Goal: Task Accomplishment & Management: Use online tool/utility

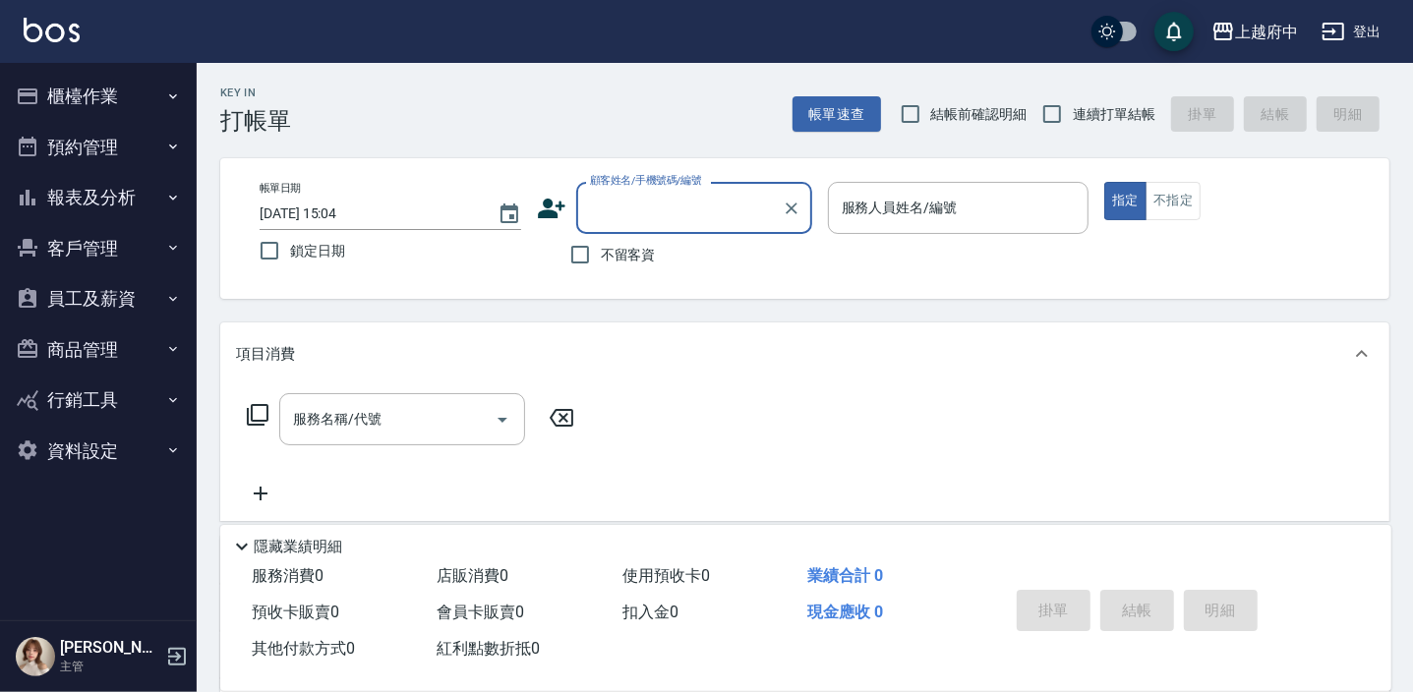
click at [551, 206] on icon at bounding box center [551, 208] width 29 height 29
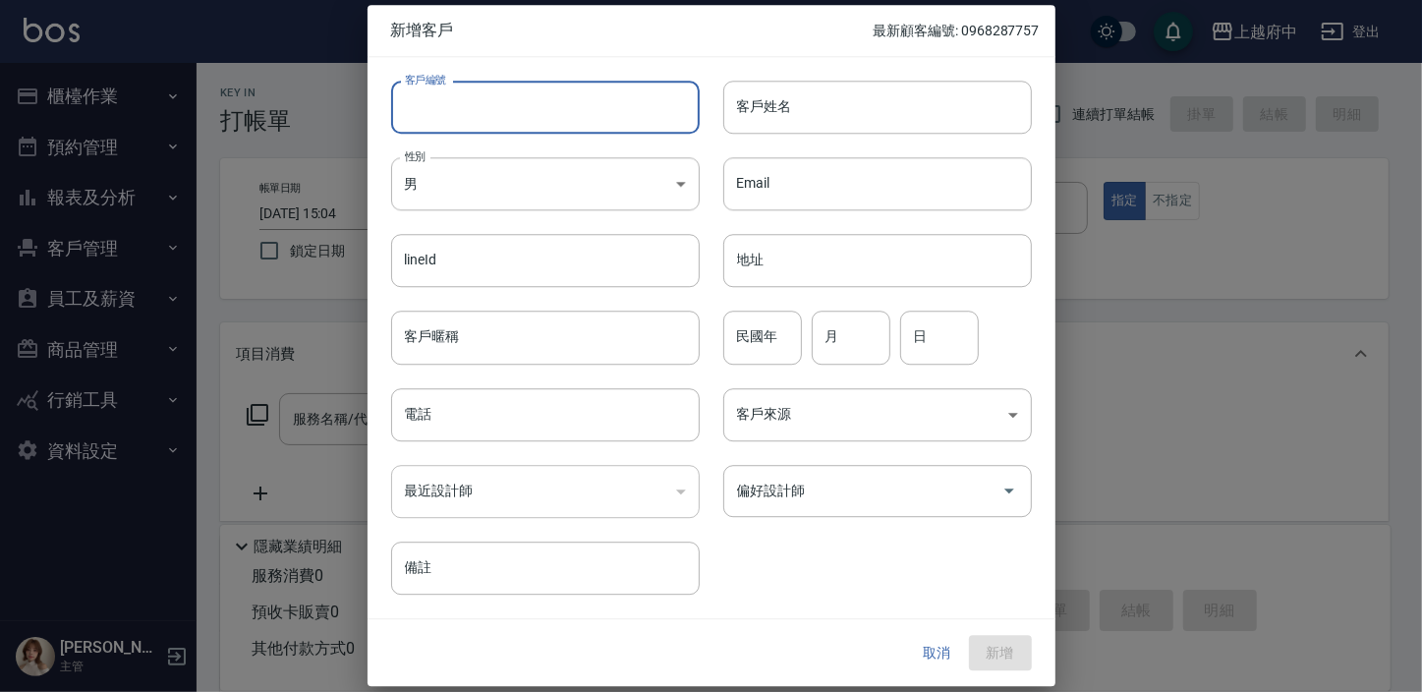
click at [492, 128] on input "客戶編號" at bounding box center [545, 107] width 309 height 53
type input "ㄔ"
click at [941, 647] on button "取消" at bounding box center [937, 653] width 63 height 36
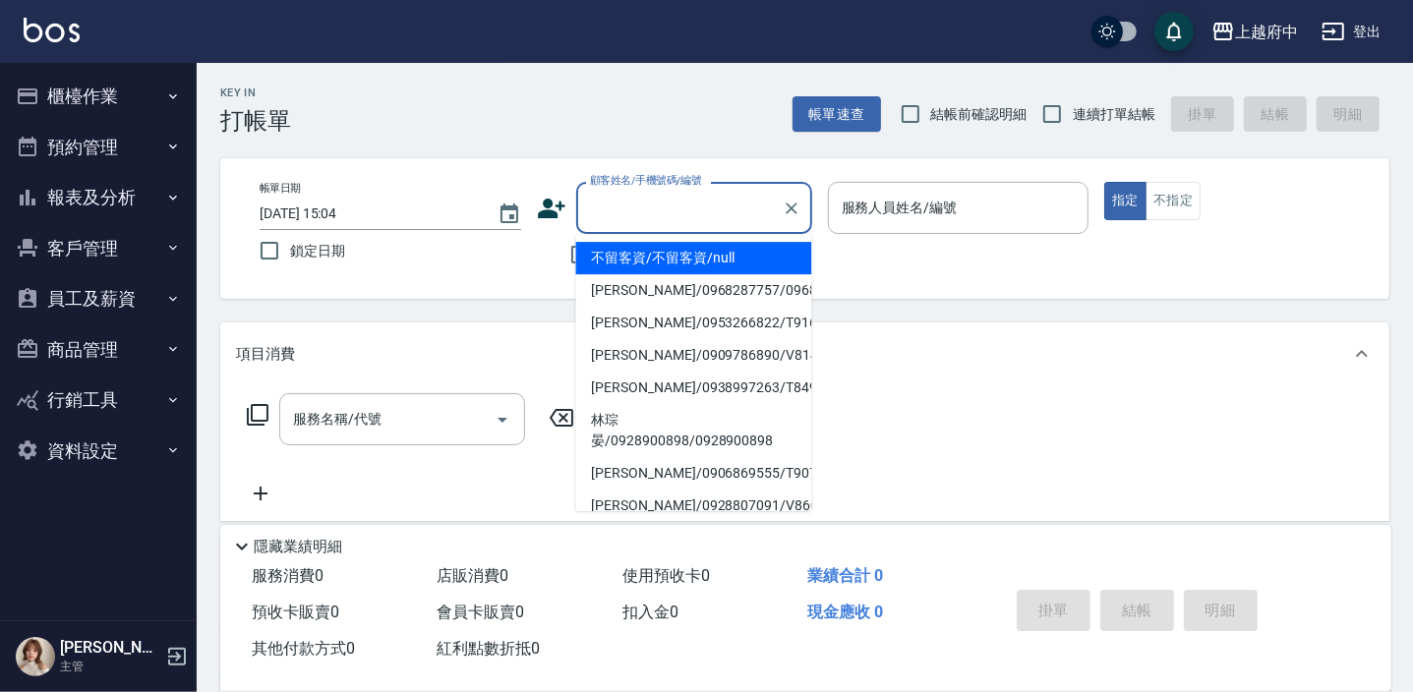
click at [619, 211] on div "顧客姓名/手機號碼/編號 顧客姓名/手機號碼/編號" at bounding box center [694, 208] width 236 height 52
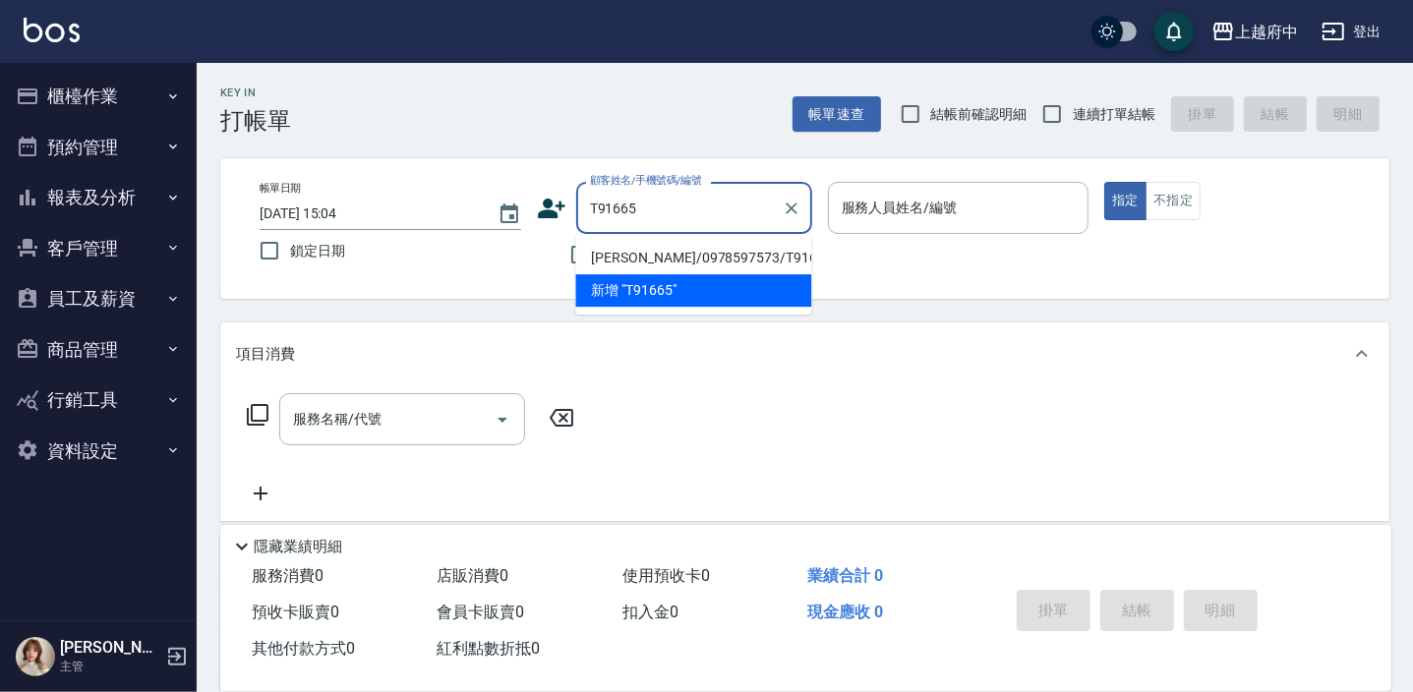
click at [649, 255] on li "林嘉偉/0978597573/T91665" at bounding box center [693, 258] width 236 height 32
type input "林嘉偉/0978597573/T91665"
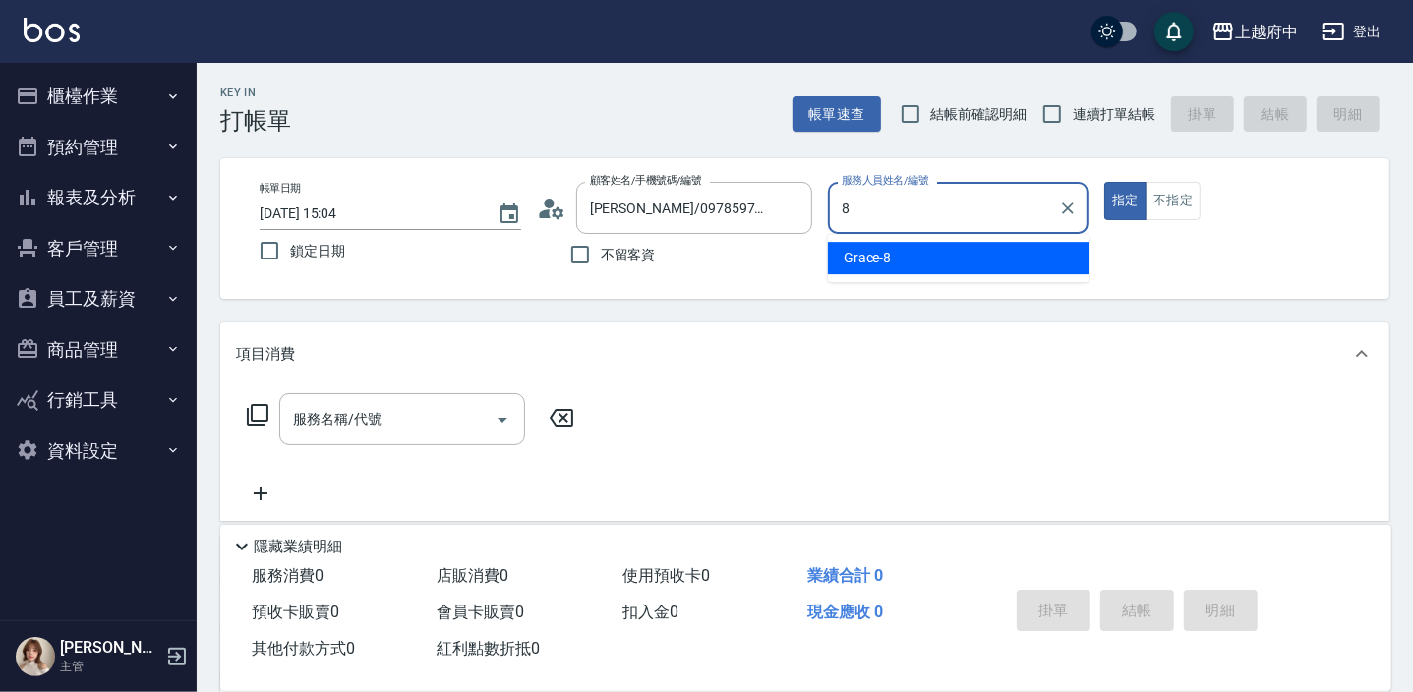
type input "Grace-8"
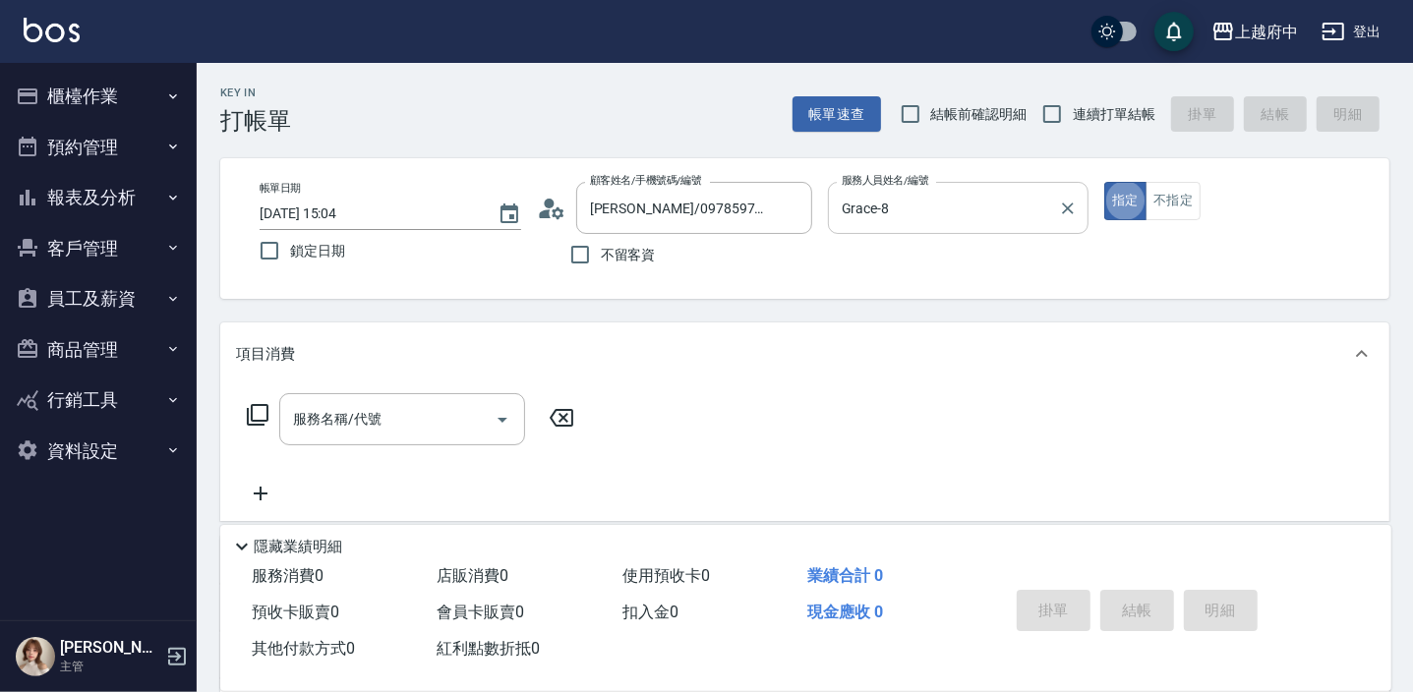
type button "true"
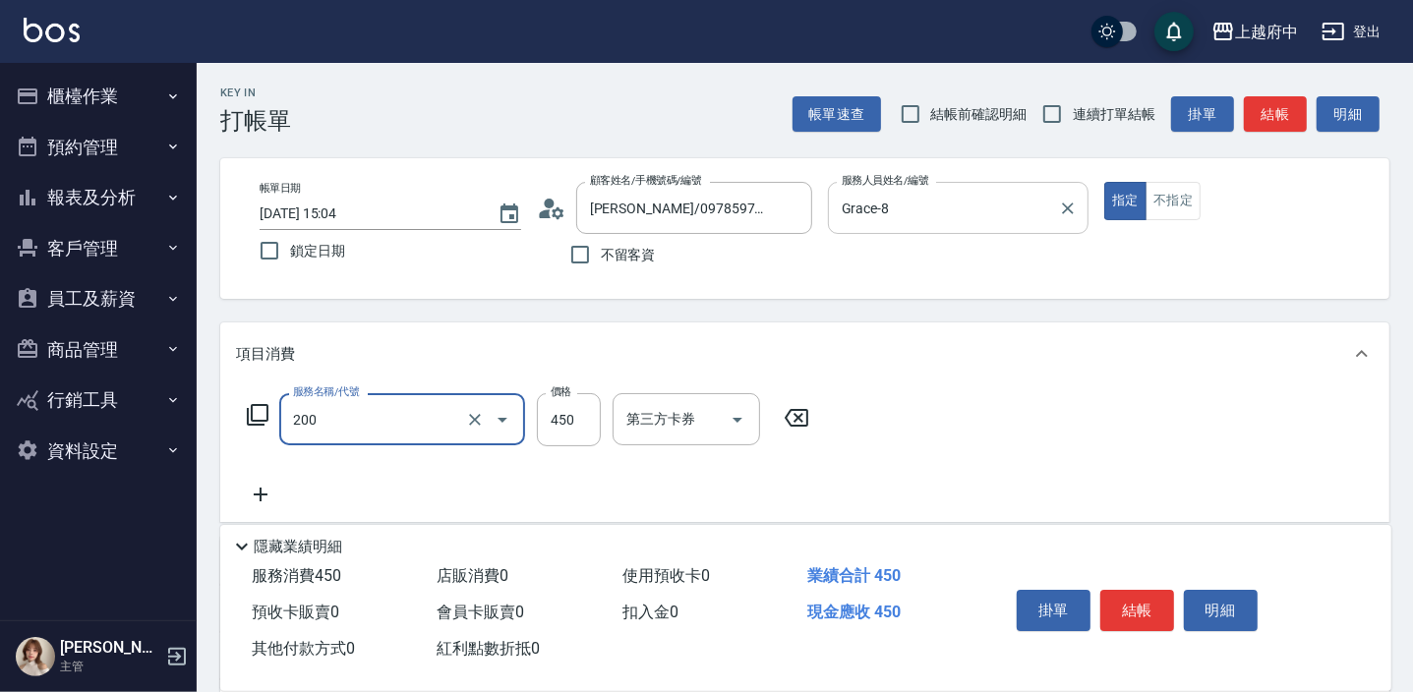
type input "有機洗髮(200)"
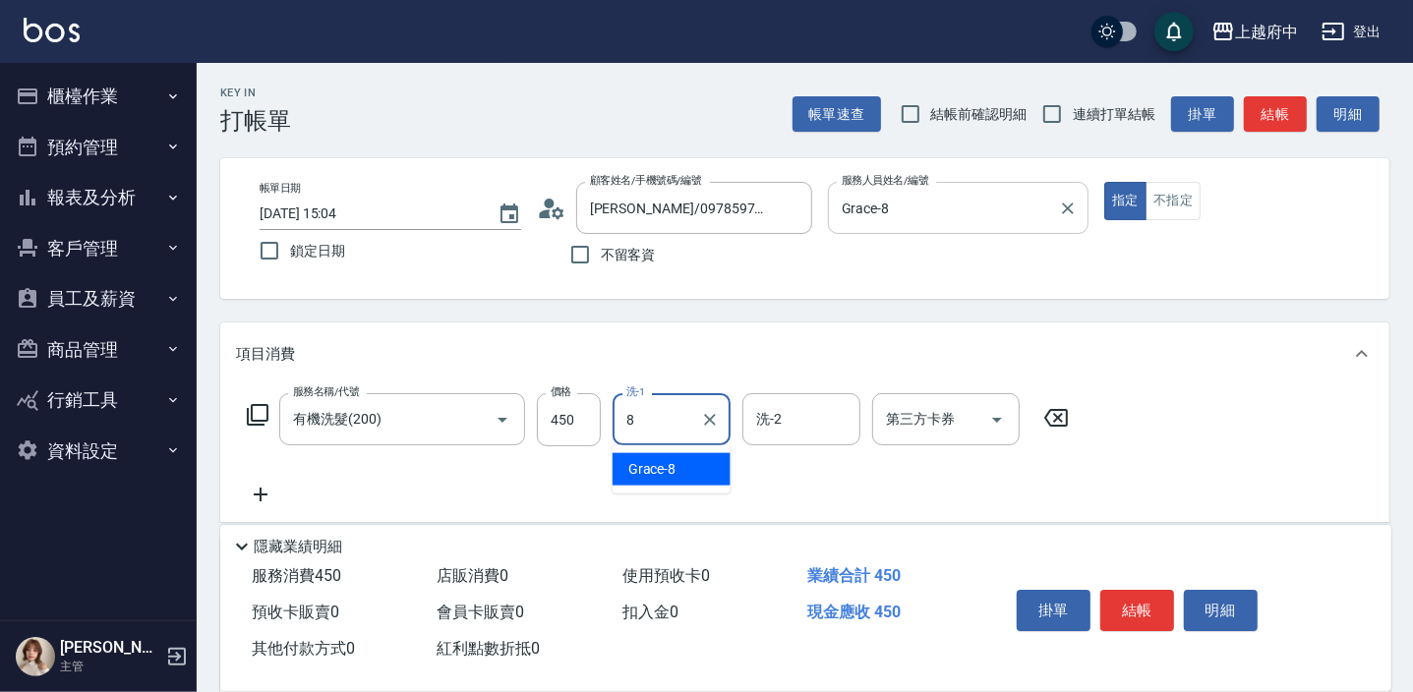
type input "Grace-8"
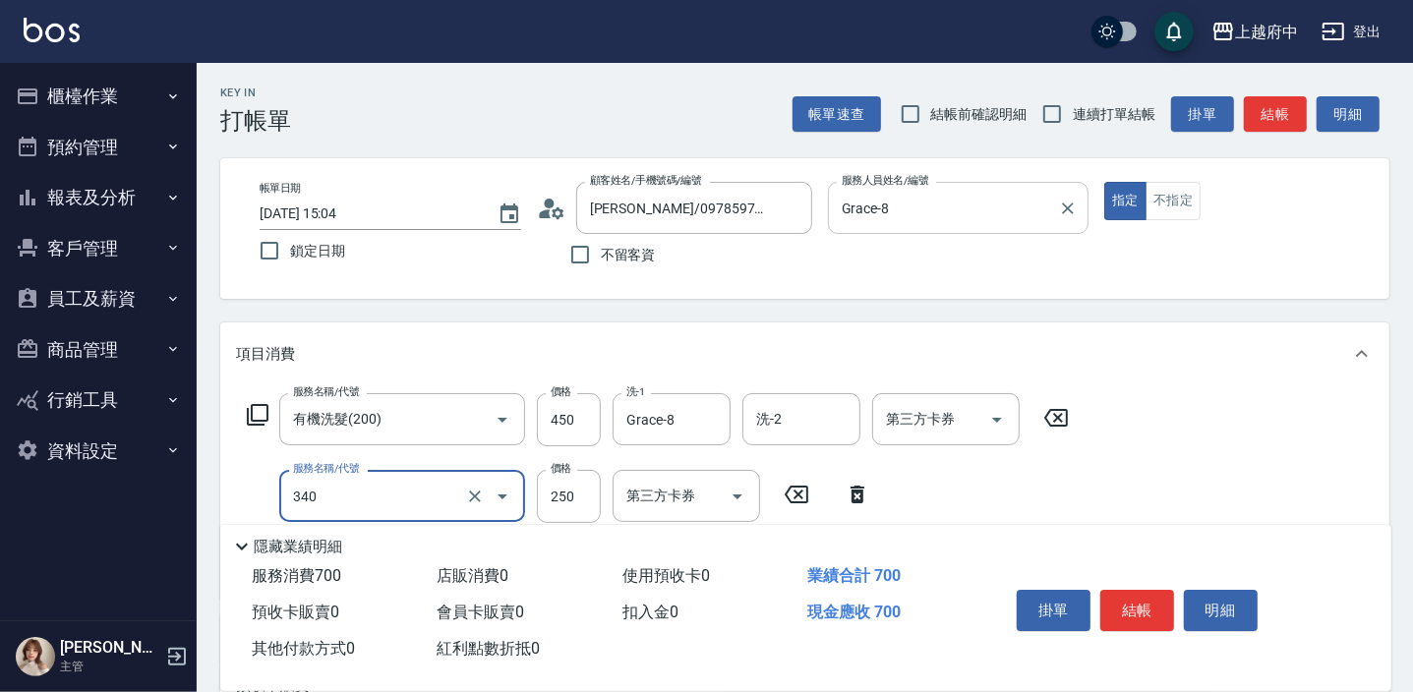
type input "剪髮(340)"
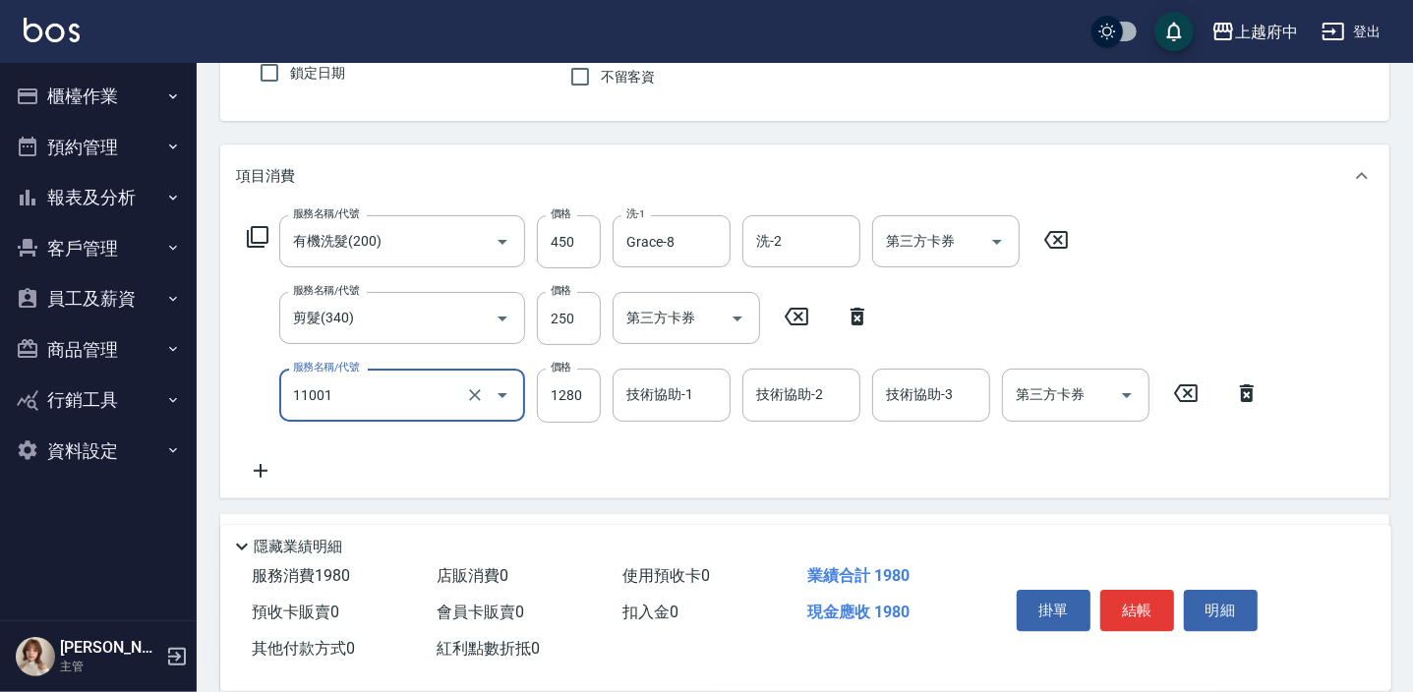
type input "燙髮S(11001)"
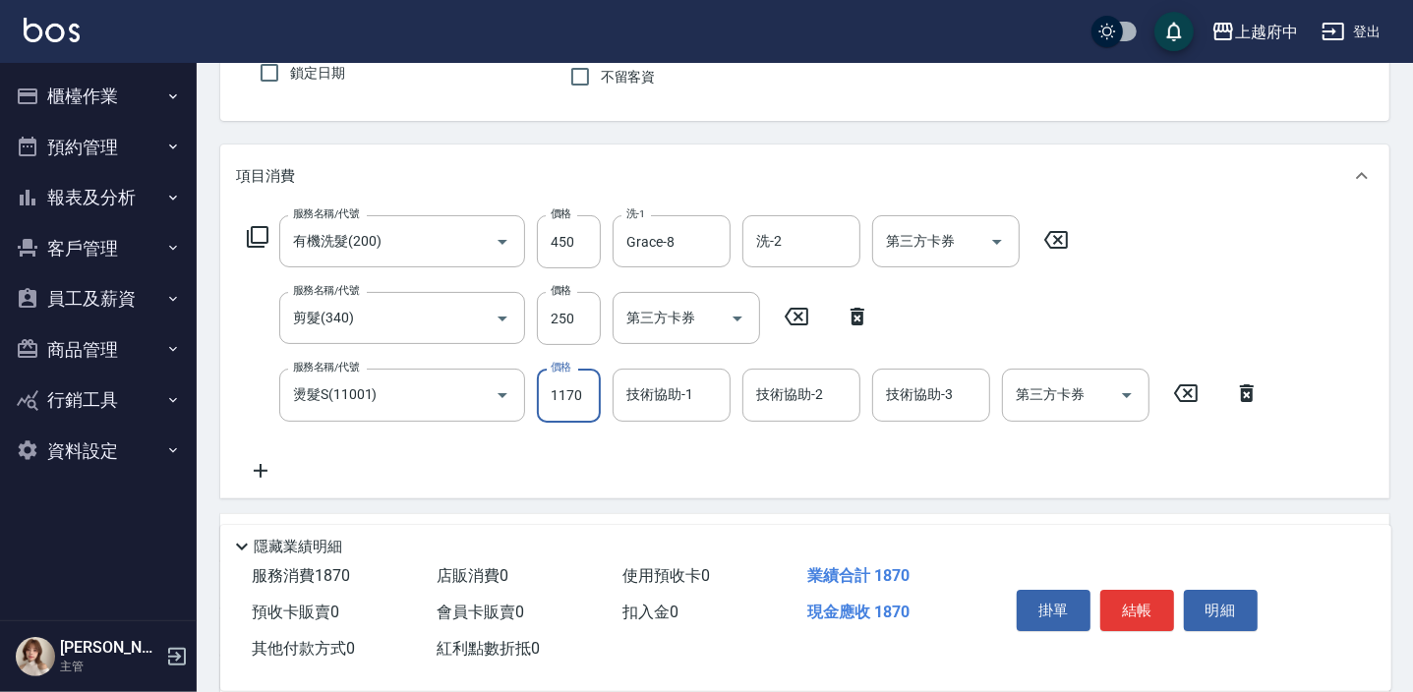
type input "1170"
click at [677, 386] on div "技術協助-1 技術協助-1" at bounding box center [671, 395] width 118 height 52
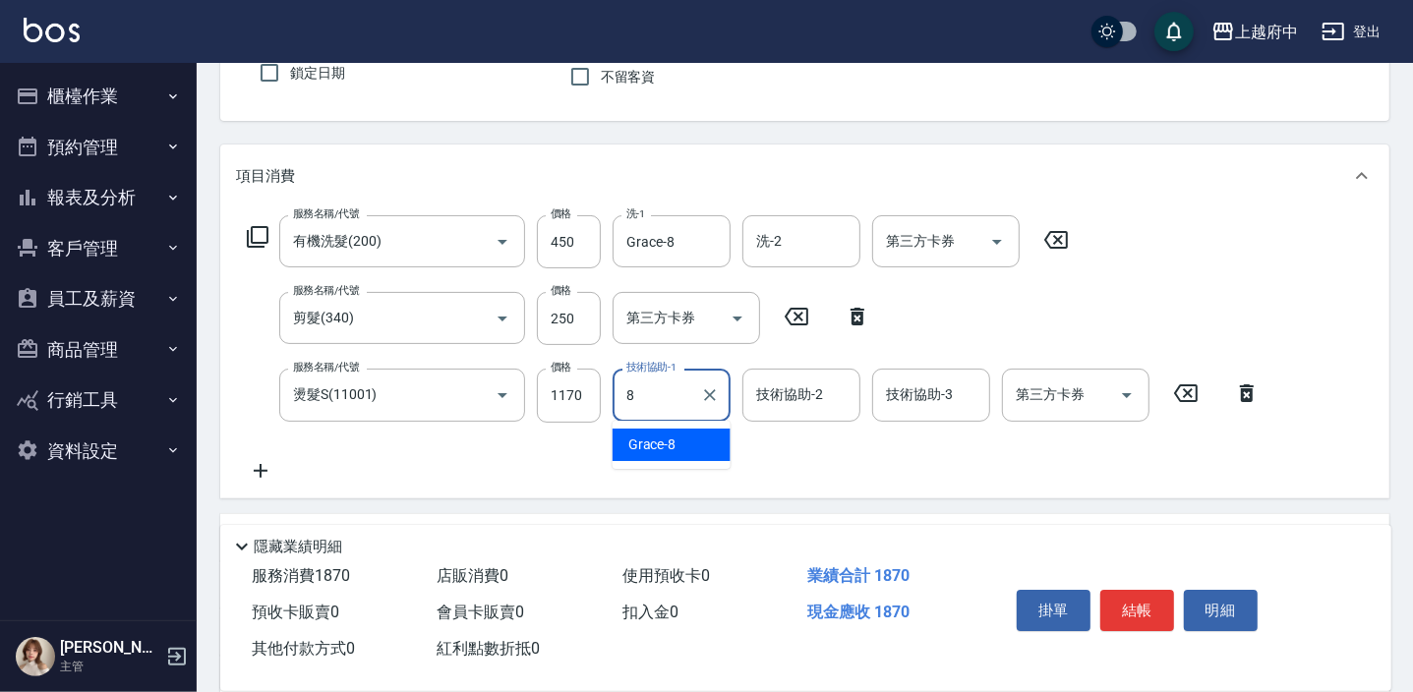
type input "Grace-8"
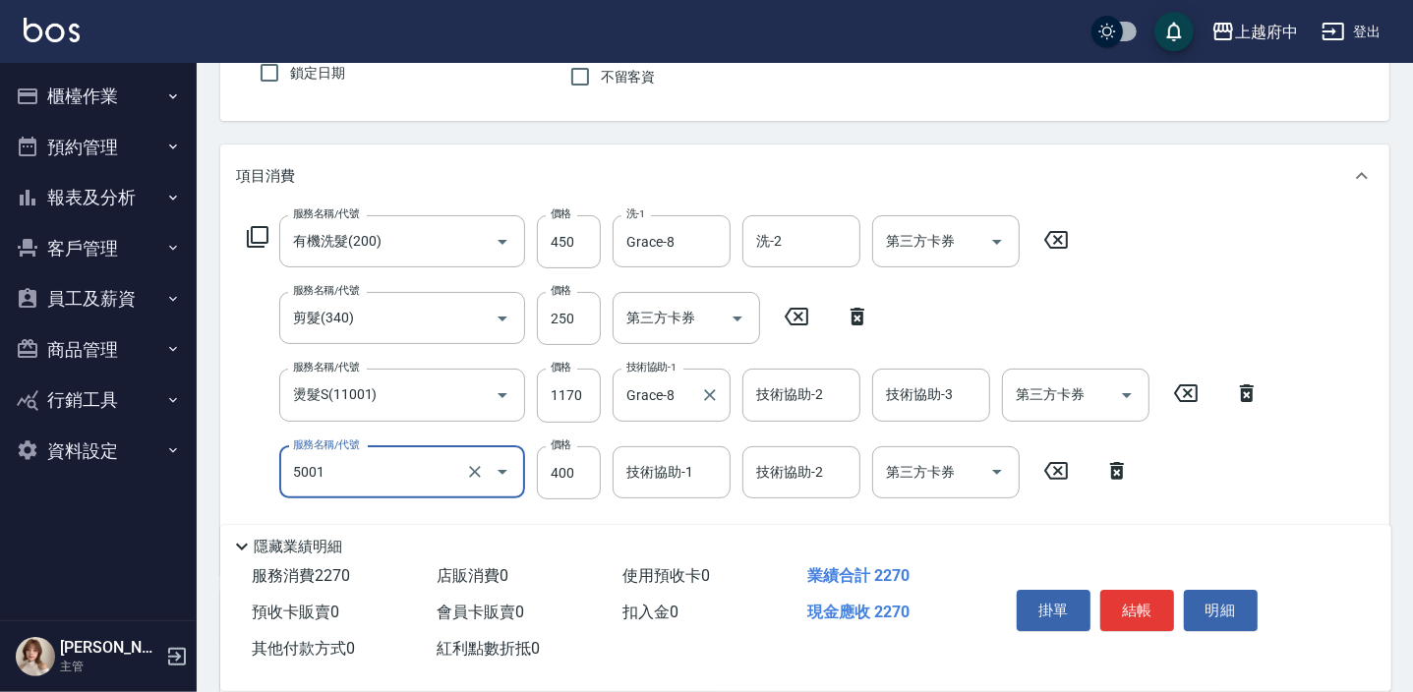
type input "側邊壓貼(5001)"
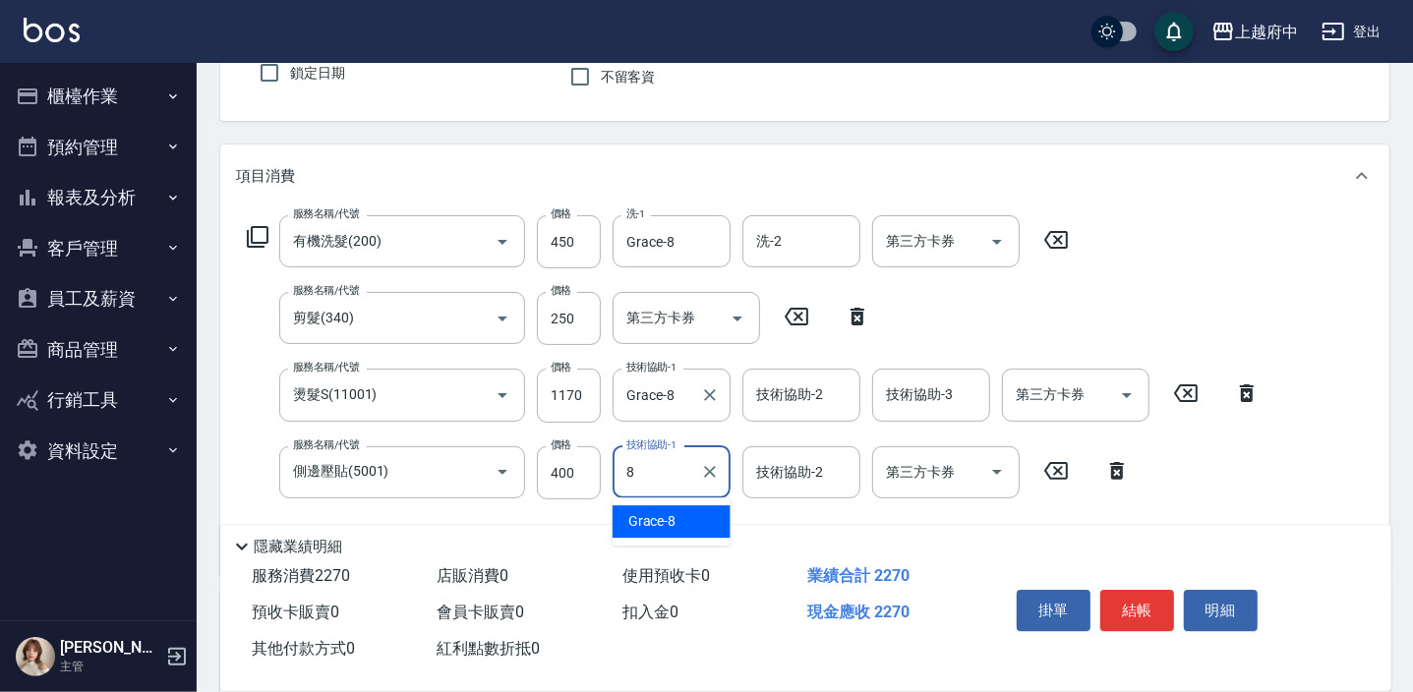
type input "Grace-8"
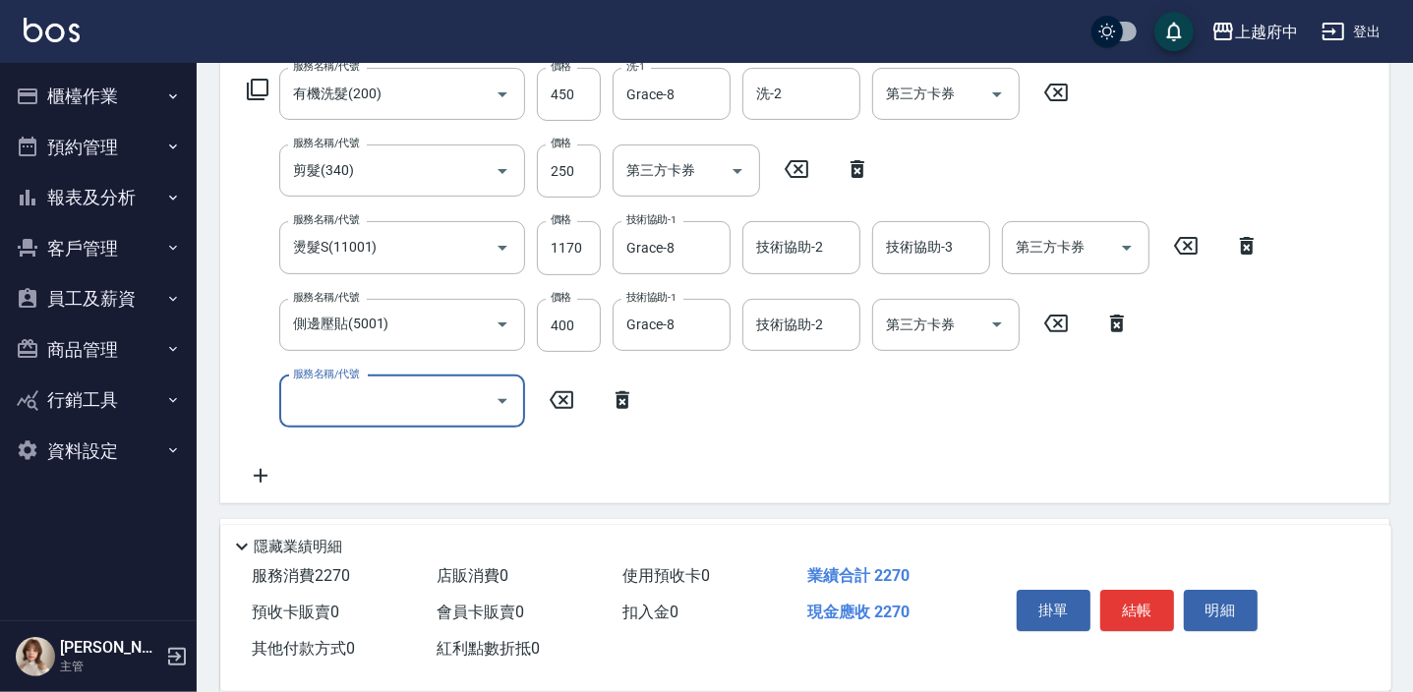
scroll to position [357, 0]
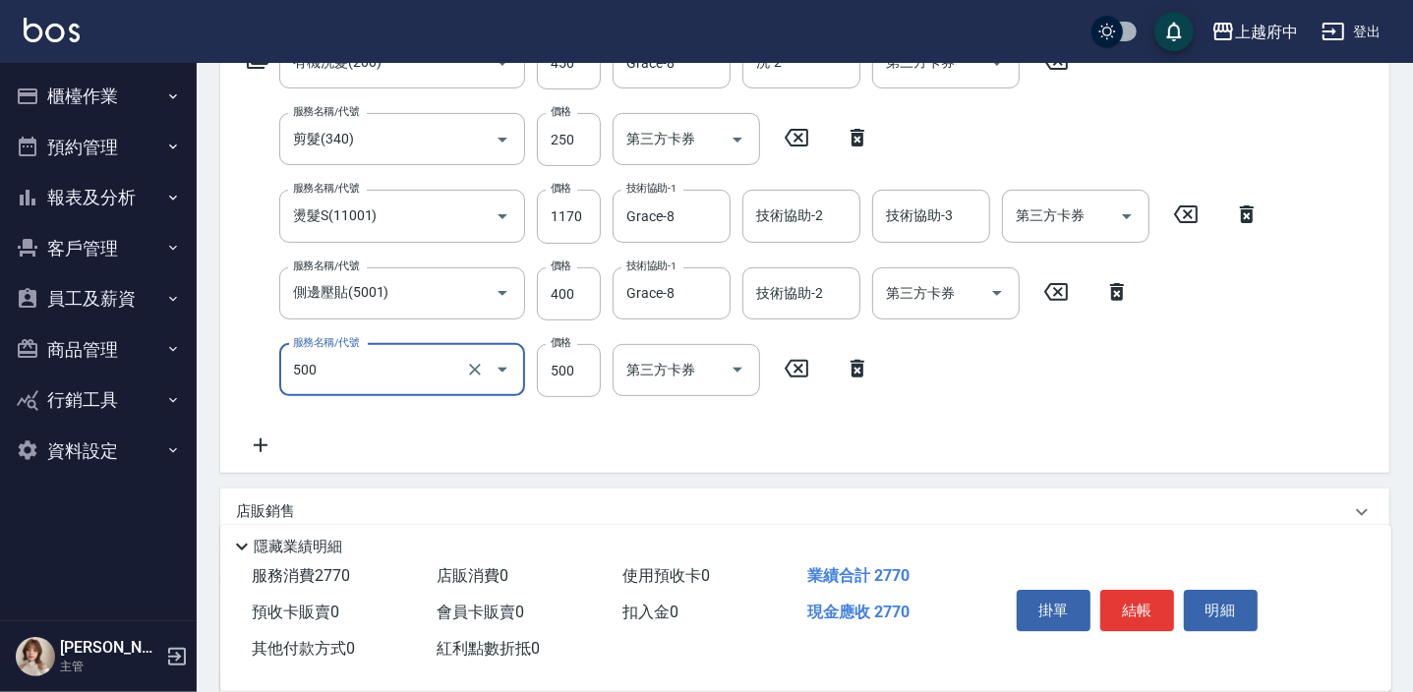
type input "+二段燙(500)"
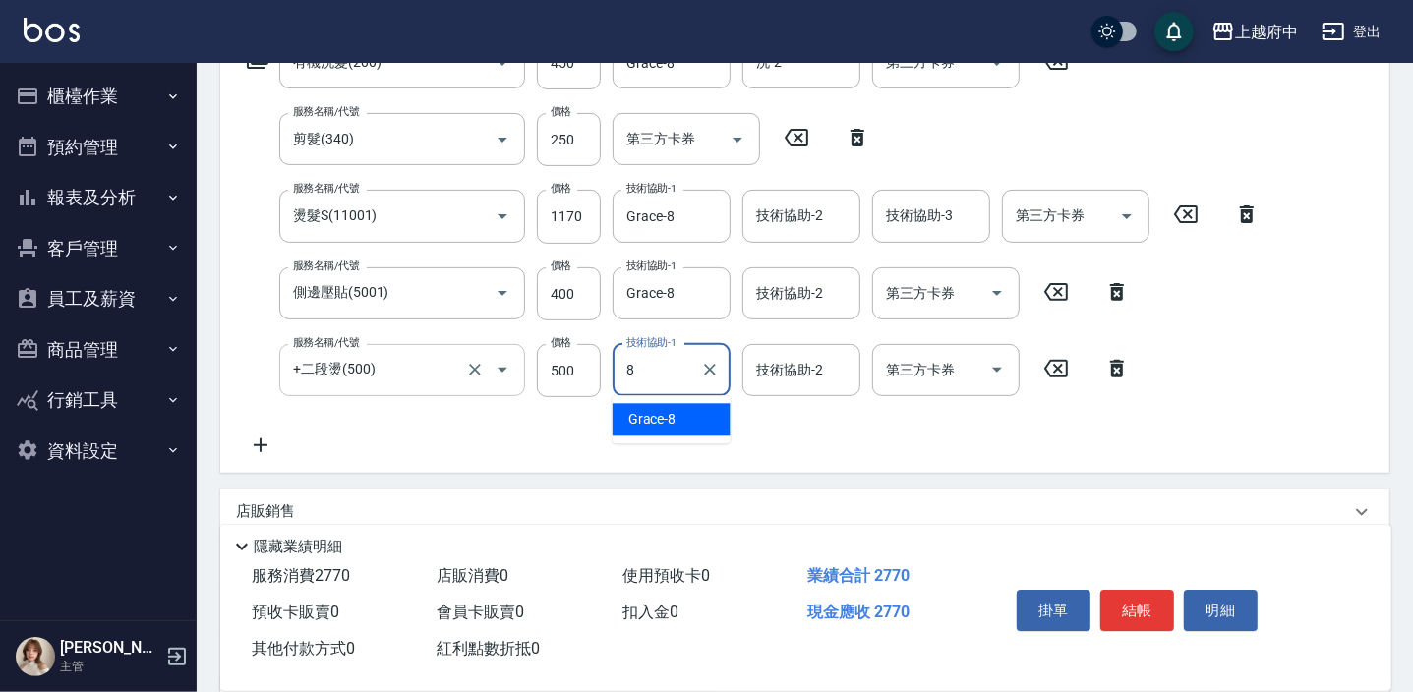
type input "Grace-8"
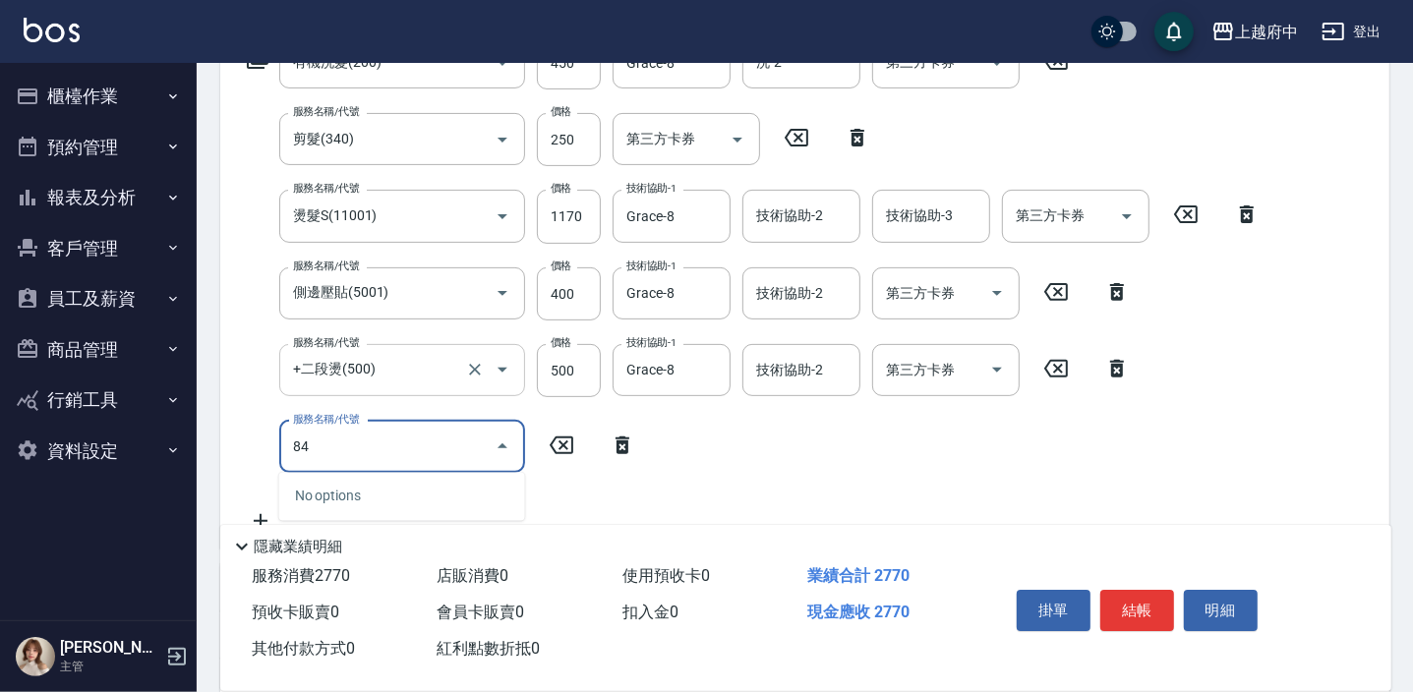
type input "8"
type input "潤澤修護(4803)"
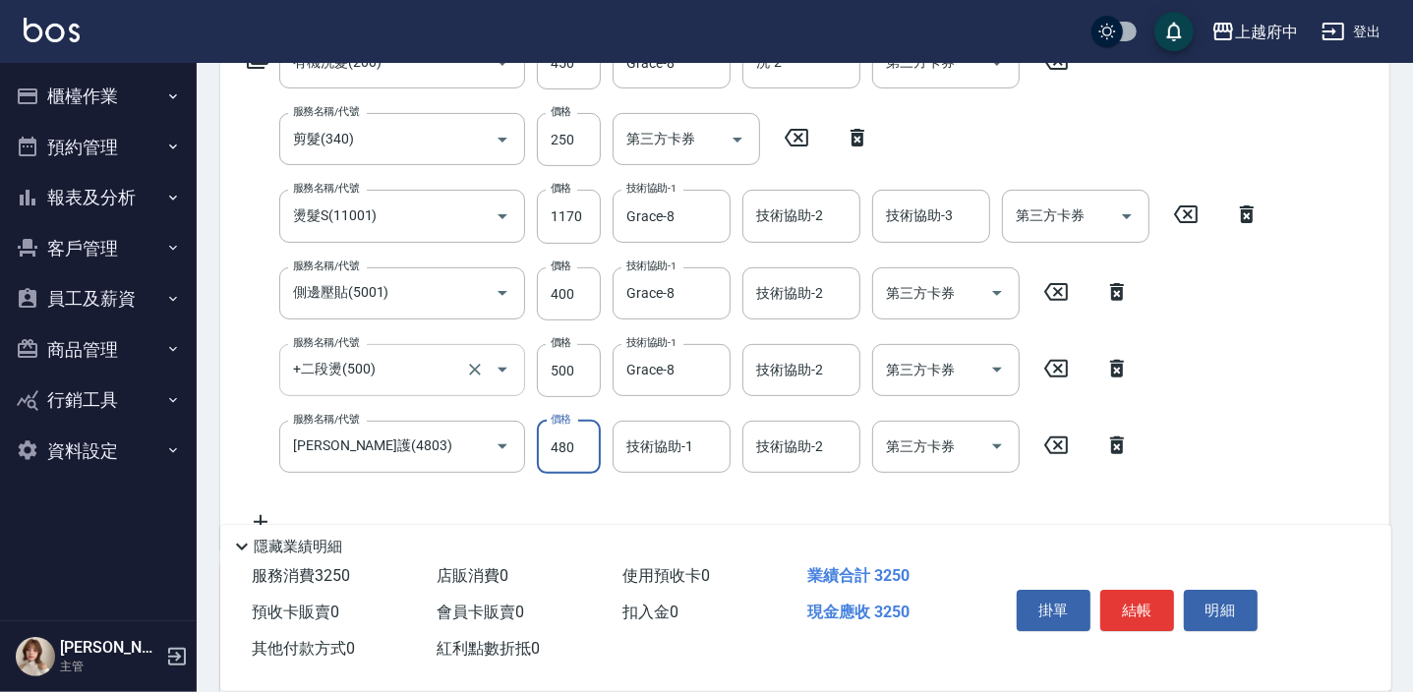
type input "480"
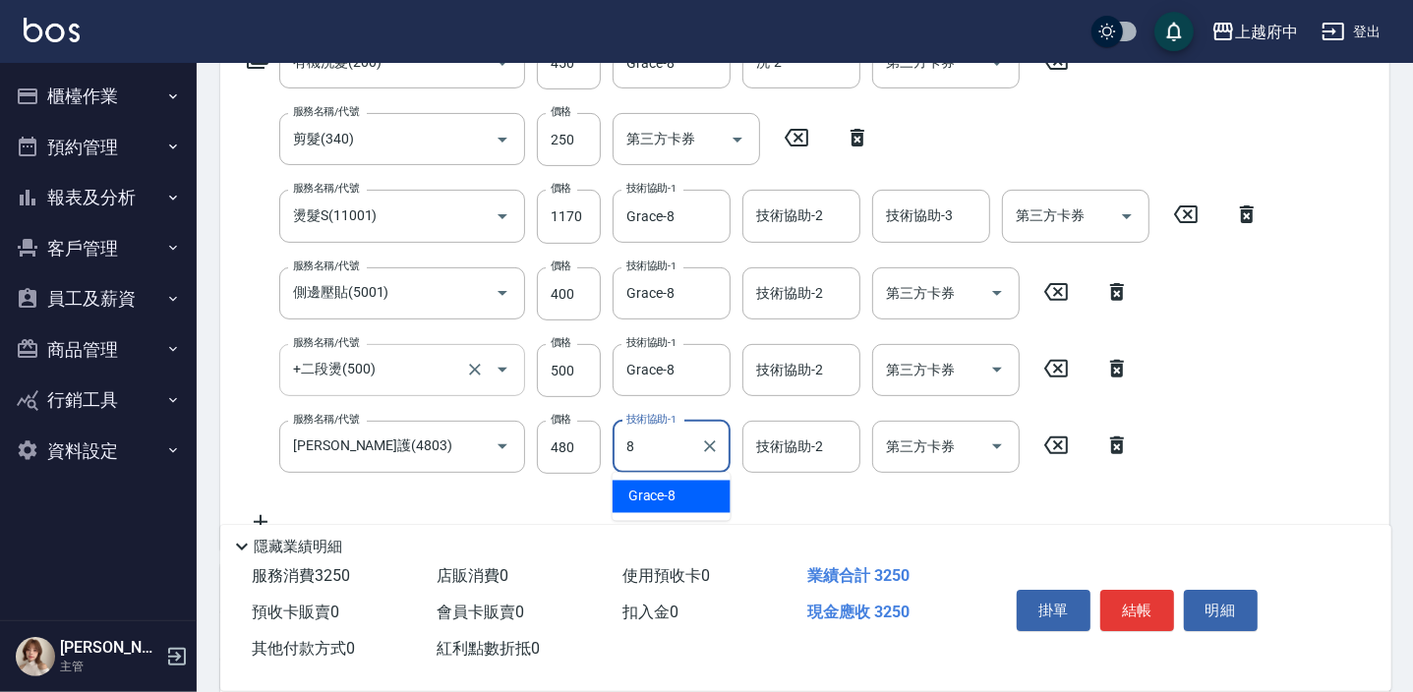
type input "Grace-8"
click at [523, 498] on div "服務名稱/代號 有機洗髮(200) 服務名稱/代號 價格 450 價格 洗-1 Grace-8 洗-1 洗-2 洗-2 第三方卡券 第三方卡券 服務名稱/代號…" at bounding box center [753, 284] width 1035 height 497
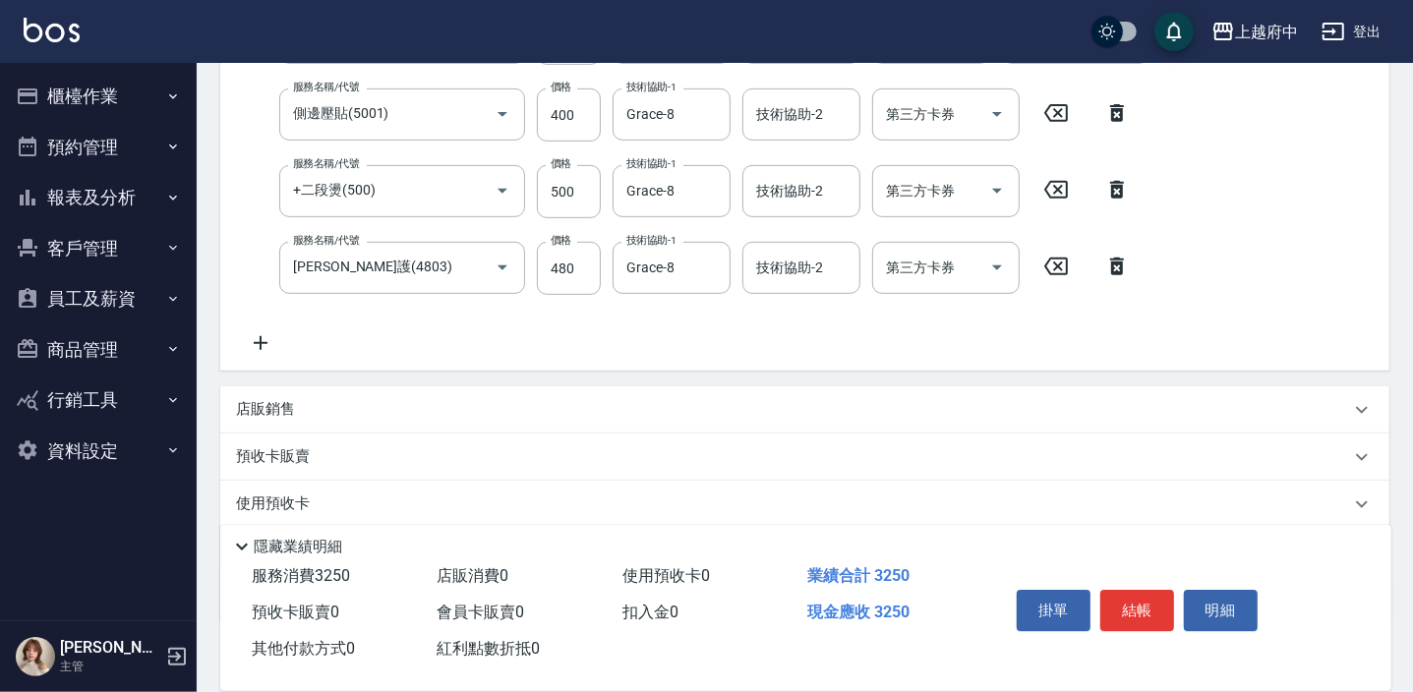
click at [264, 412] on p "店販銷售" at bounding box center [265, 409] width 59 height 21
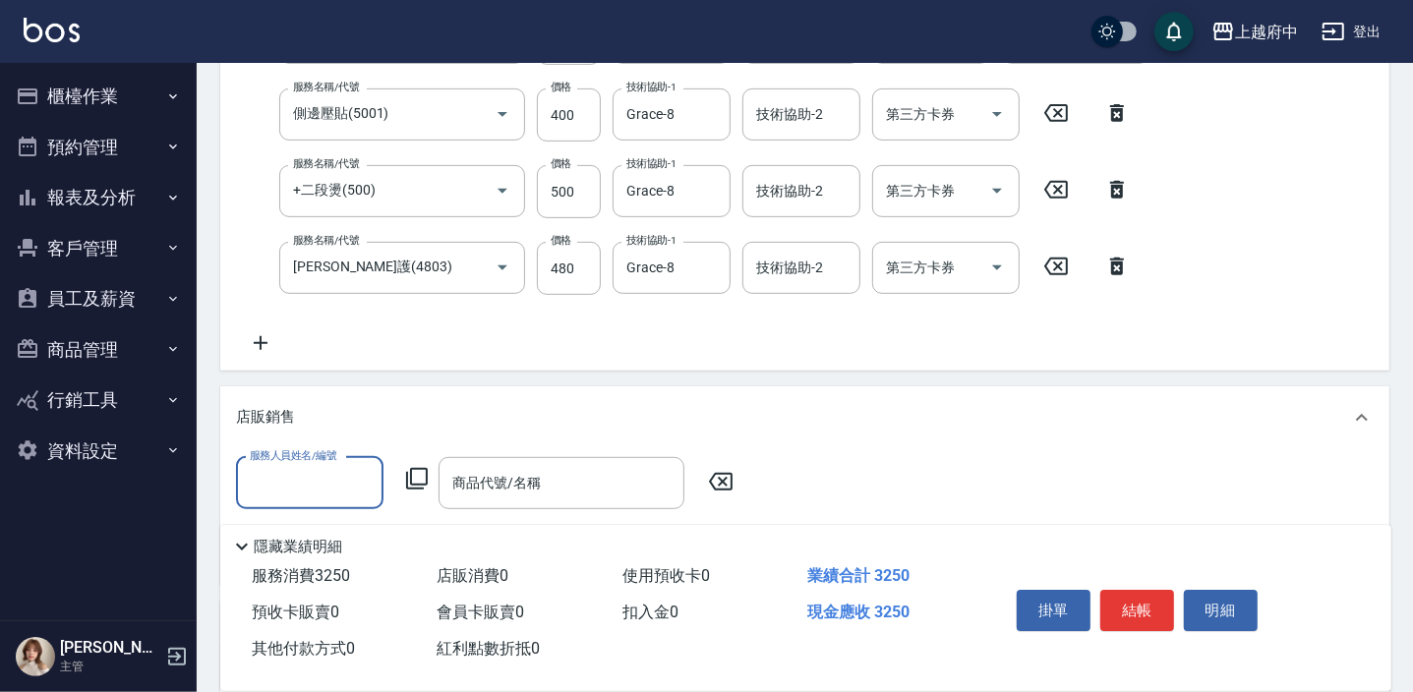
scroll to position [0, 0]
type input "Grace-8"
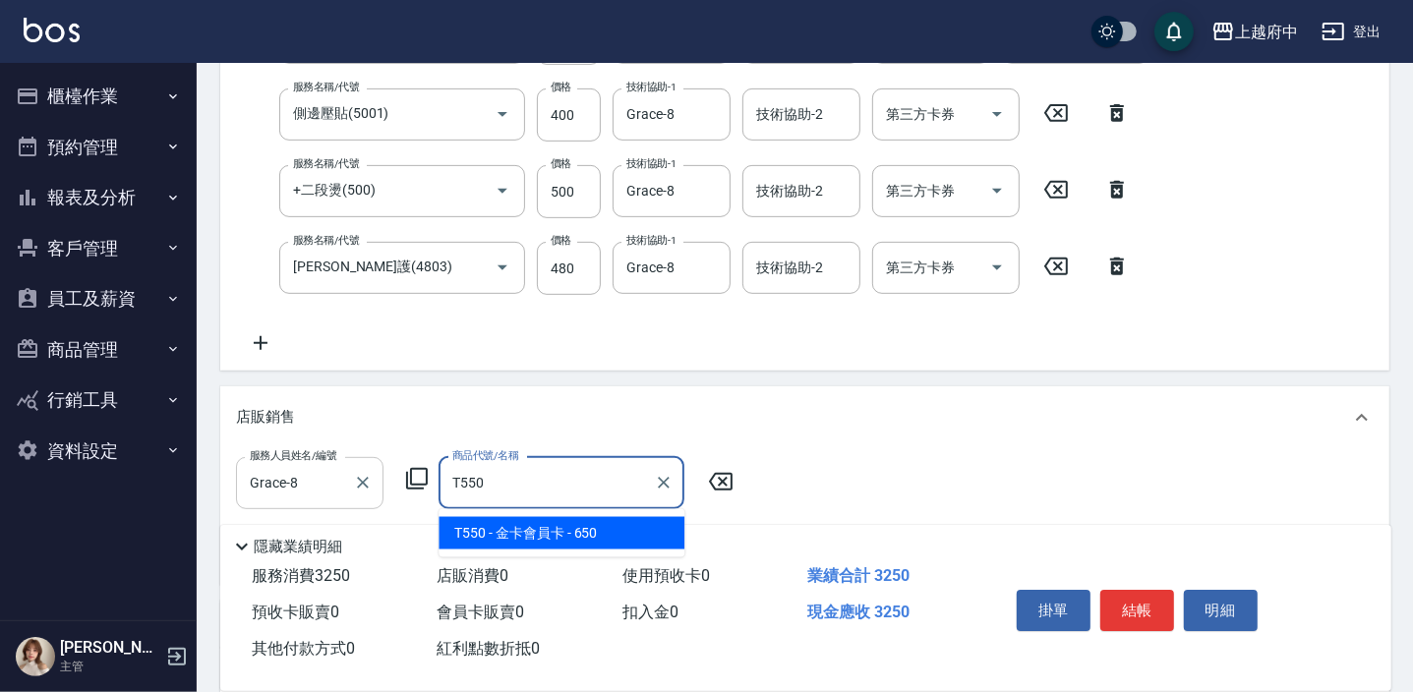
type input "金卡會員卡"
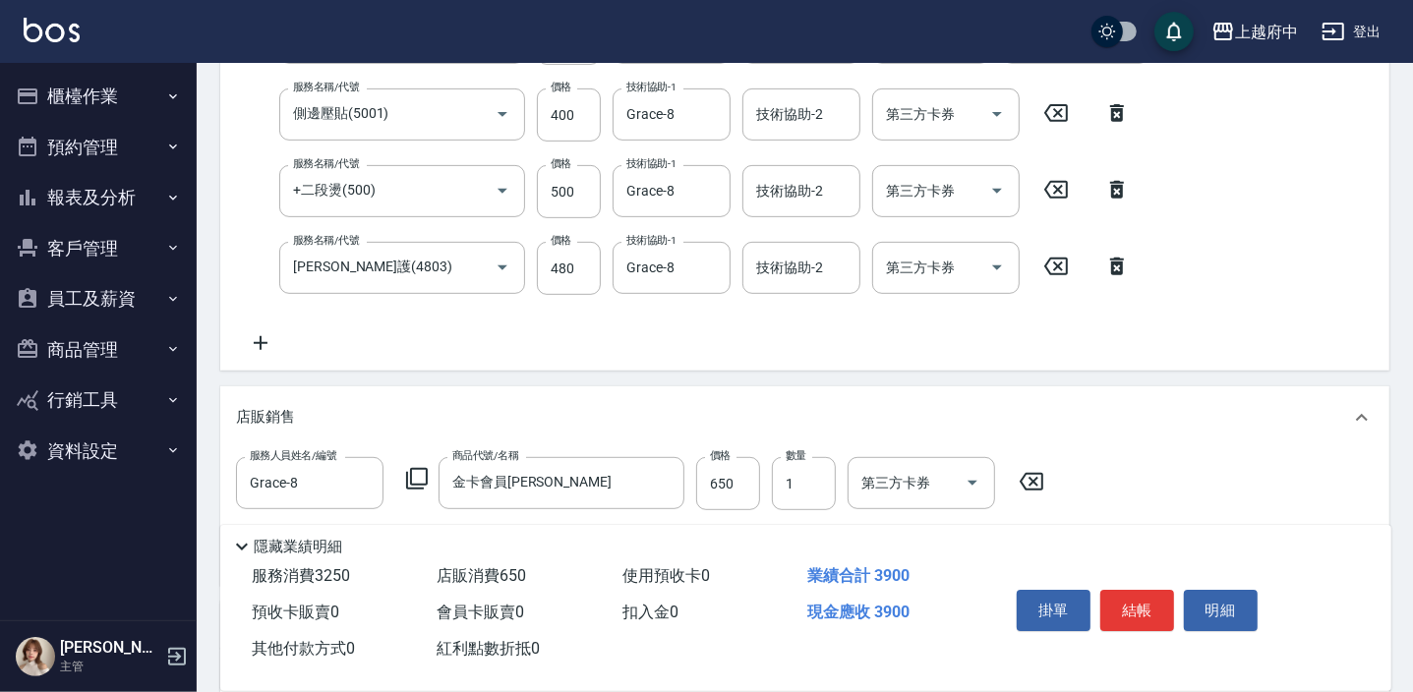
click at [1111, 472] on div "服務人員姓名/編號 Grace-8 服務人員姓名/編號 商品代號/名稱 金卡會員卡 商品代號/名稱 價格 650 價格 數量 1 數量 第三方卡券 第三方卡券" at bounding box center [804, 513] width 1137 height 113
click at [1094, 413] on div "店販銷售" at bounding box center [793, 417] width 1114 height 21
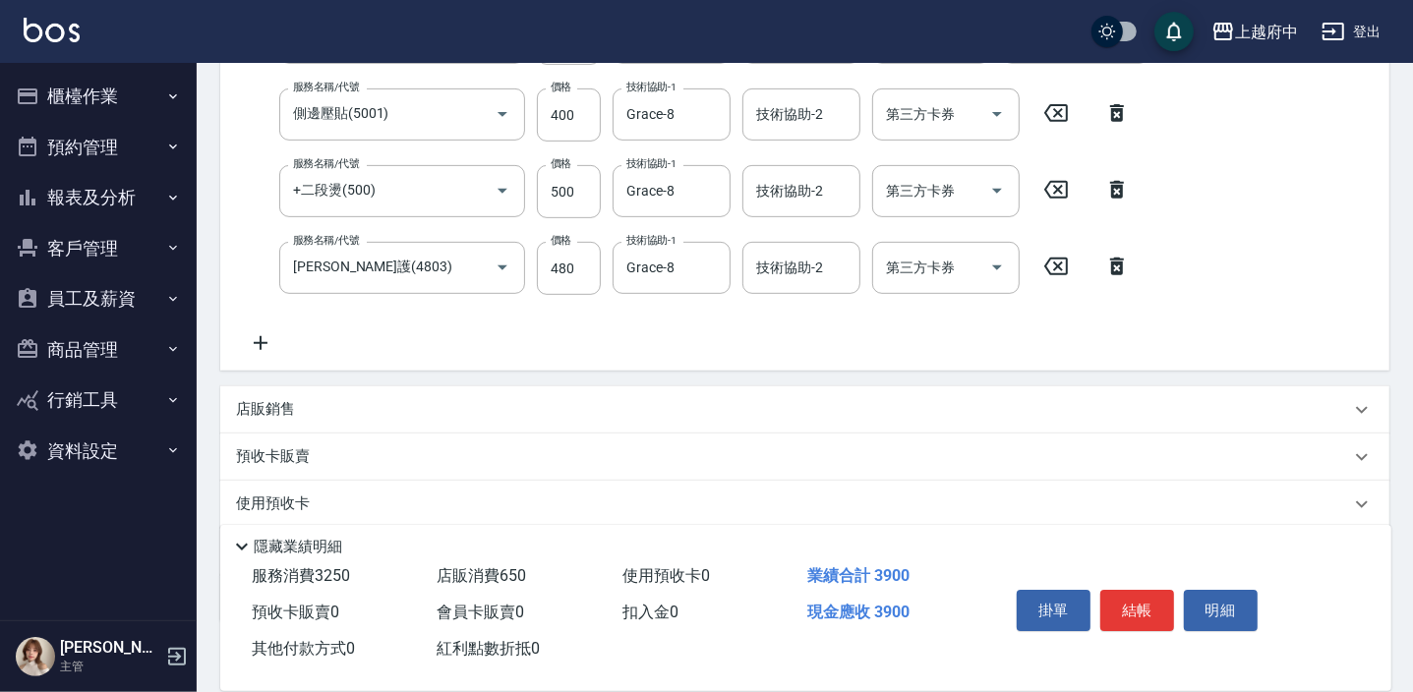
click at [1020, 393] on div "店販銷售" at bounding box center [804, 409] width 1169 height 47
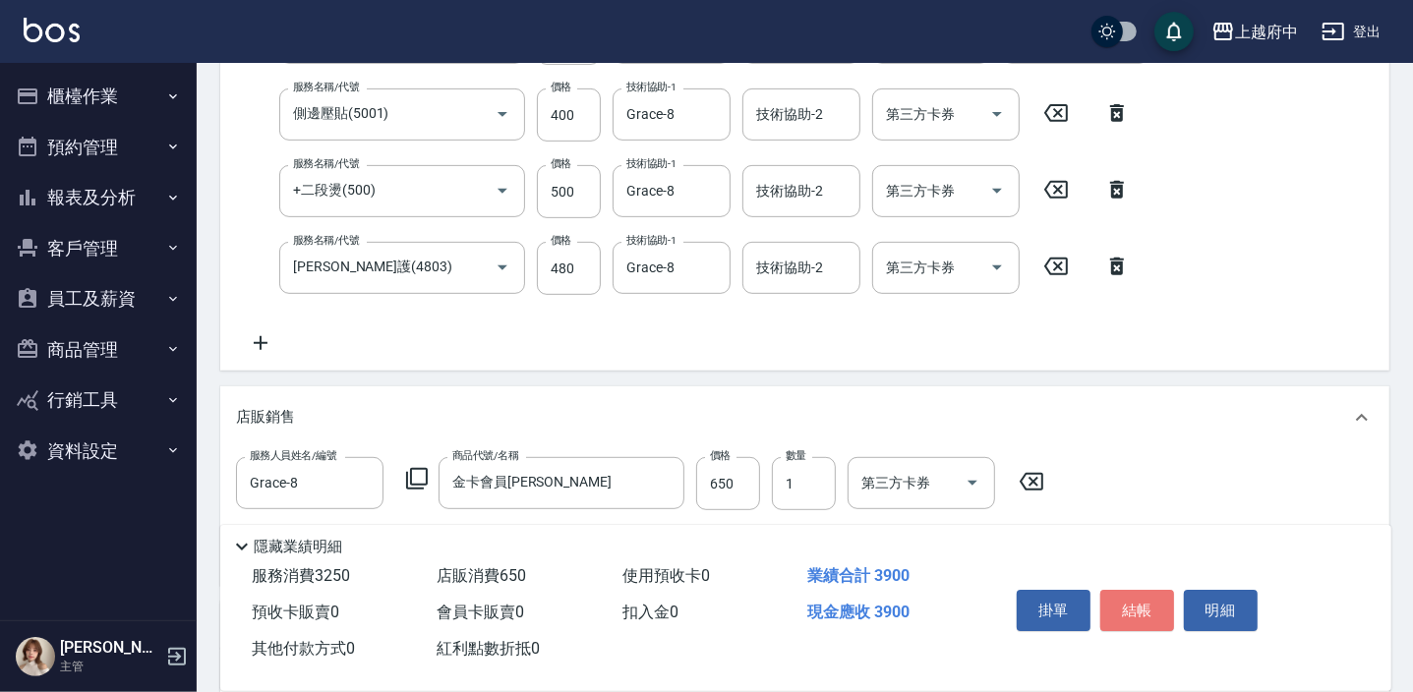
click at [1133, 597] on button "結帳" at bounding box center [1137, 610] width 74 height 41
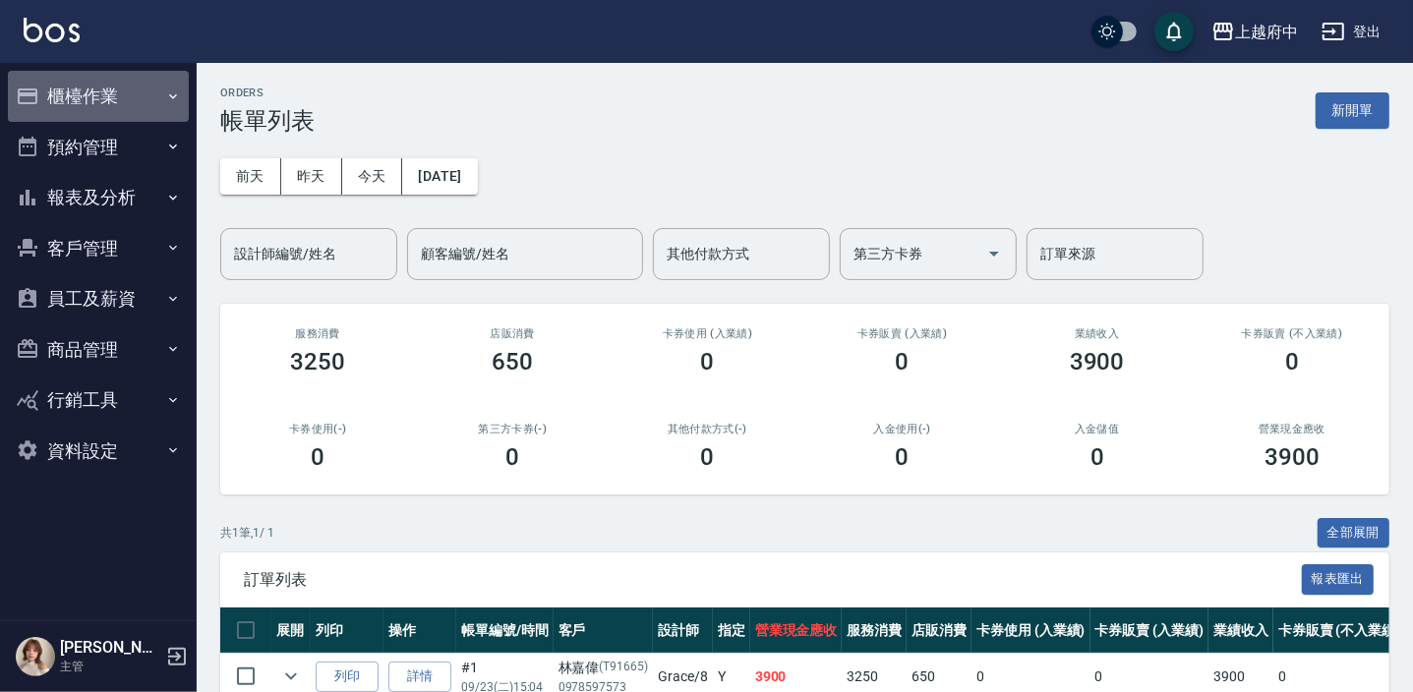
click at [71, 93] on button "櫃檯作業" at bounding box center [98, 96] width 181 height 51
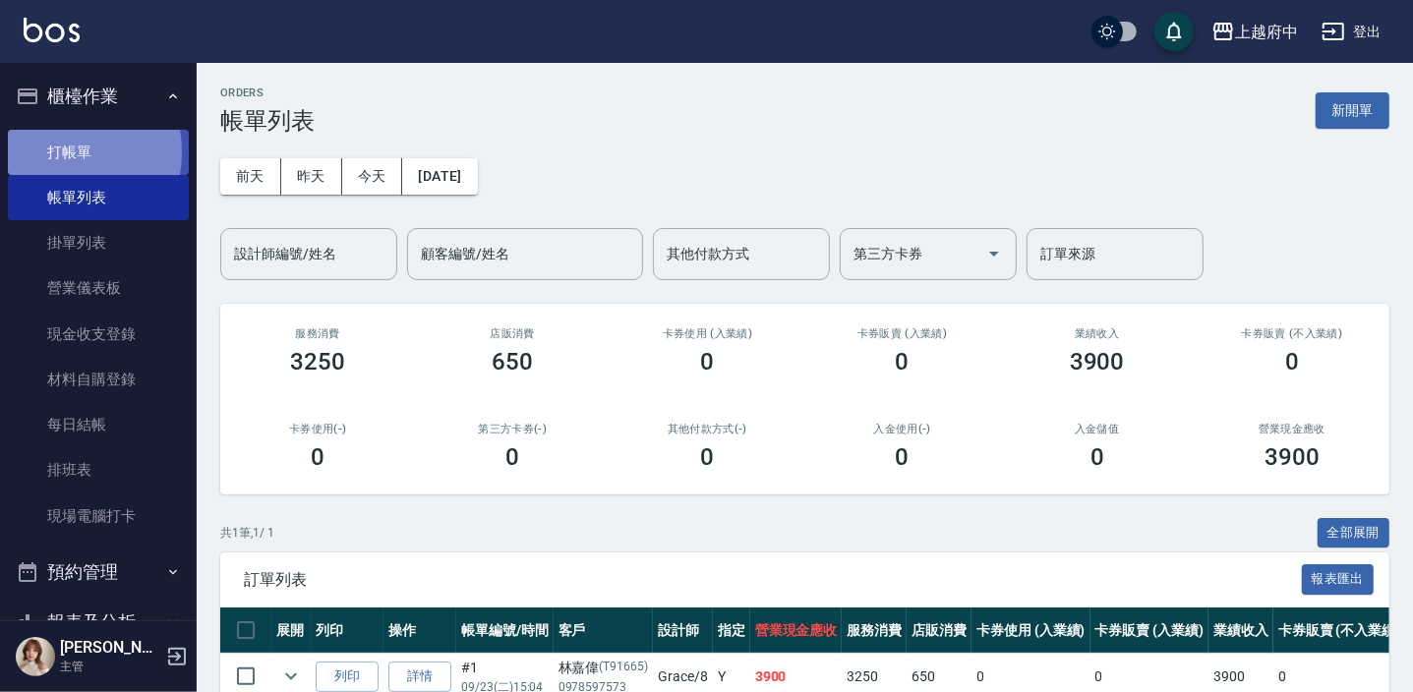
click at [51, 151] on link "打帳單" at bounding box center [98, 152] width 181 height 45
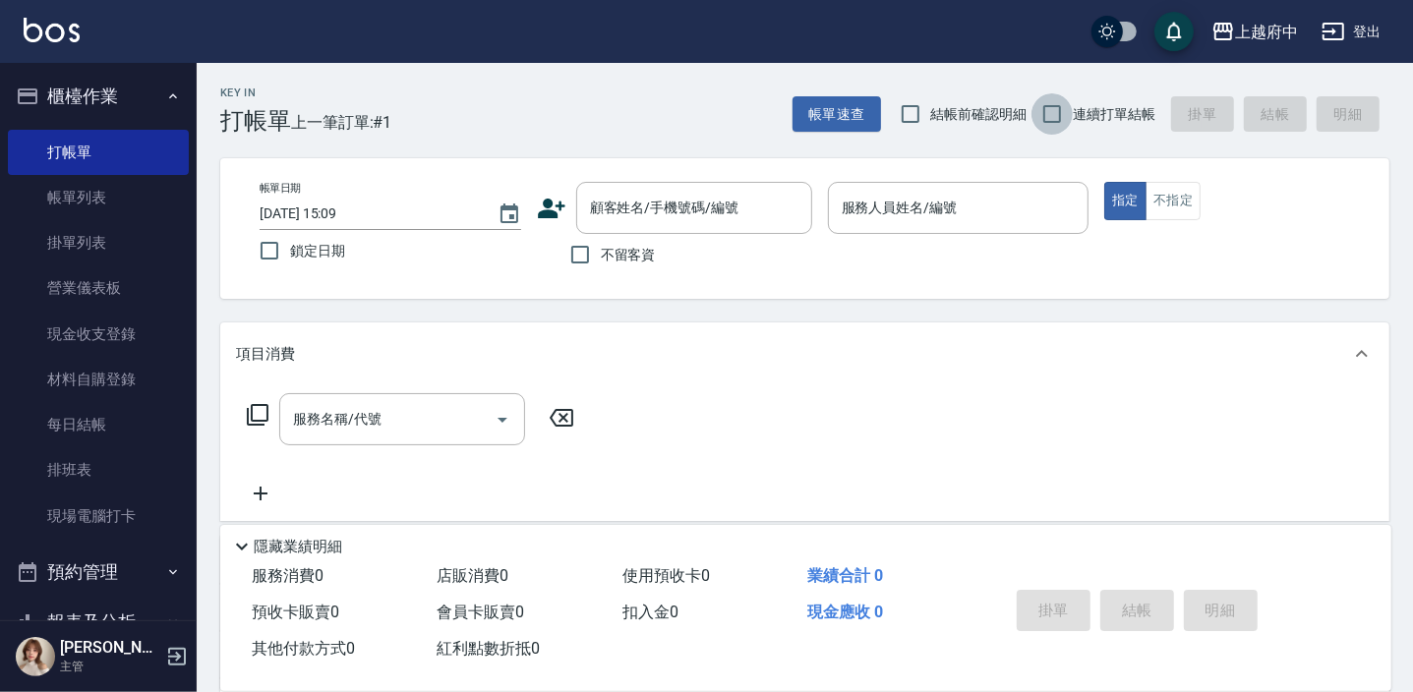
click at [1054, 117] on input "連續打單結帳" at bounding box center [1051, 113] width 41 height 41
checkbox input "true"
click at [547, 205] on icon at bounding box center [552, 209] width 28 height 20
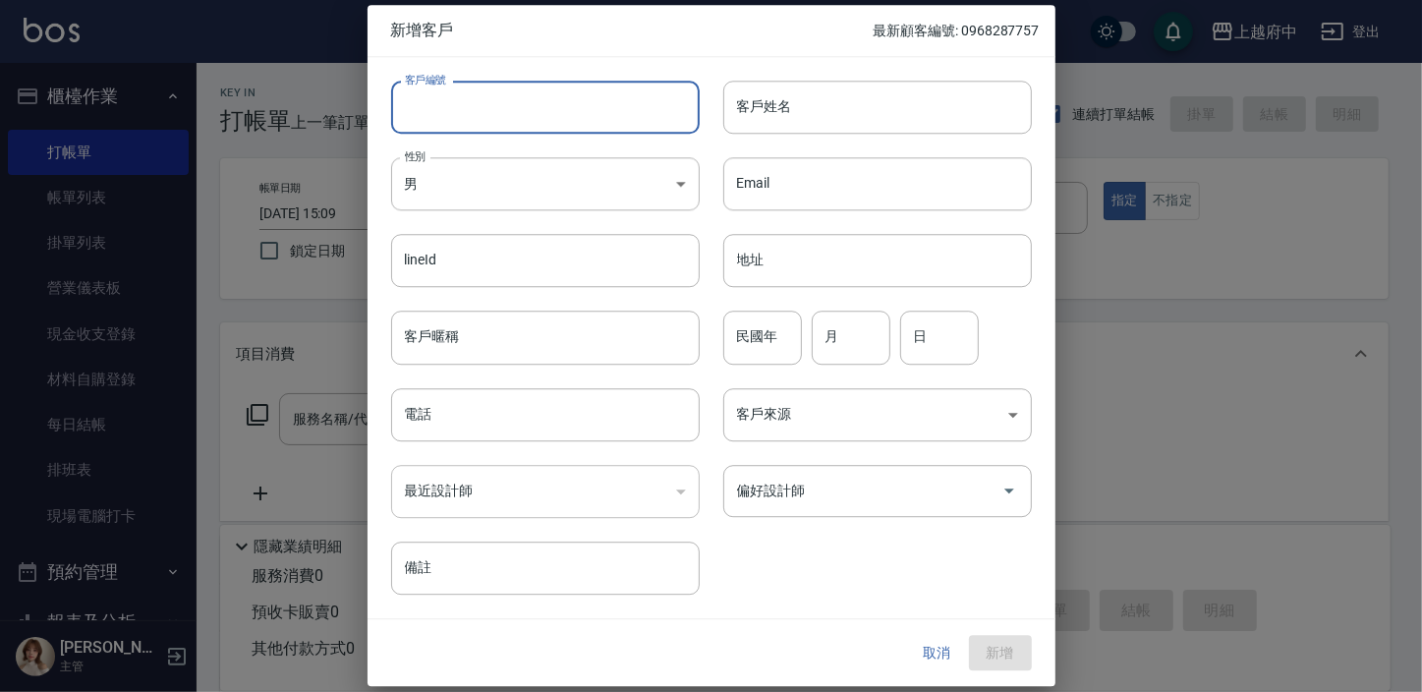
click at [466, 110] on input "客戶編號" at bounding box center [545, 107] width 309 height 53
type input "0980228741"
click at [820, 95] on input "客戶姓名" at bounding box center [878, 107] width 309 height 53
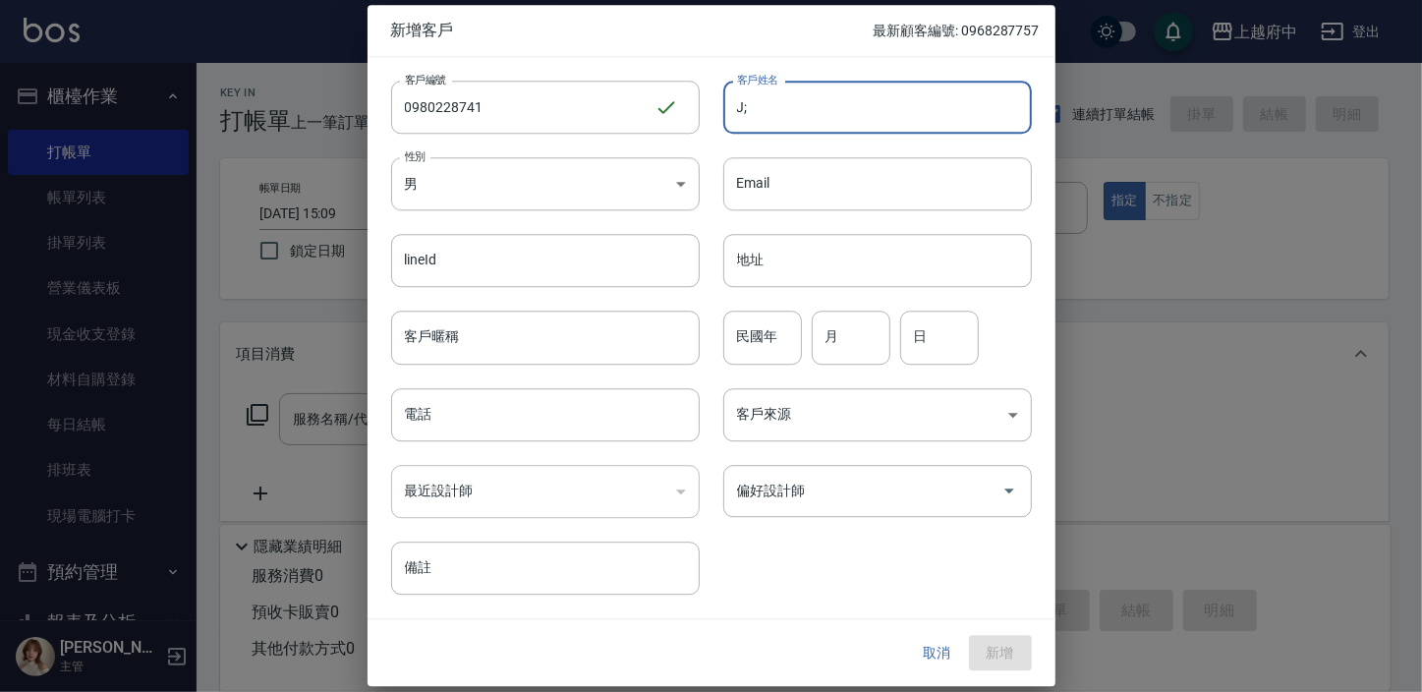
type input "J"
type input "王宜涵"
click at [614, 205] on body "上越府中 登出 櫃檯作業 打帳單 帳單列表 掛單列表 營業儀表板 現金收支登錄 材料自購登錄 每日結帳 排班表 現場電腦打卡 預約管理 預約管理 單日預約紀錄…" at bounding box center [711, 478] width 1422 height 957
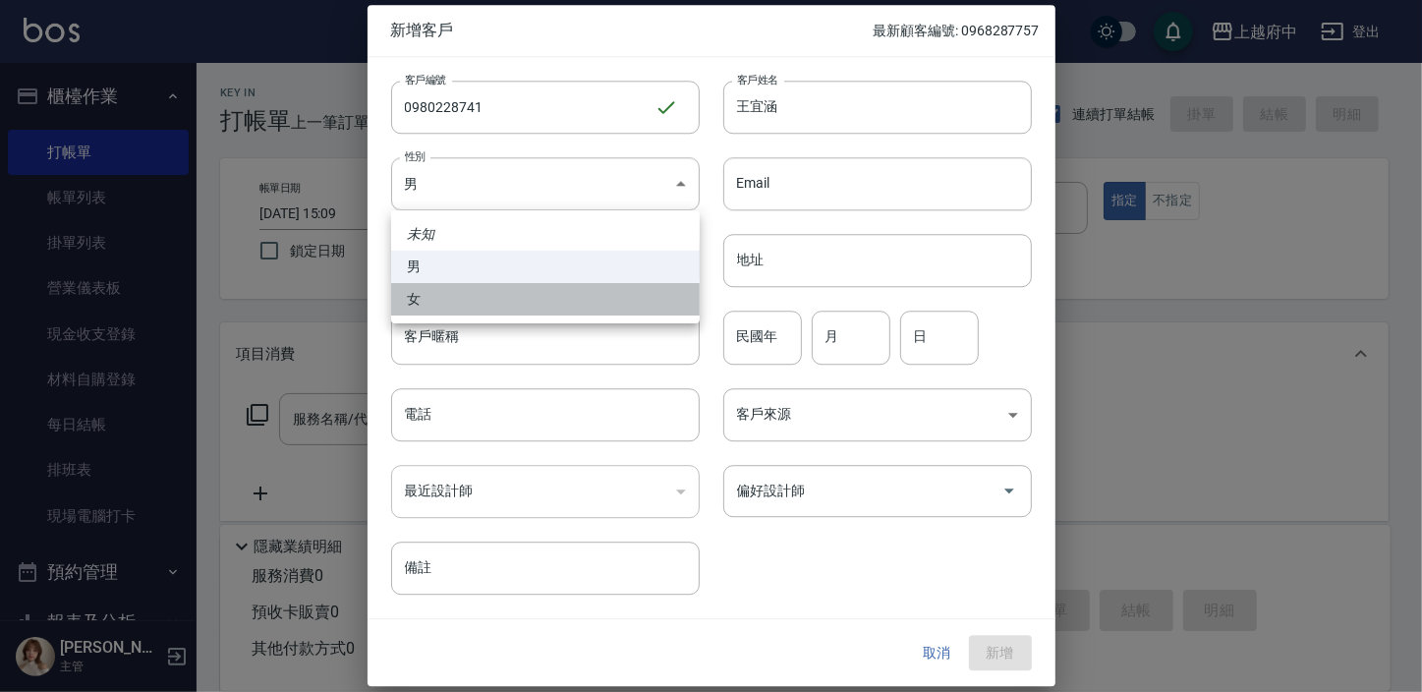
click at [415, 299] on li "女" at bounding box center [545, 299] width 309 height 32
type input "FEMALE"
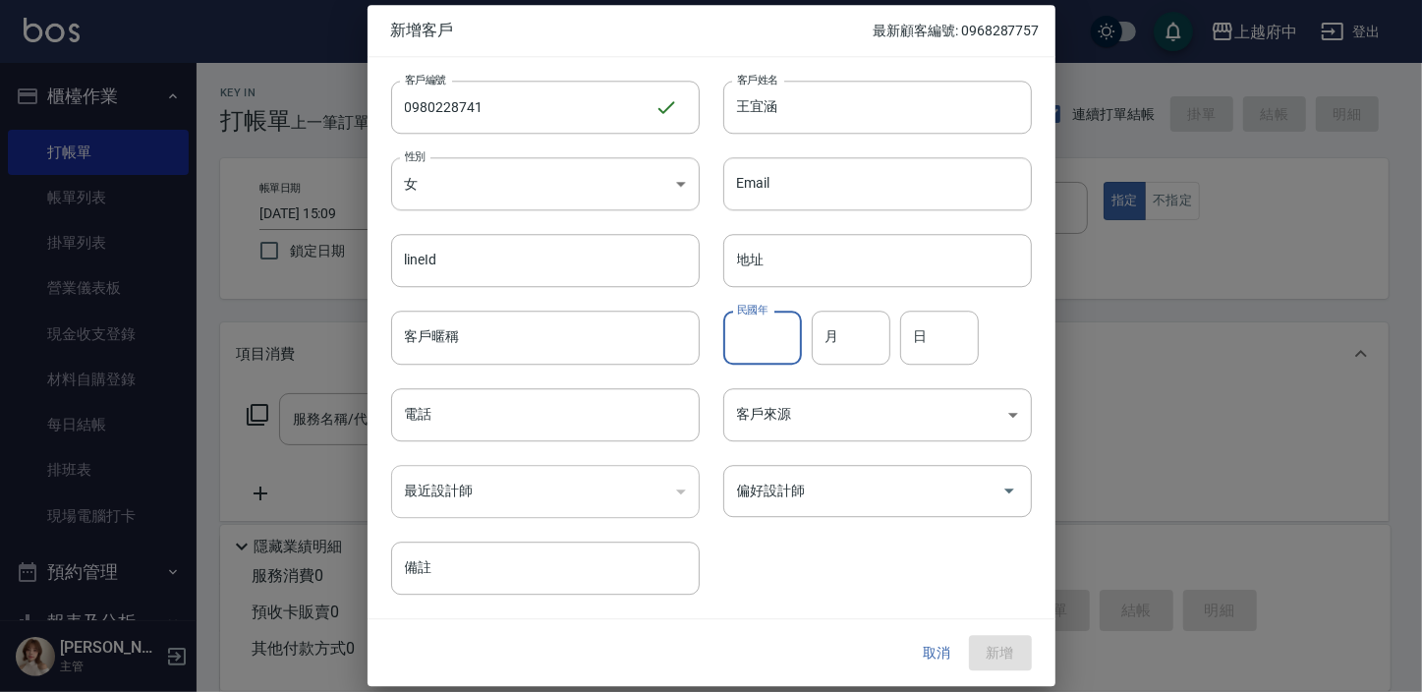
click at [773, 334] on input "民國年" at bounding box center [763, 338] width 79 height 53
type input "93"
type input "4"
type input "18"
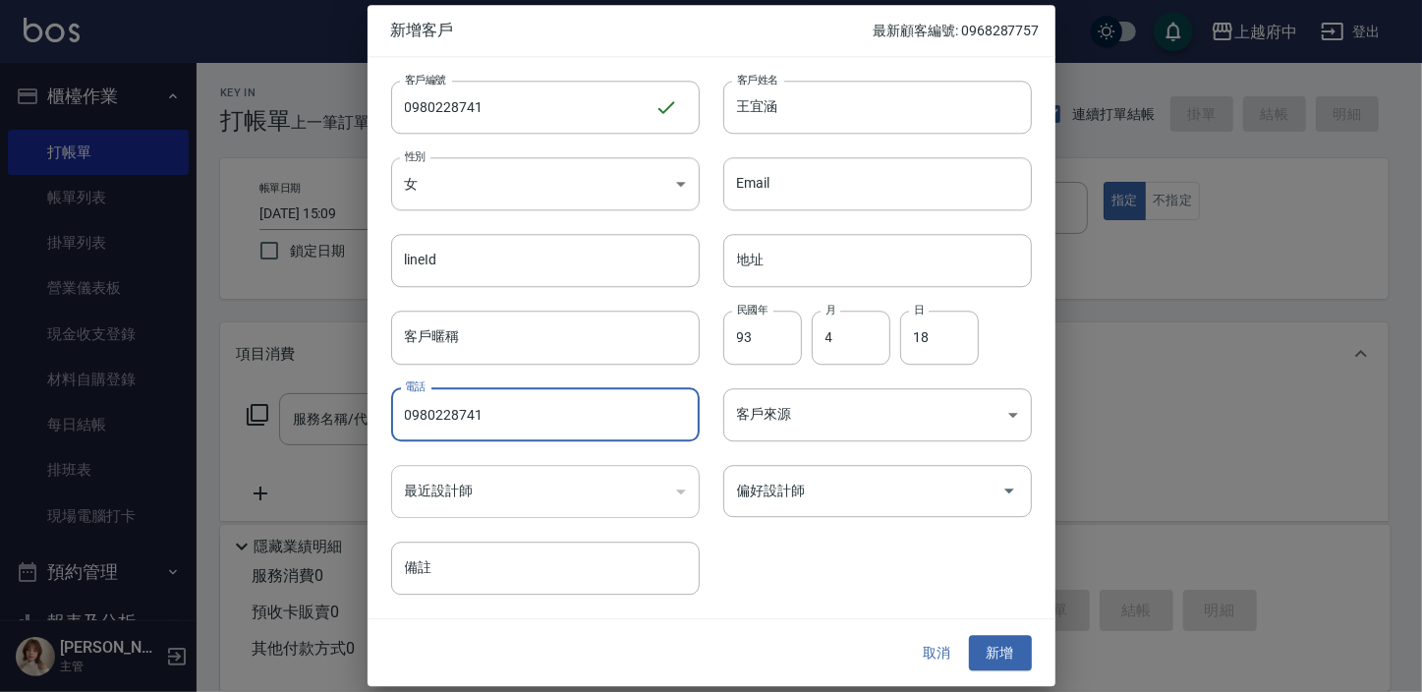
type input "0980228741"
click at [867, 577] on div "客戶編號 0980228741 ​ 客戶編號 客戶姓名 王宜涵 客戶姓名 性別 女 FEMALE 性別 Email Email lineId lineId 地…" at bounding box center [700, 326] width 665 height 538
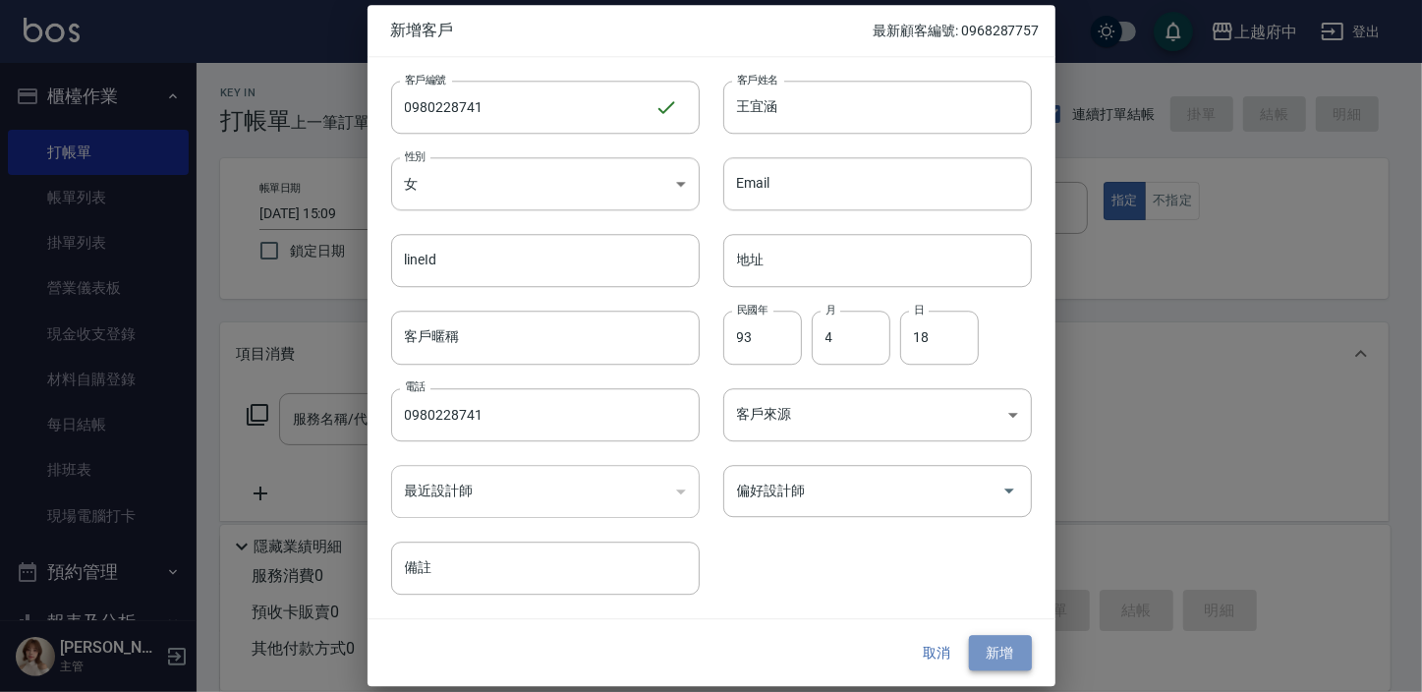
click at [1013, 646] on button "新增" at bounding box center [1000, 653] width 63 height 36
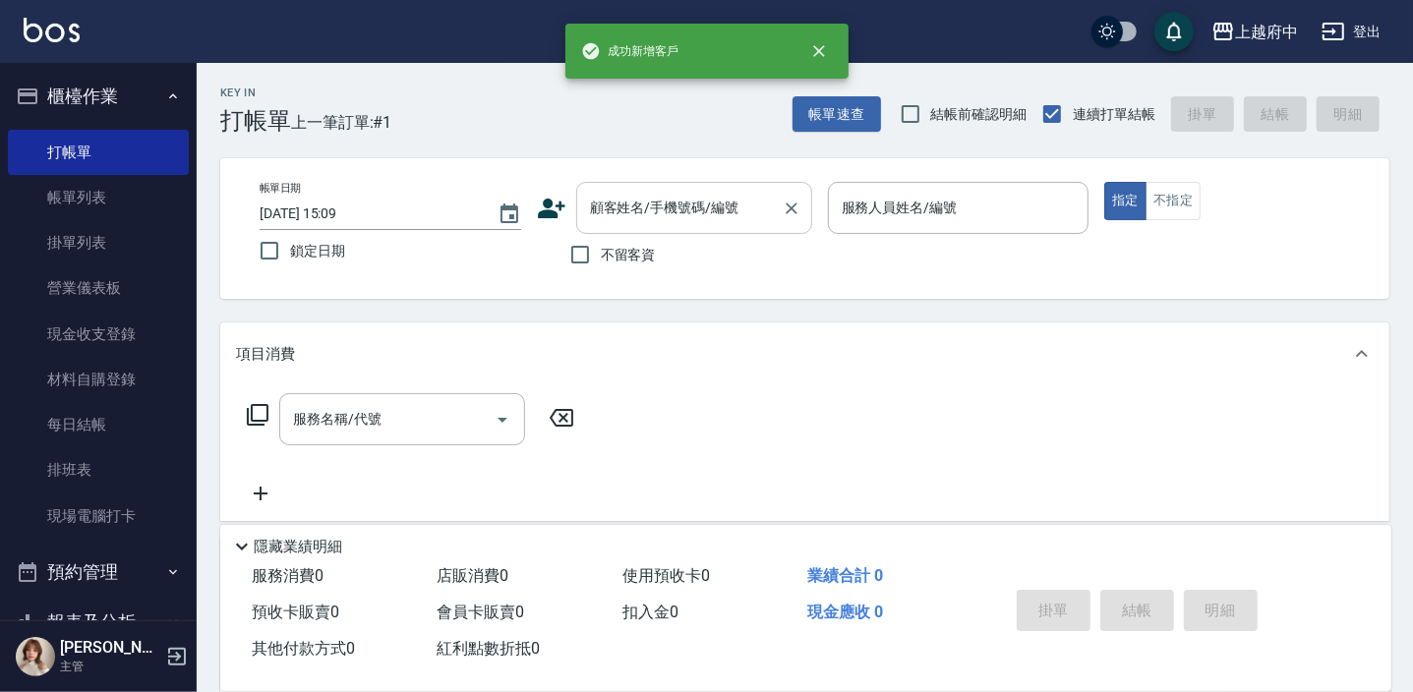
click at [669, 214] on div "顧客姓名/手機號碼/編號 顧客姓名/手機號碼/編號" at bounding box center [694, 208] width 236 height 52
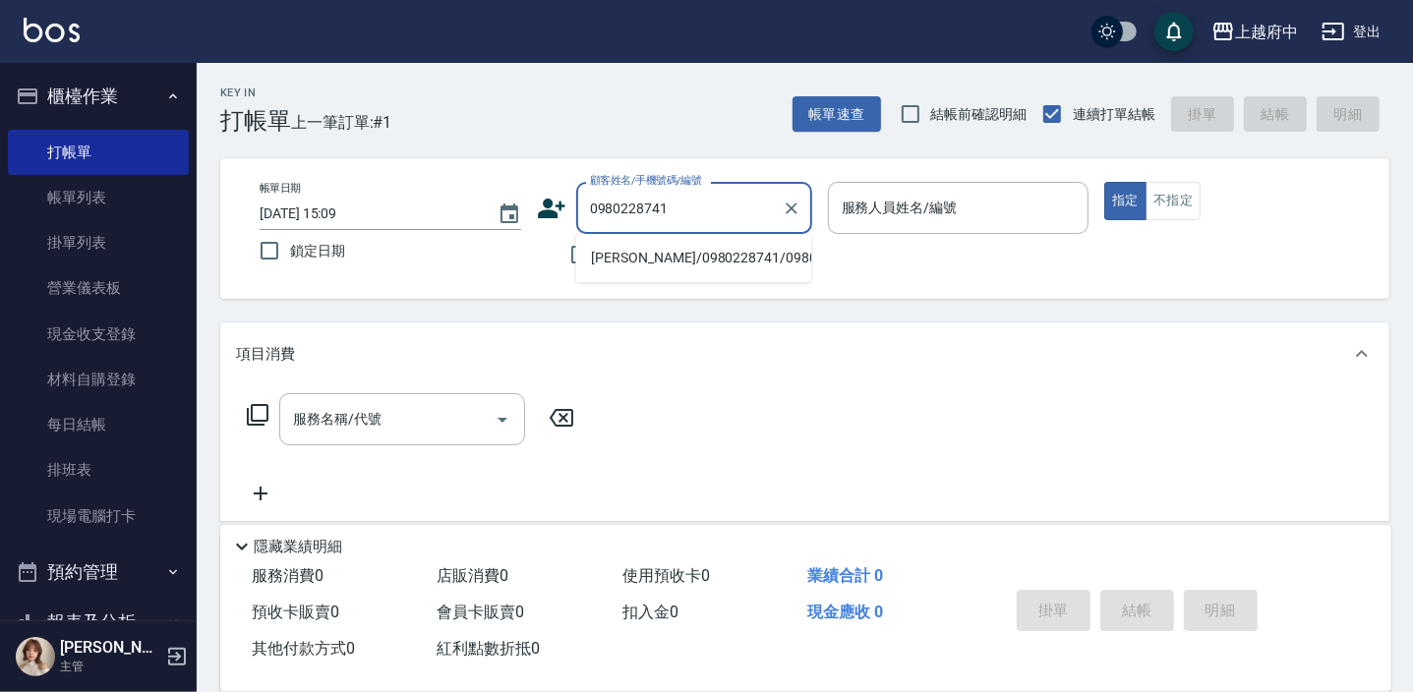
click at [644, 274] on li "[PERSON_NAME]/0980228741/0980228741" at bounding box center [693, 258] width 236 height 32
type input "[PERSON_NAME]/0980228741/0980228741"
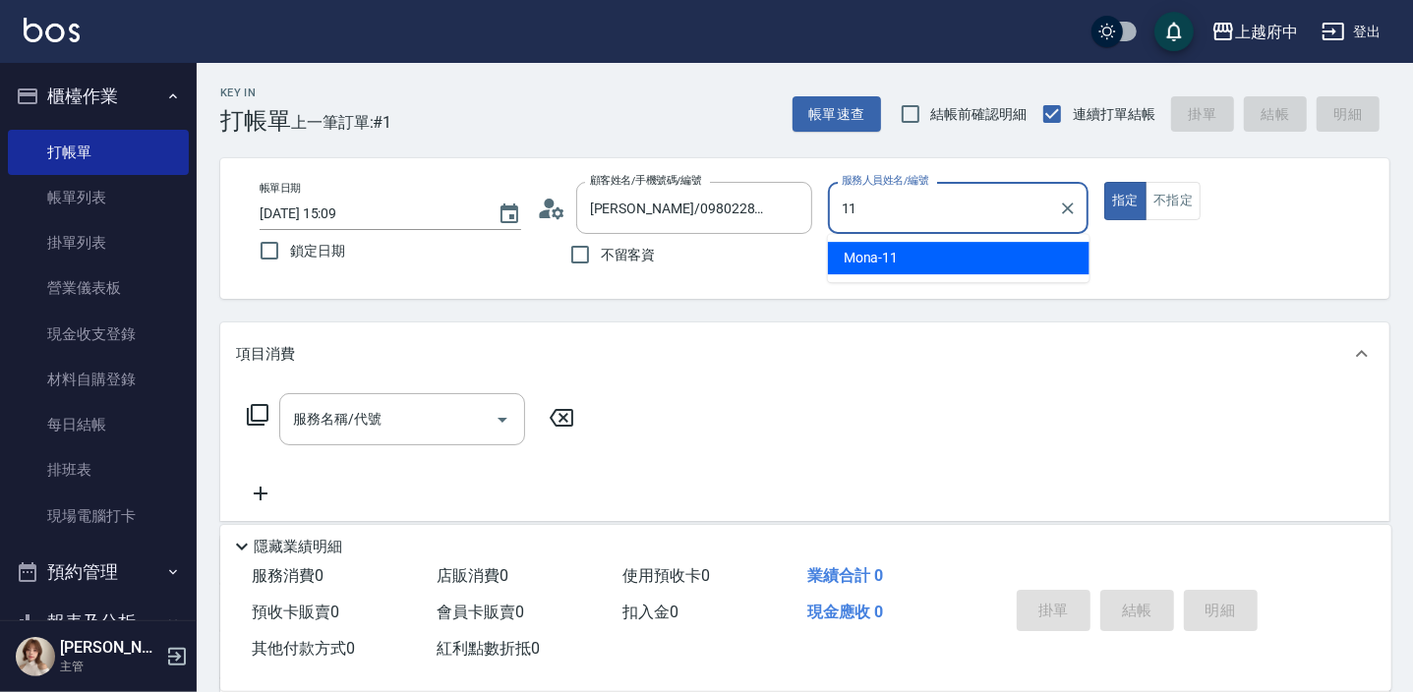
type input "Mona-11"
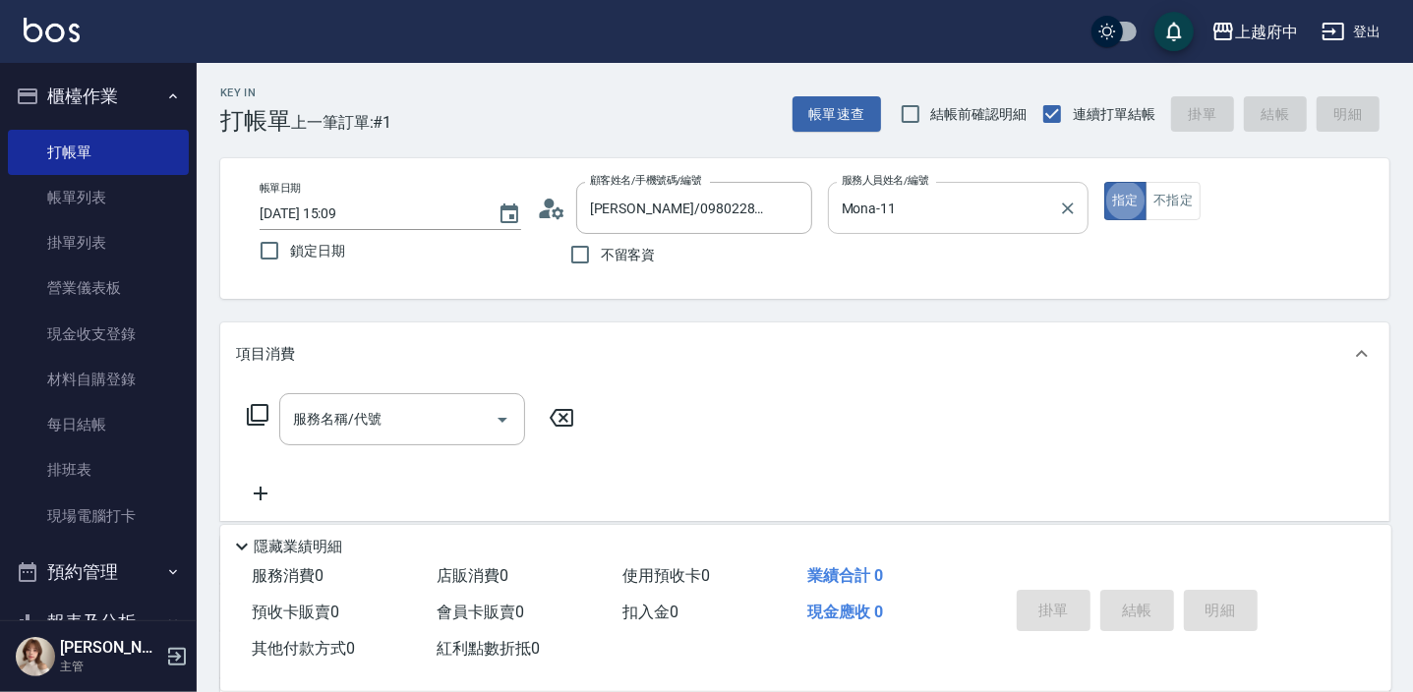
type button "true"
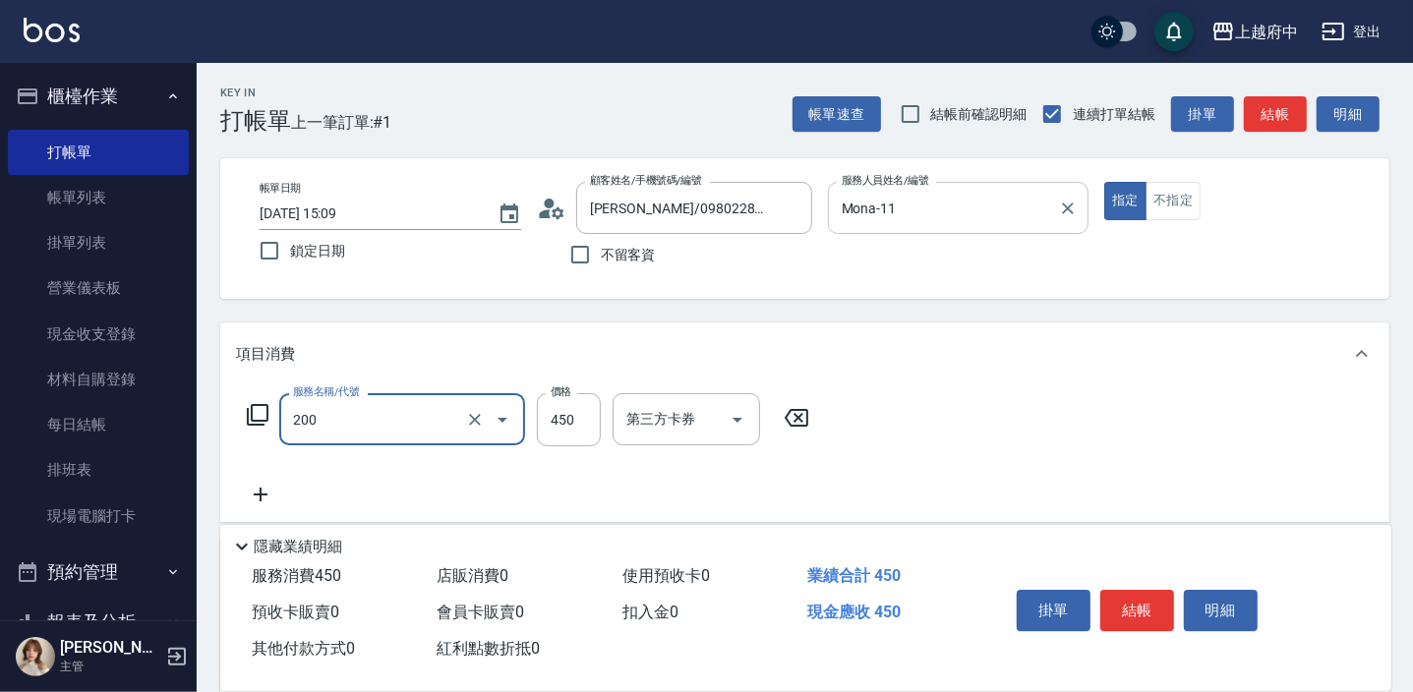
type input "有機洗髮(200)"
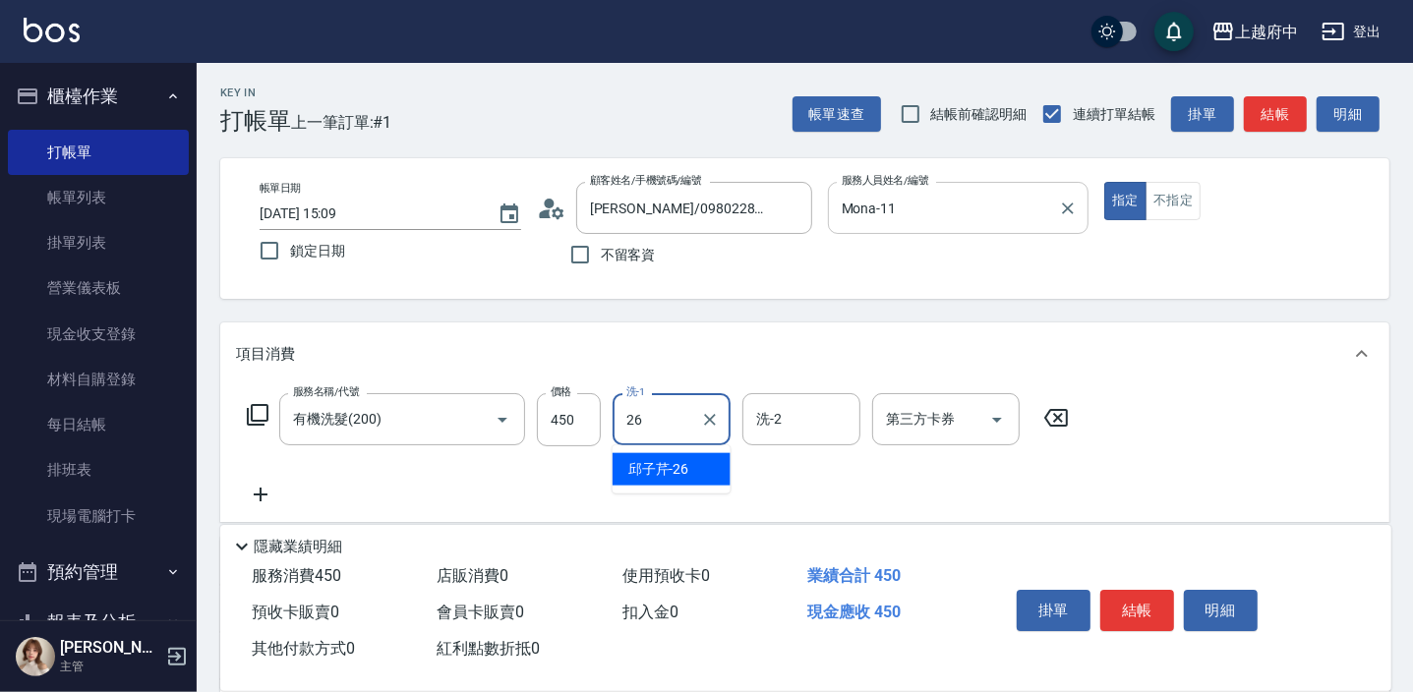
type input "[PERSON_NAME]-26"
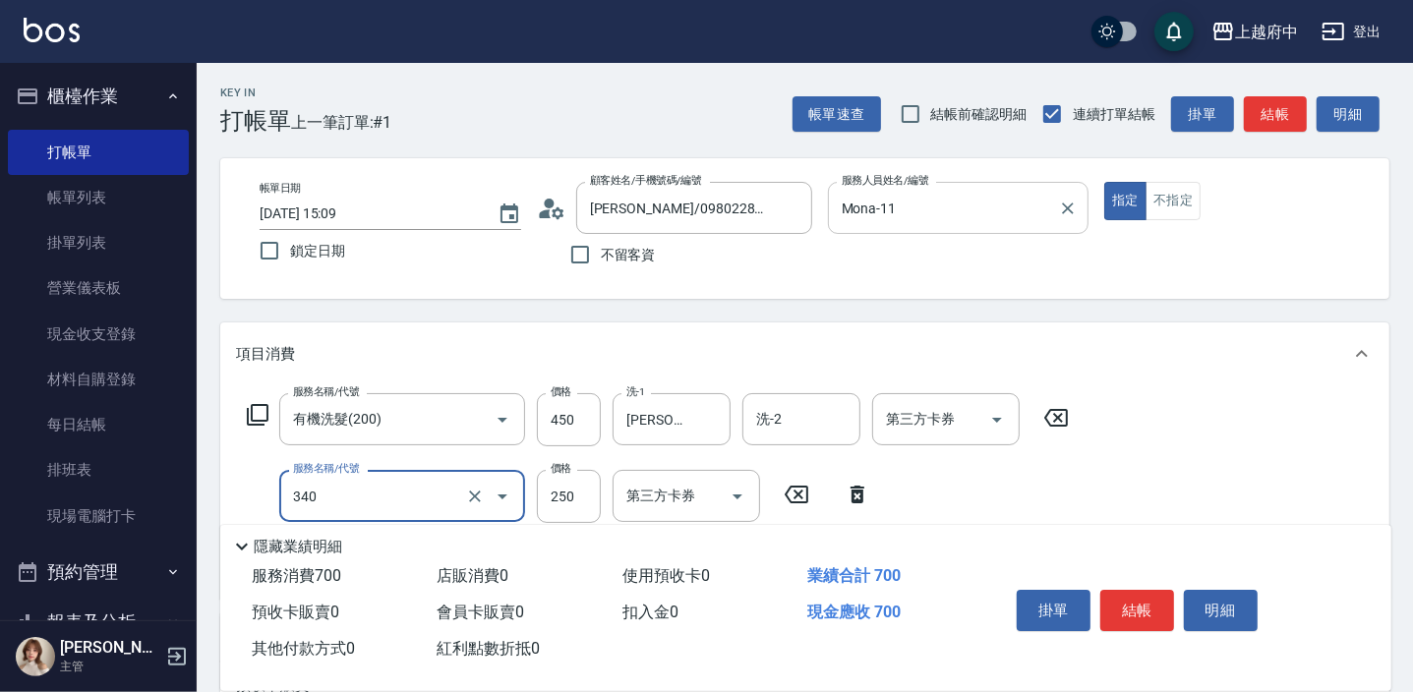
type input "剪髮(340)"
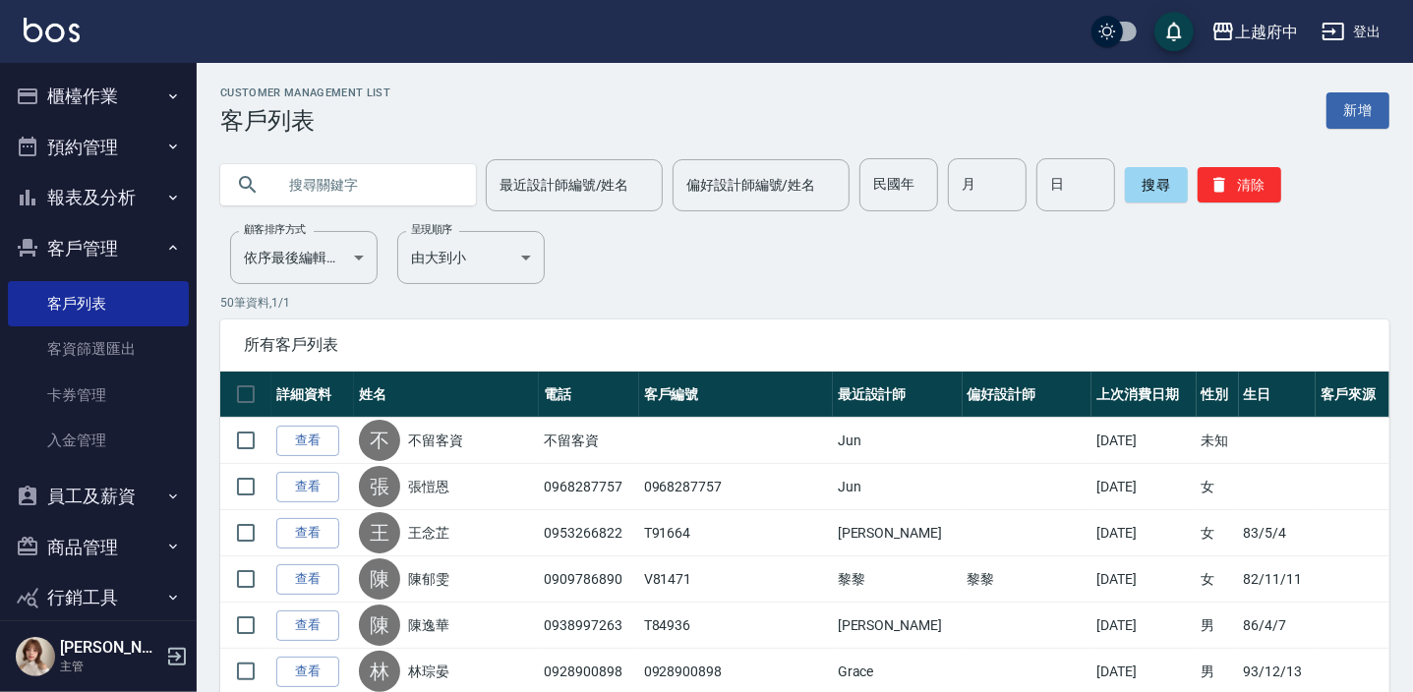
click at [332, 169] on input "text" at bounding box center [367, 184] width 185 height 53
type input "72904"
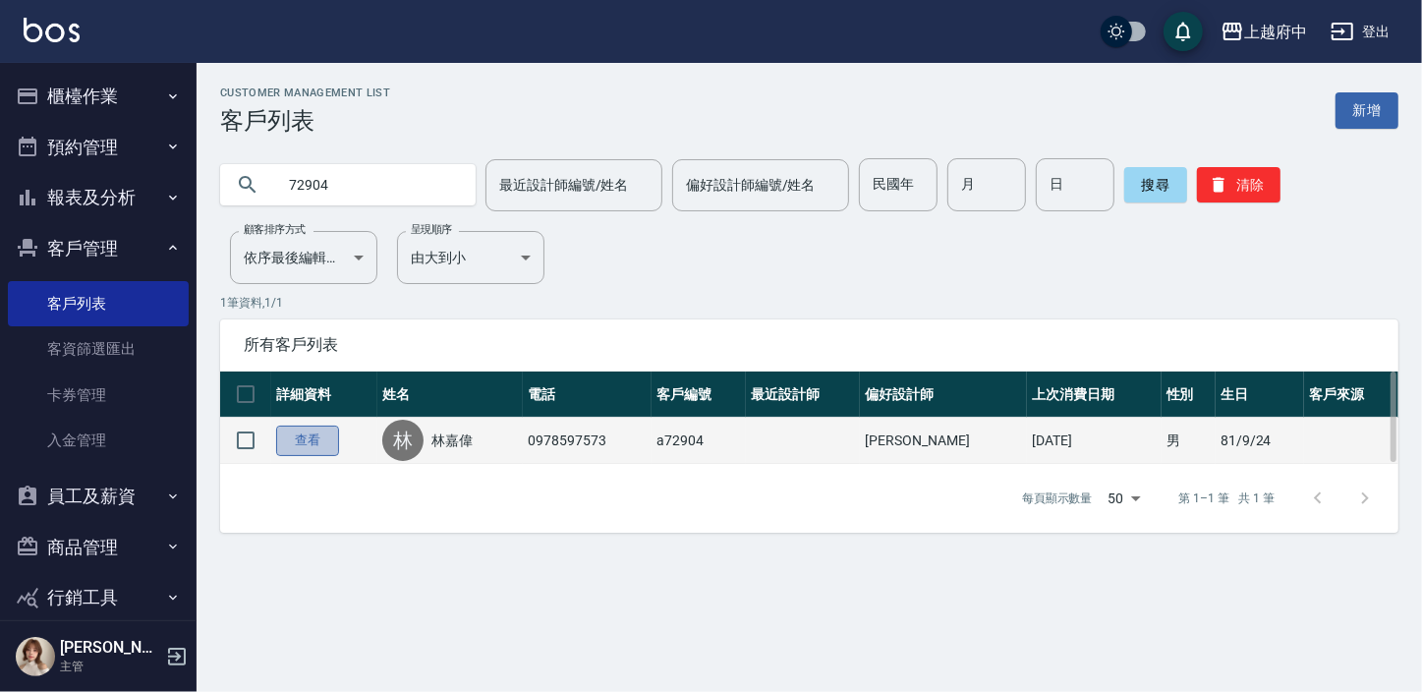
click at [305, 443] on link "查看" at bounding box center [307, 441] width 63 height 30
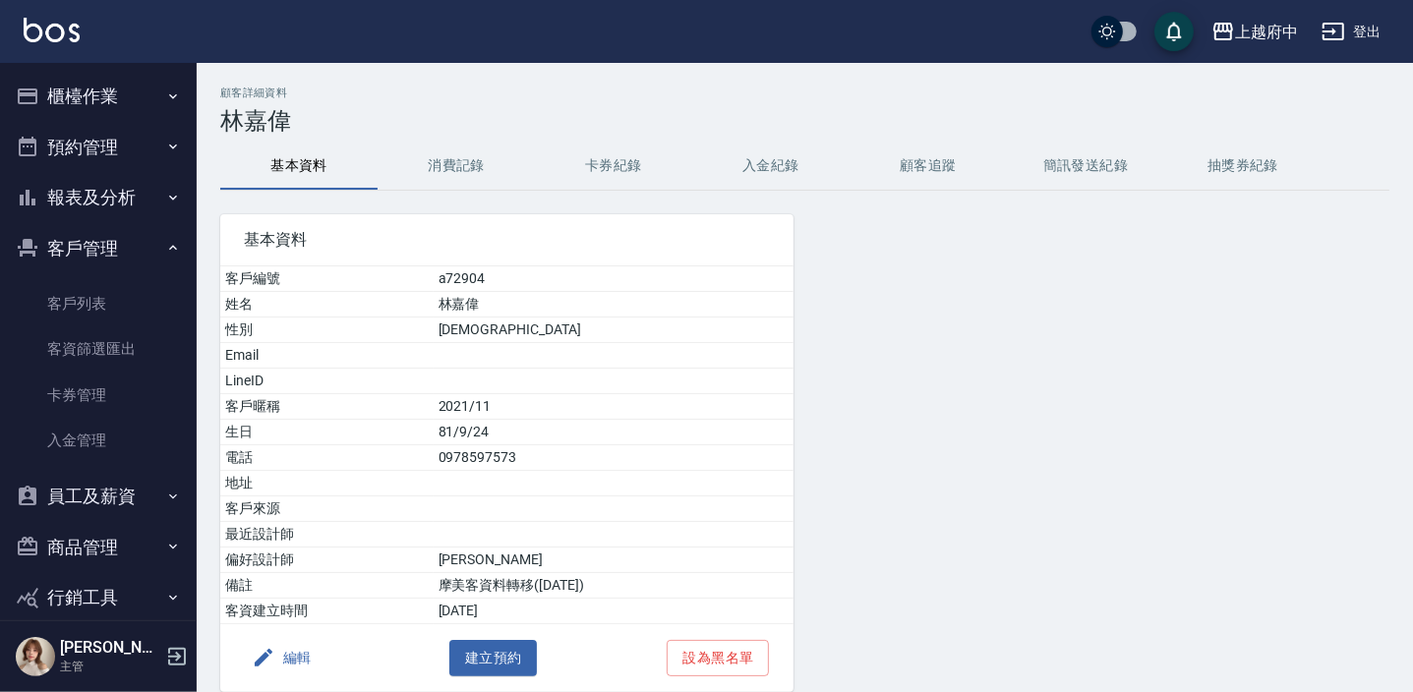
click at [295, 659] on button "編輯" at bounding box center [282, 658] width 76 height 36
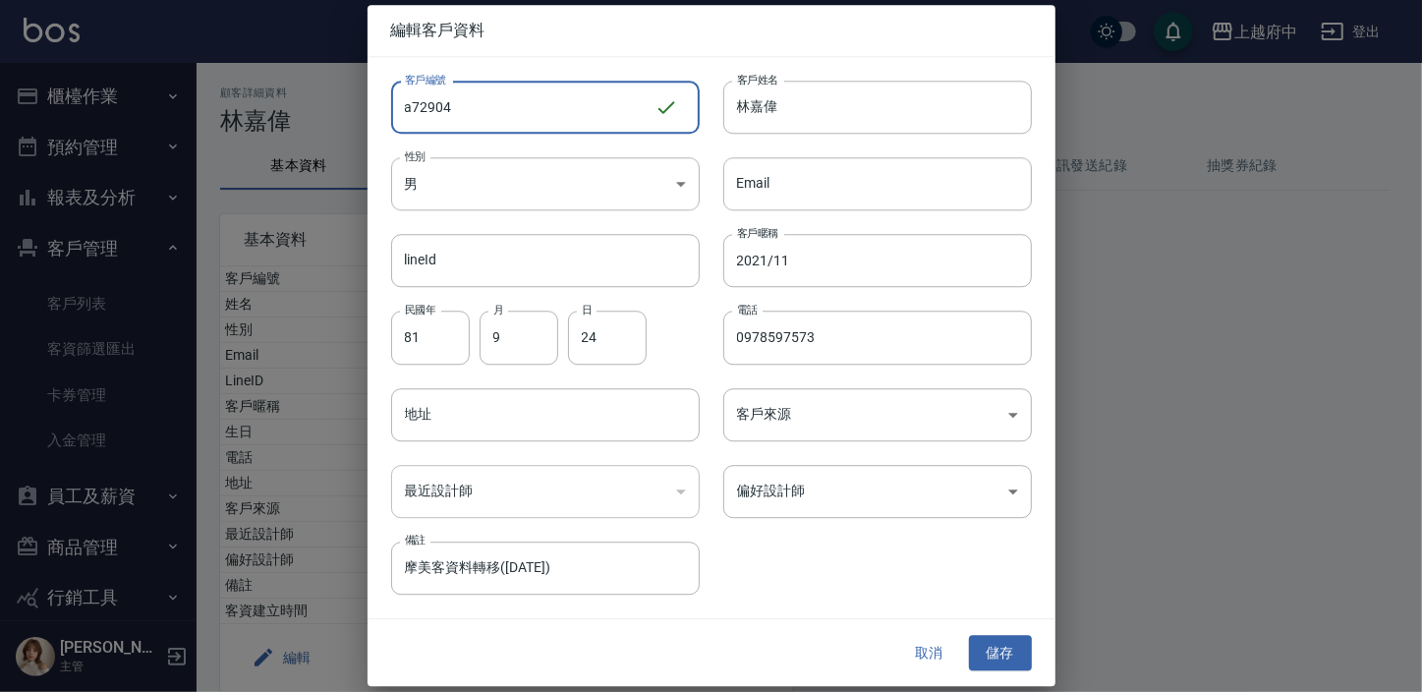
drag, startPoint x: 471, startPoint y: 106, endPoint x: 356, endPoint y: 122, distance: 116.1
click at [356, 122] on div "編輯客戶資料 客戶編號 a72904 ​ 客戶編號 客戶姓名 林嘉偉 客戶姓名 性別 男 MALE 性別 Email Email lineId lineId …" at bounding box center [711, 346] width 1422 height 692
type input "t"
type input "T91665"
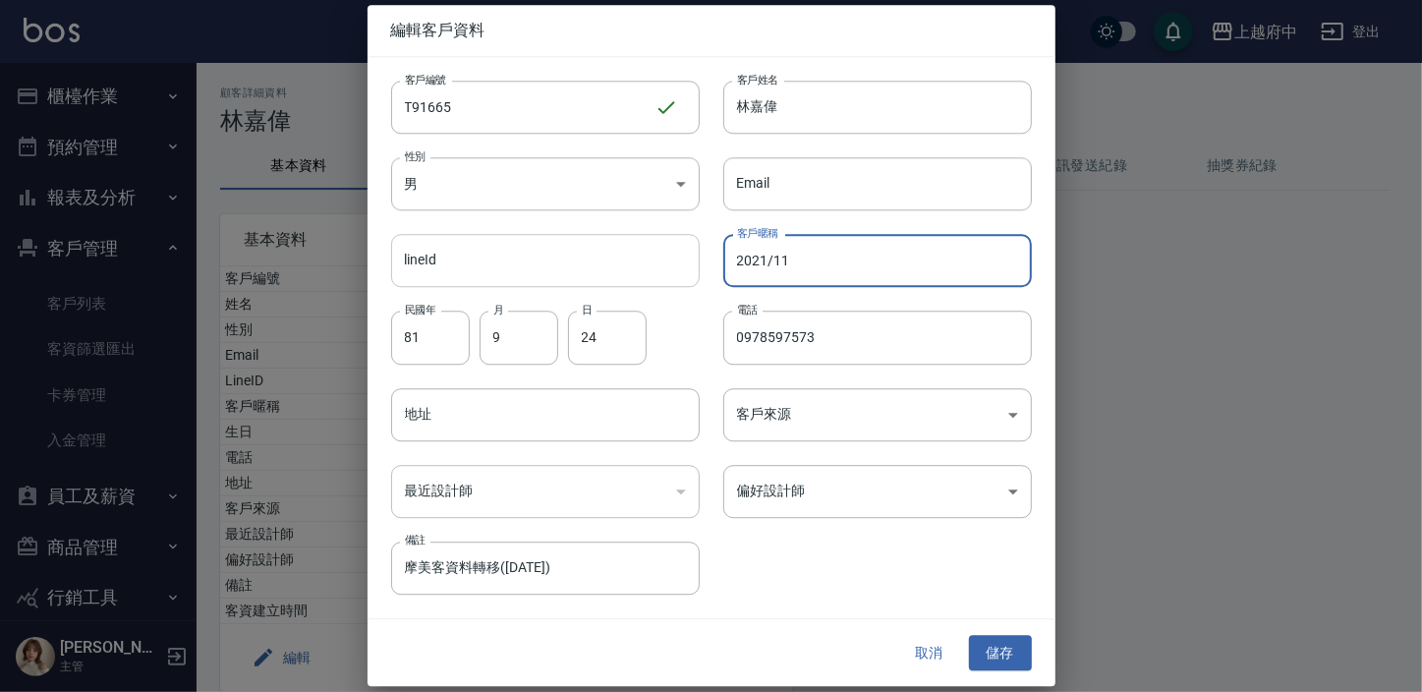
drag, startPoint x: 806, startPoint y: 261, endPoint x: 622, endPoint y: 252, distance: 184.1
click at [629, 254] on div "客戶編號 T91665 ​ 客戶編號 客戶姓名 林嘉偉 客戶姓名 性別 男 MALE 性別 Email Email lineId lineId 客戶暱稱 20…" at bounding box center [700, 326] width 665 height 538
type input "2027/09"
click at [840, 558] on div "客戶編號 T91665 ​ 客戶編號 客戶姓名 林嘉偉 客戶姓名 性別 男 MALE 性別 Email Email lineId lineId 客戶暱稱 20…" at bounding box center [700, 326] width 665 height 538
click at [1003, 635] on button "儲存" at bounding box center [1000, 653] width 63 height 36
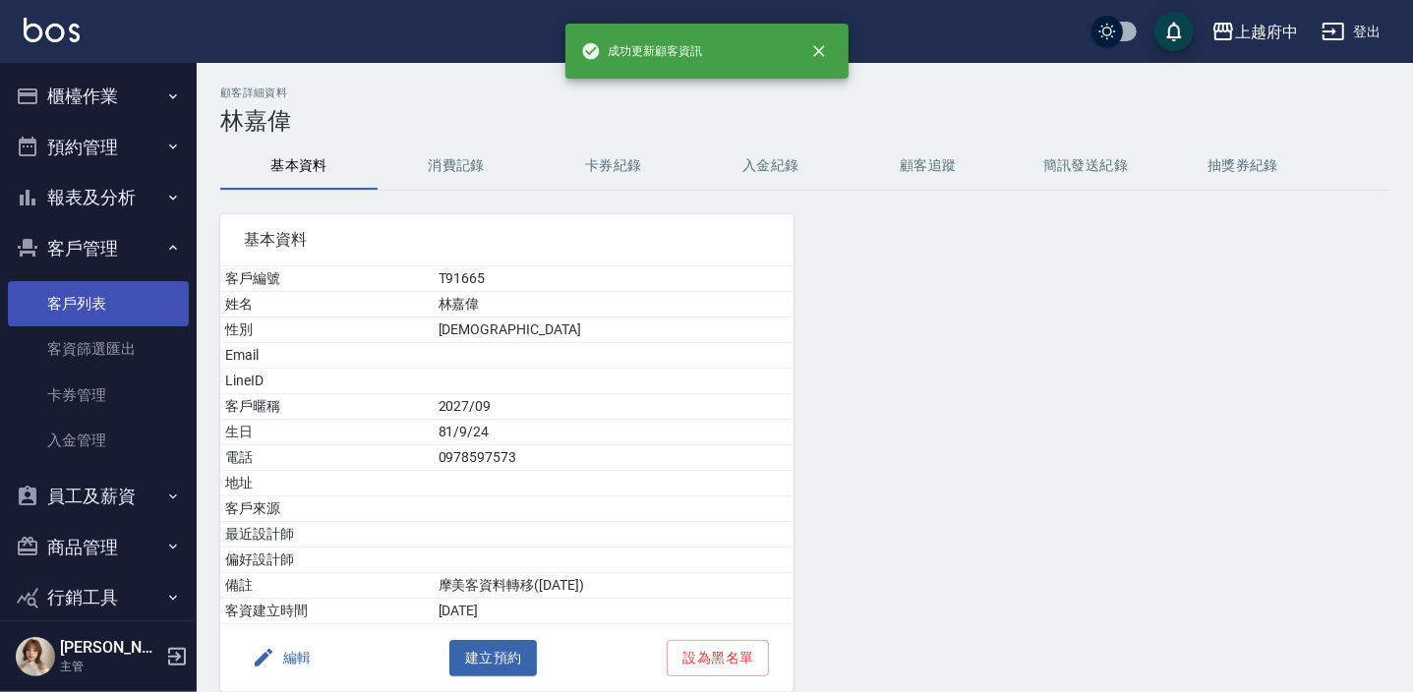
click at [78, 316] on link "客戶列表" at bounding box center [98, 303] width 181 height 45
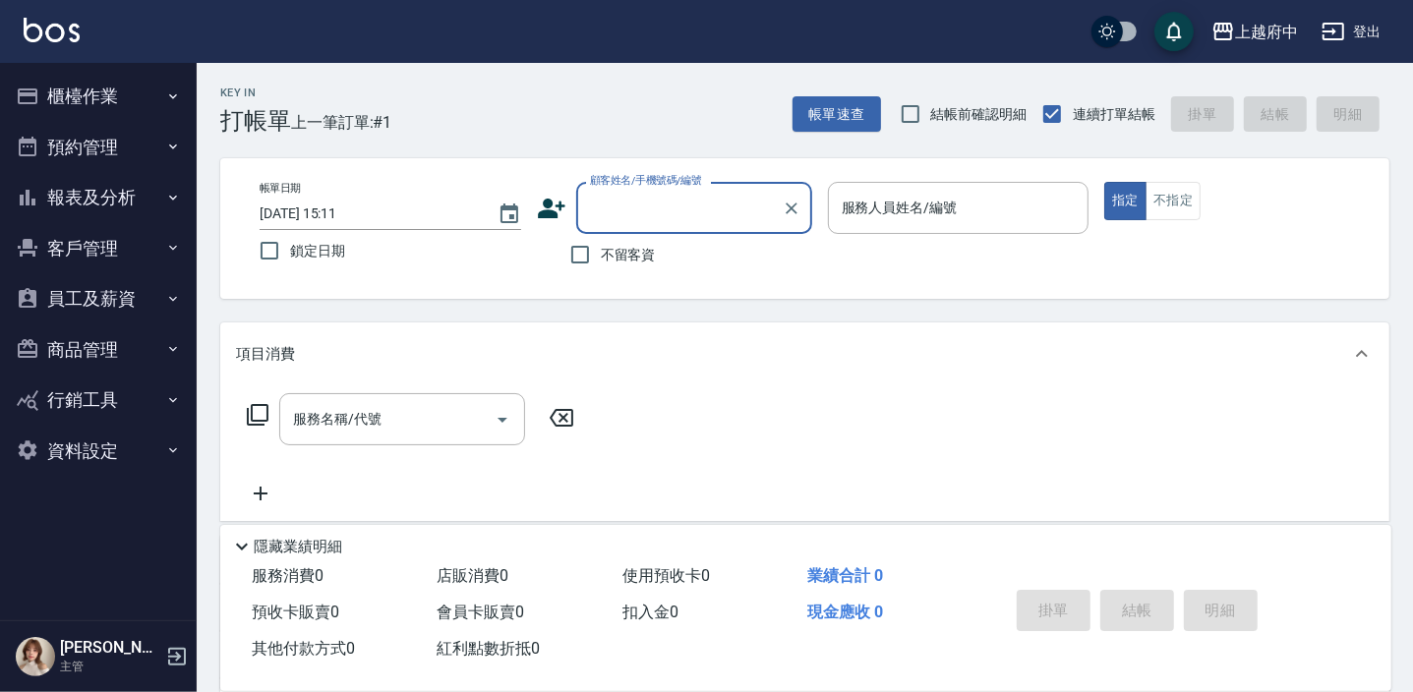
type input "ㄔ"
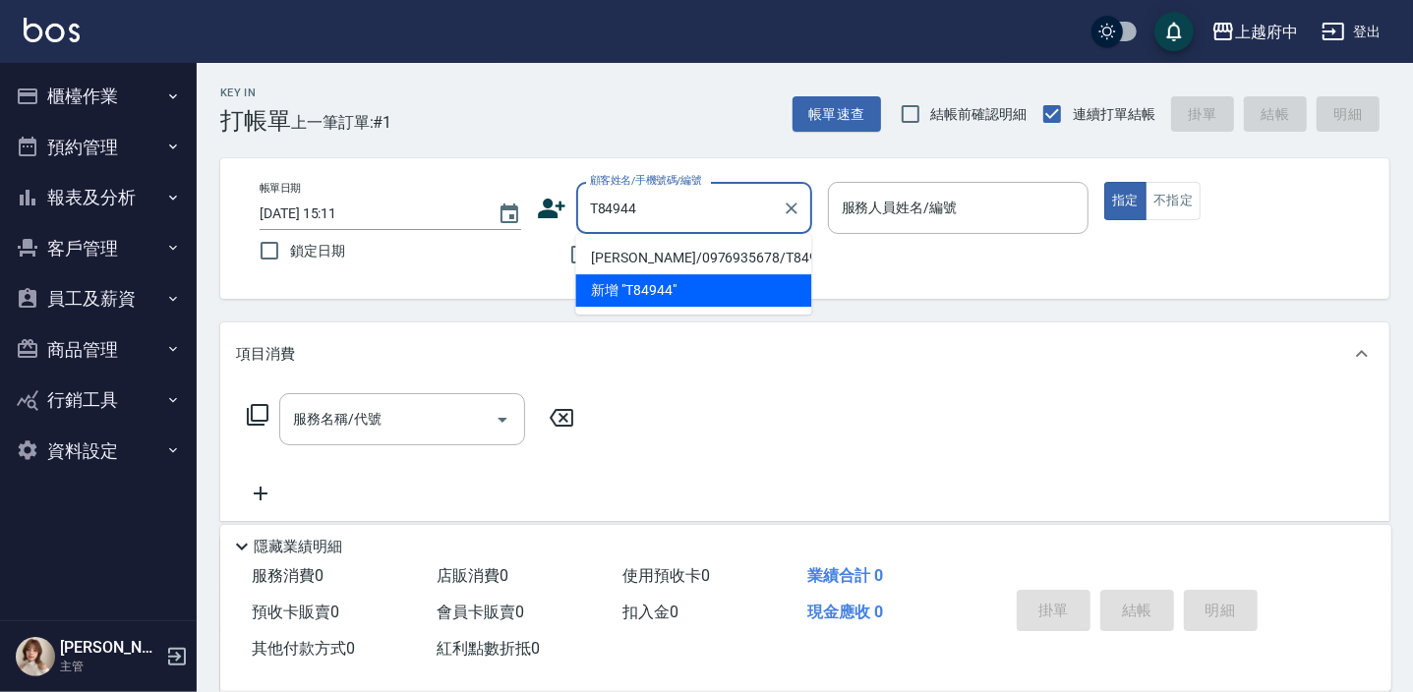
click at [650, 258] on li "[PERSON_NAME]/0976935678/T84944" at bounding box center [693, 258] width 236 height 32
type input "[PERSON_NAME]/0976935678/T84944"
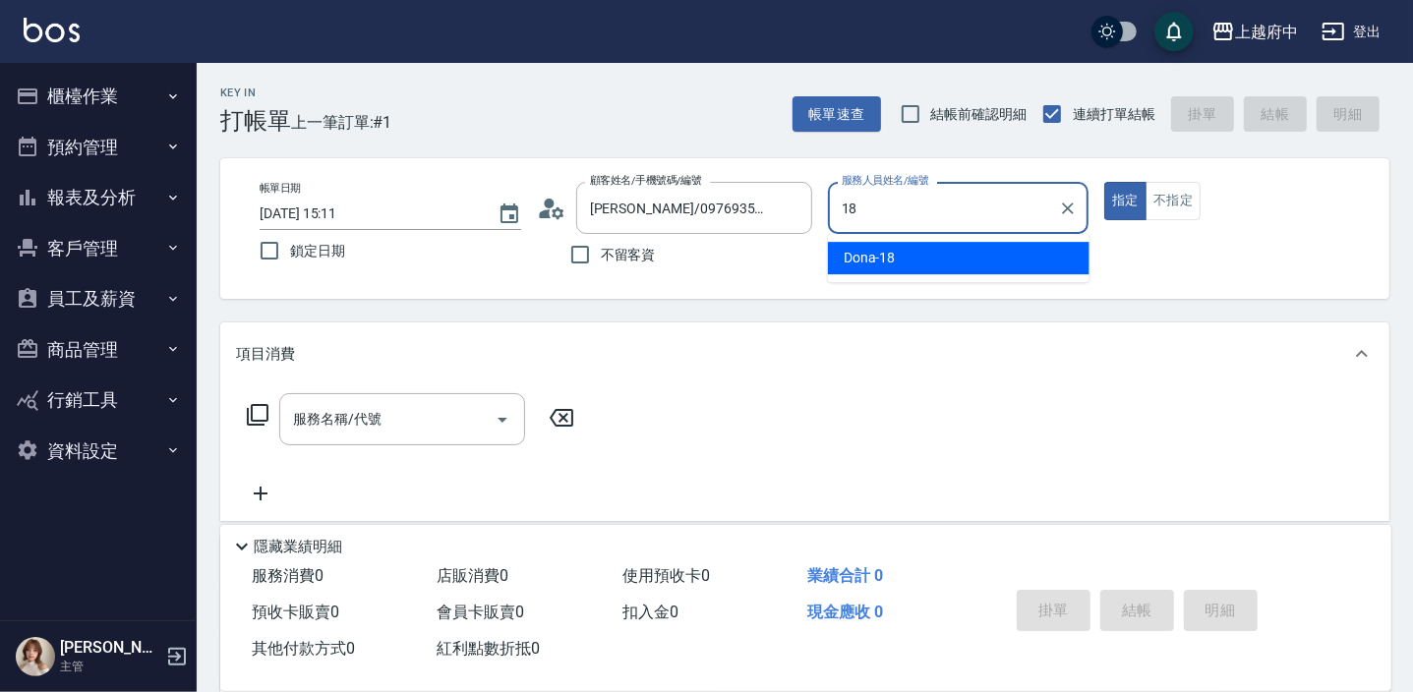
type input "Dona-18"
type button "true"
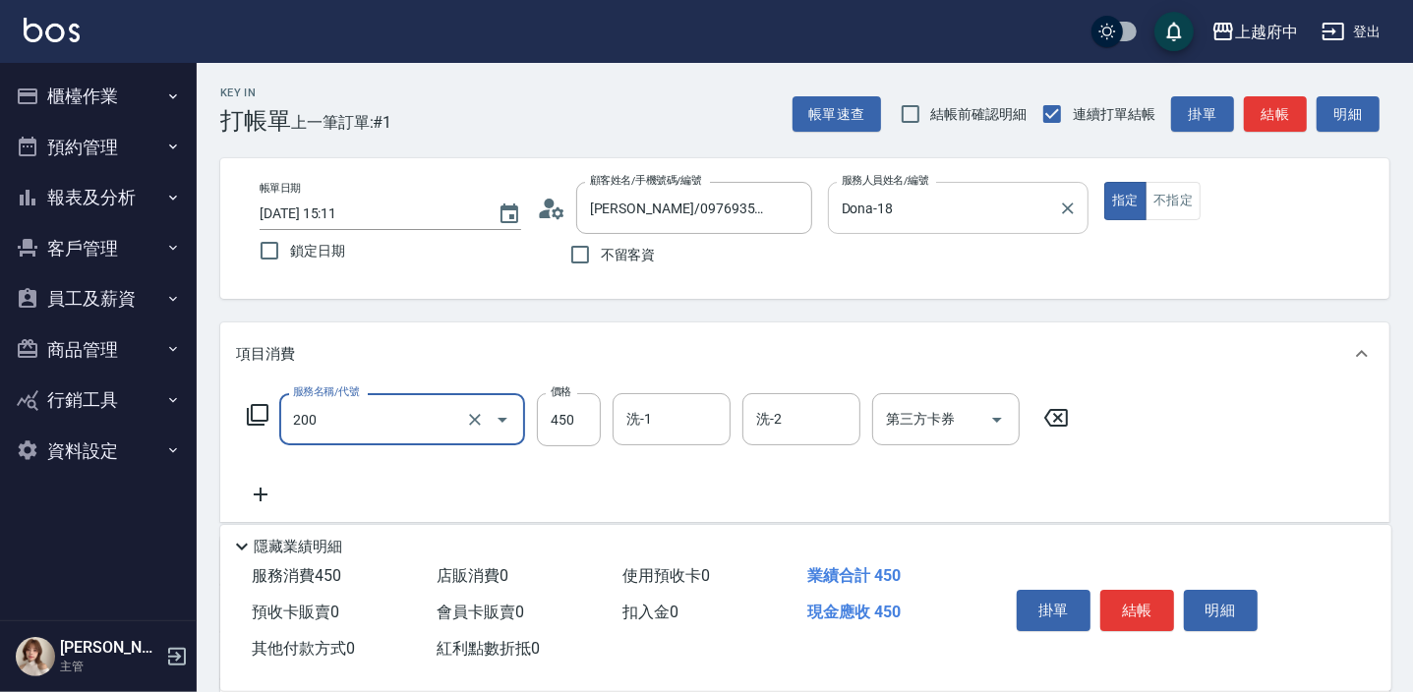
type input "有機洗髮(200)"
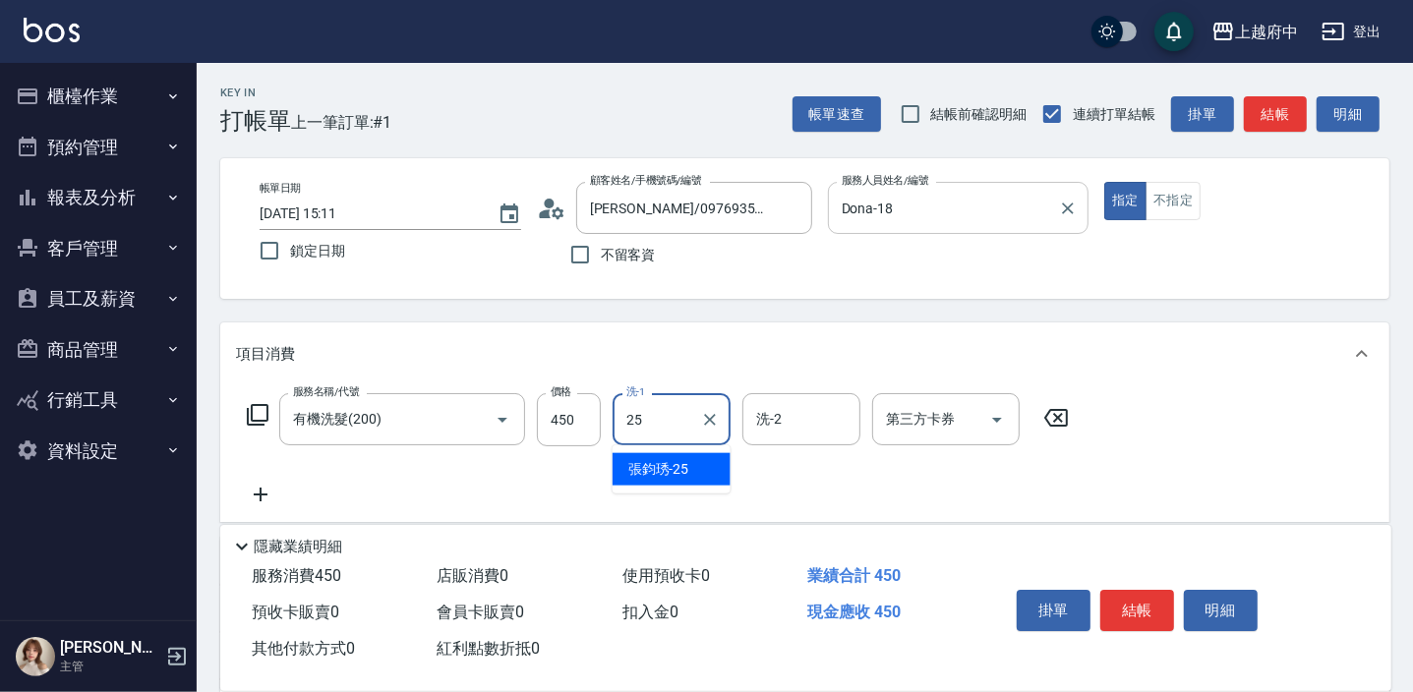
type input "張鈞琇-25"
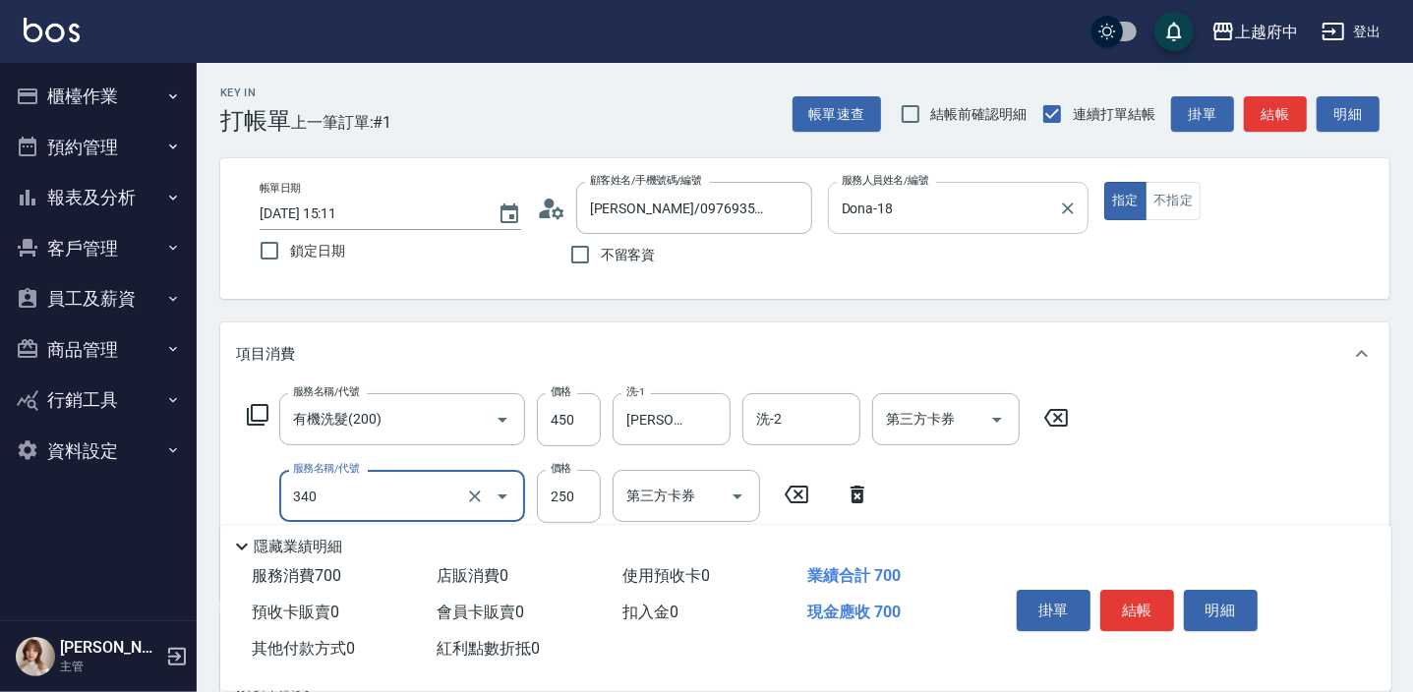
type input "剪髮(340)"
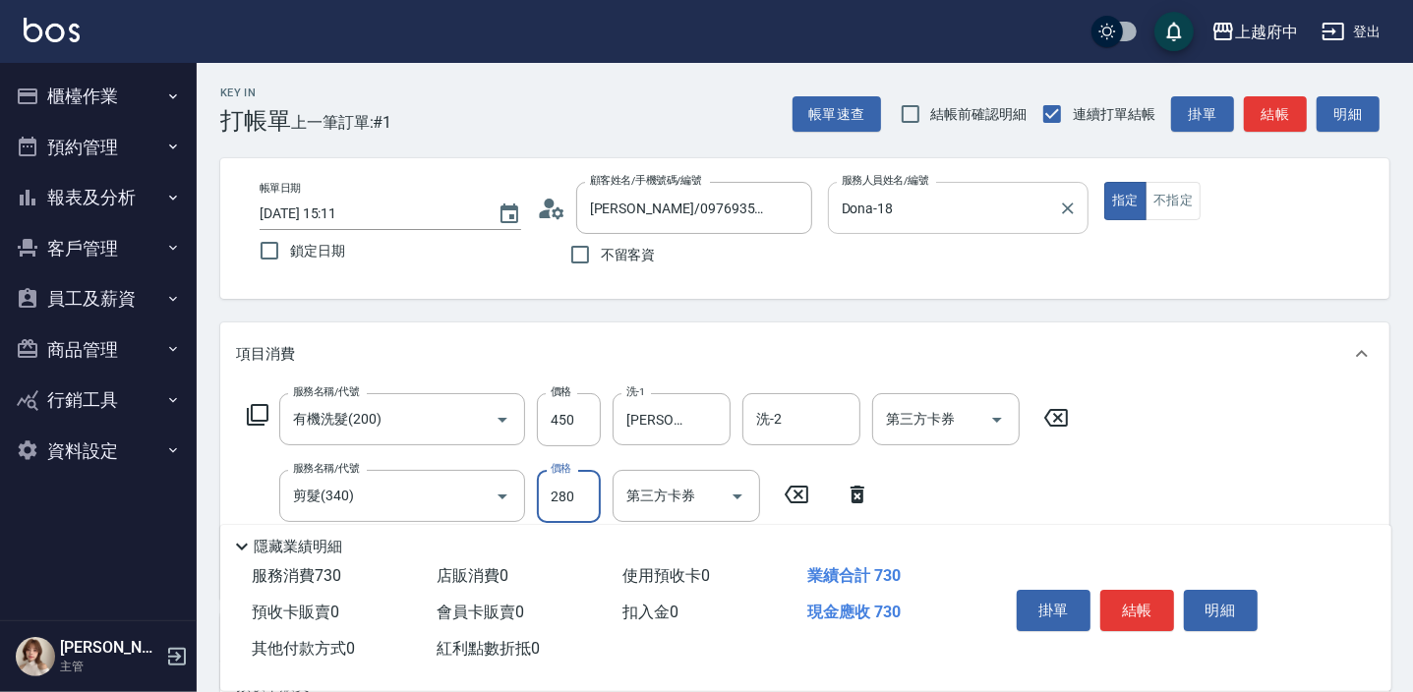
type input "280"
click at [972, 496] on div "服務名稱/代號 有機洗髮(200) 服務名稱/代號 價格 450 價格 洗-1 張鈞琇-25 洗-1 洗-2 洗-2 第三方卡券 第三方卡券 服務名稱/代號 …" at bounding box center [658, 488] width 844 height 190
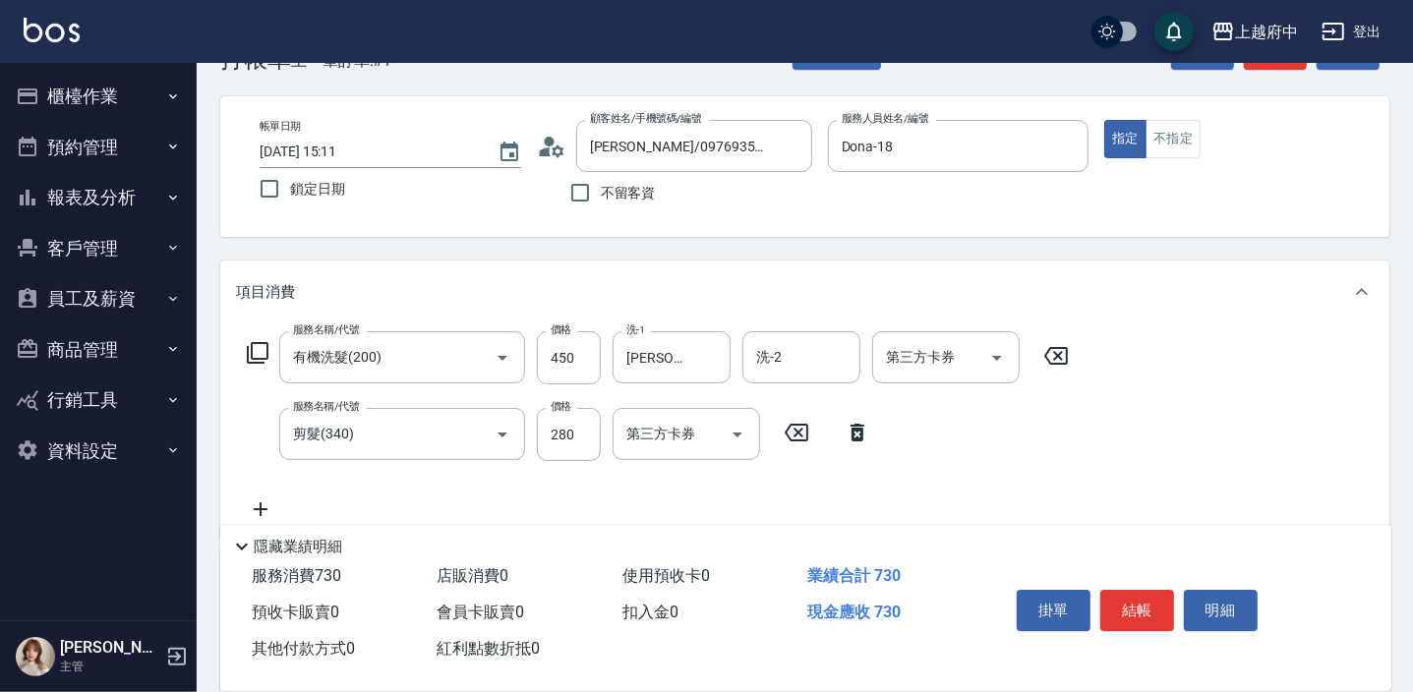
scroll to position [88, 0]
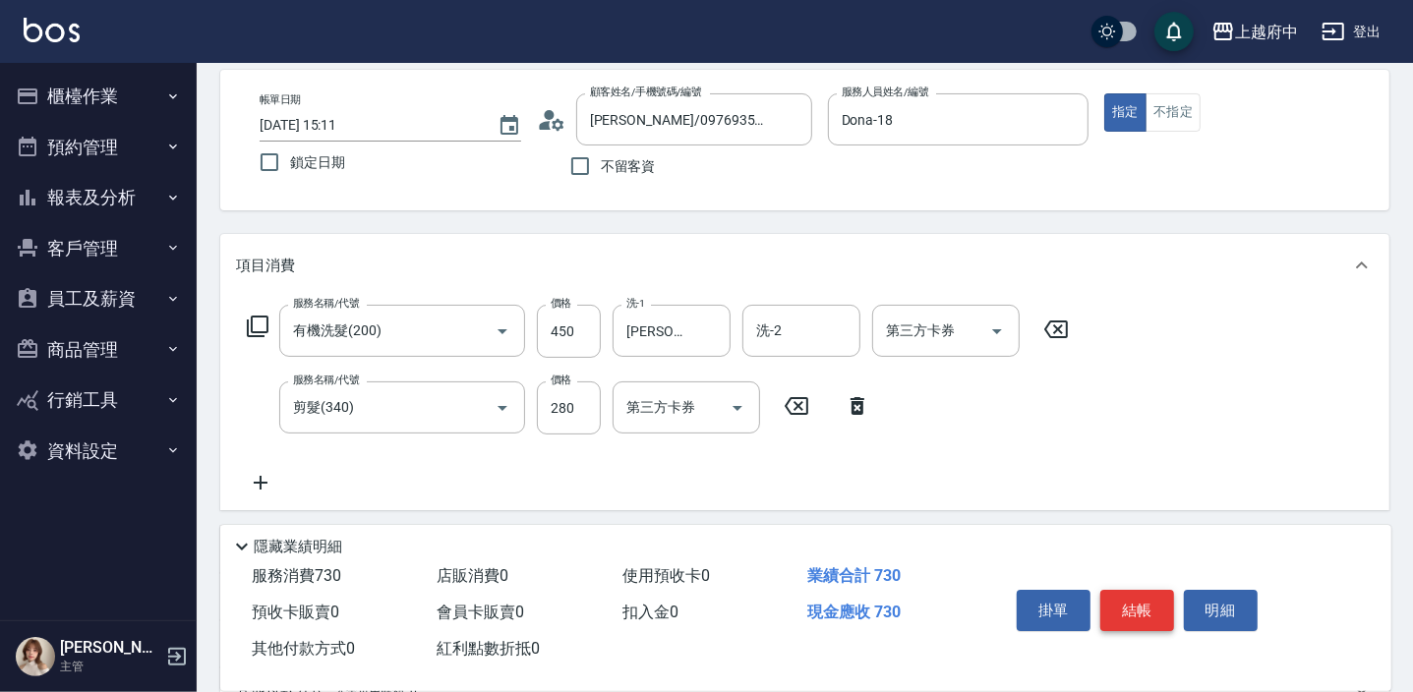
click at [1131, 609] on button "結帳" at bounding box center [1137, 610] width 74 height 41
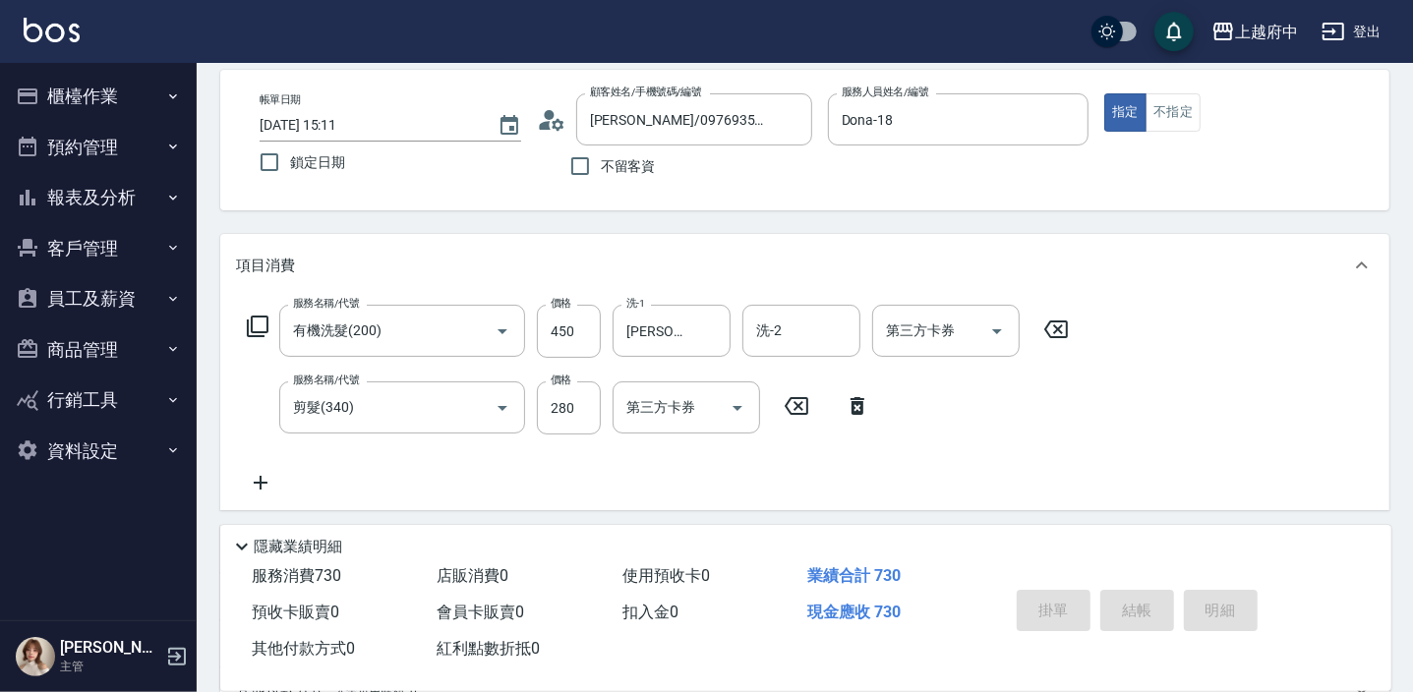
type input "2025/09/23 15:12"
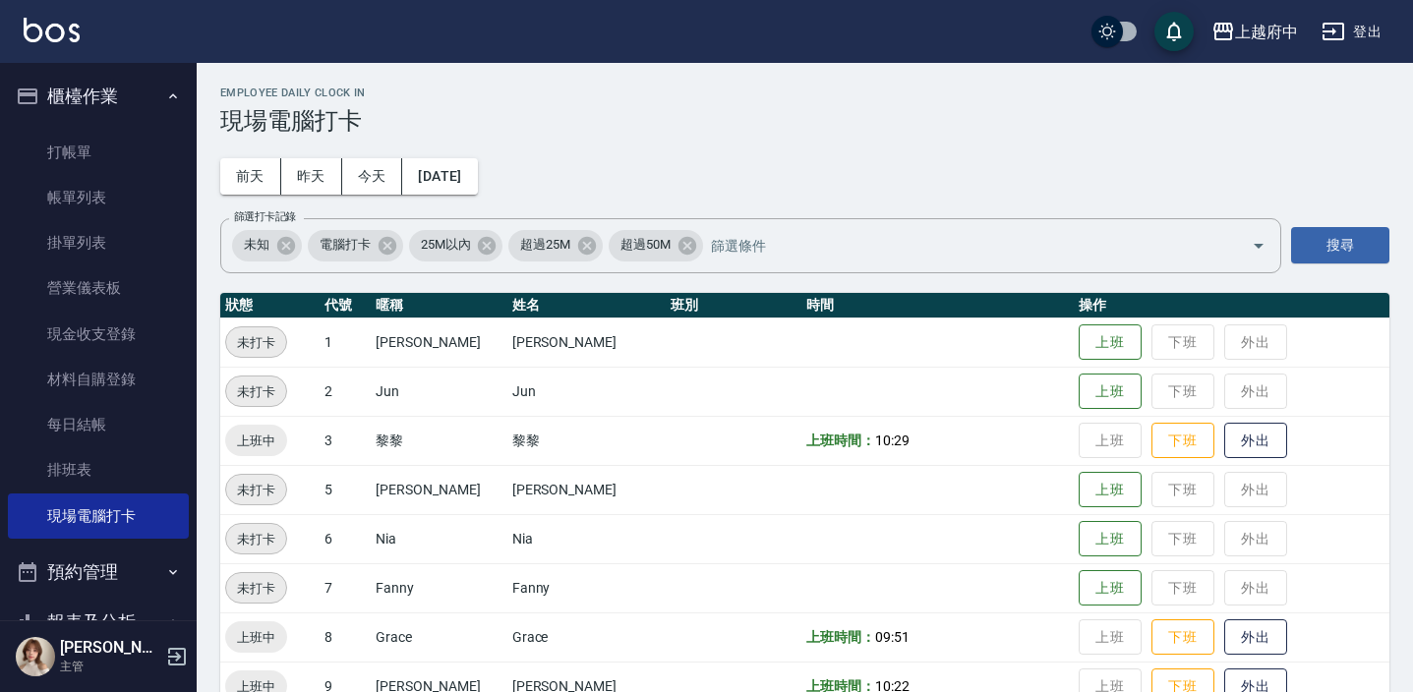
scroll to position [583, 0]
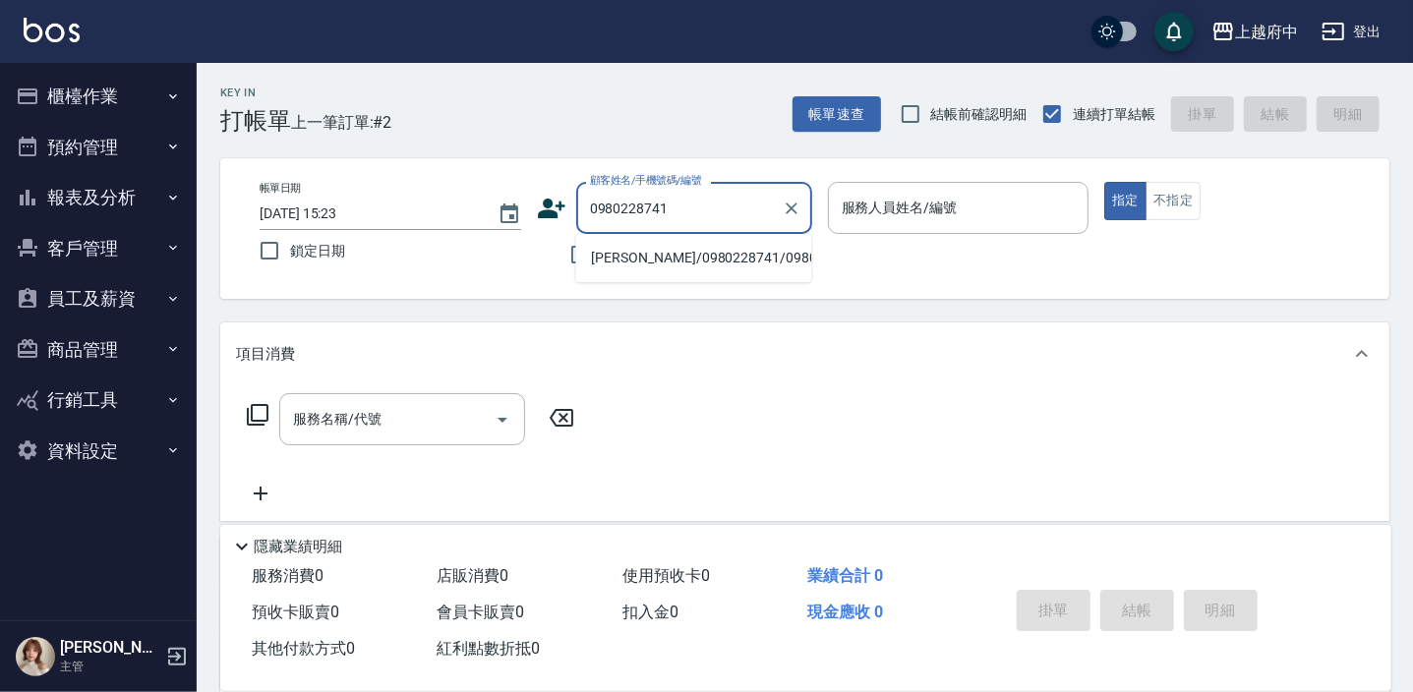
click at [670, 268] on li "[PERSON_NAME]/0980228741/0980228741" at bounding box center [693, 258] width 236 height 32
type input "[PERSON_NAME]/0980228741/0980228741"
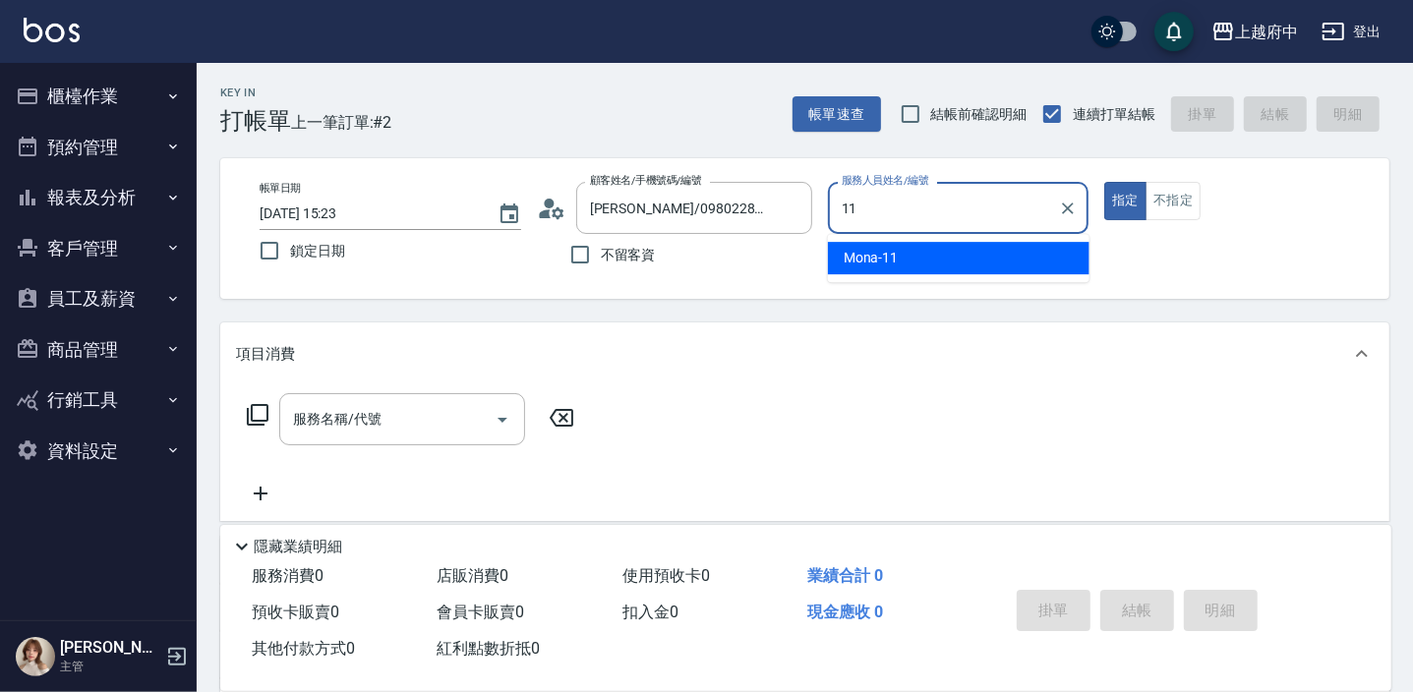
type input "Mona-11"
type button "true"
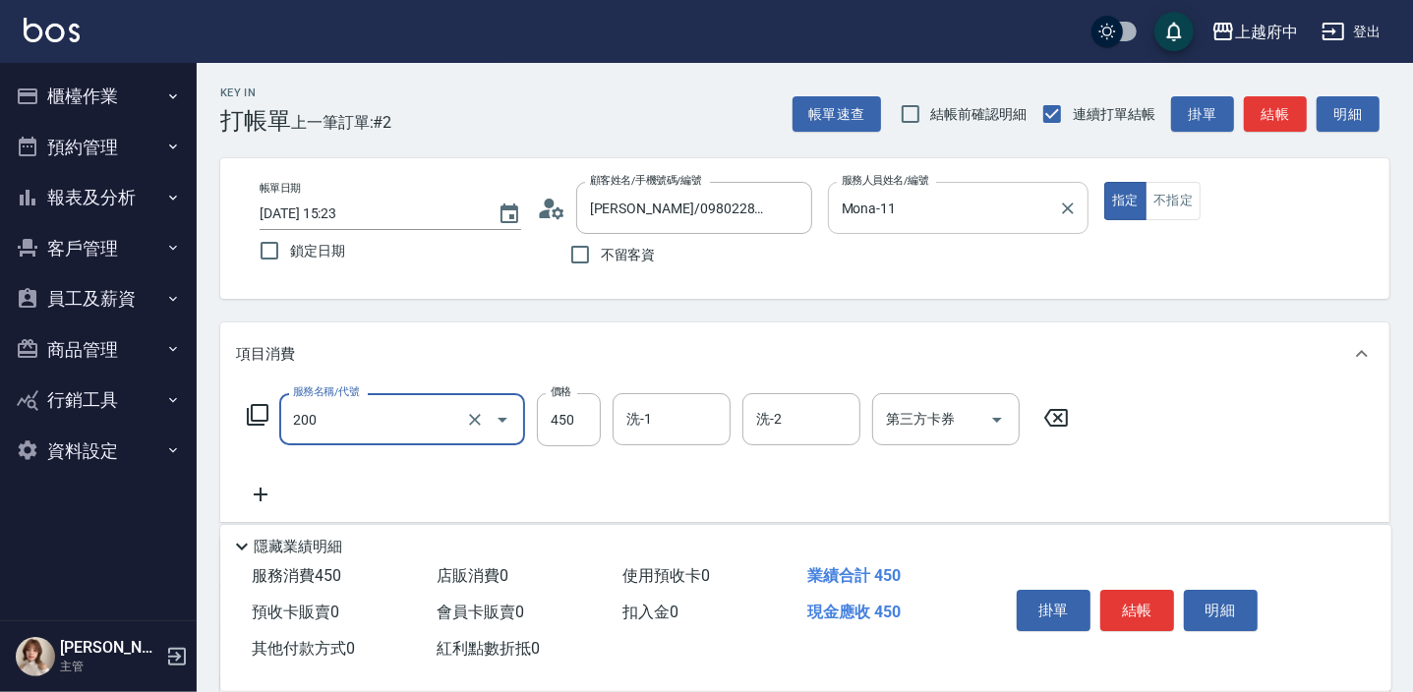
type input "有機洗髮(200)"
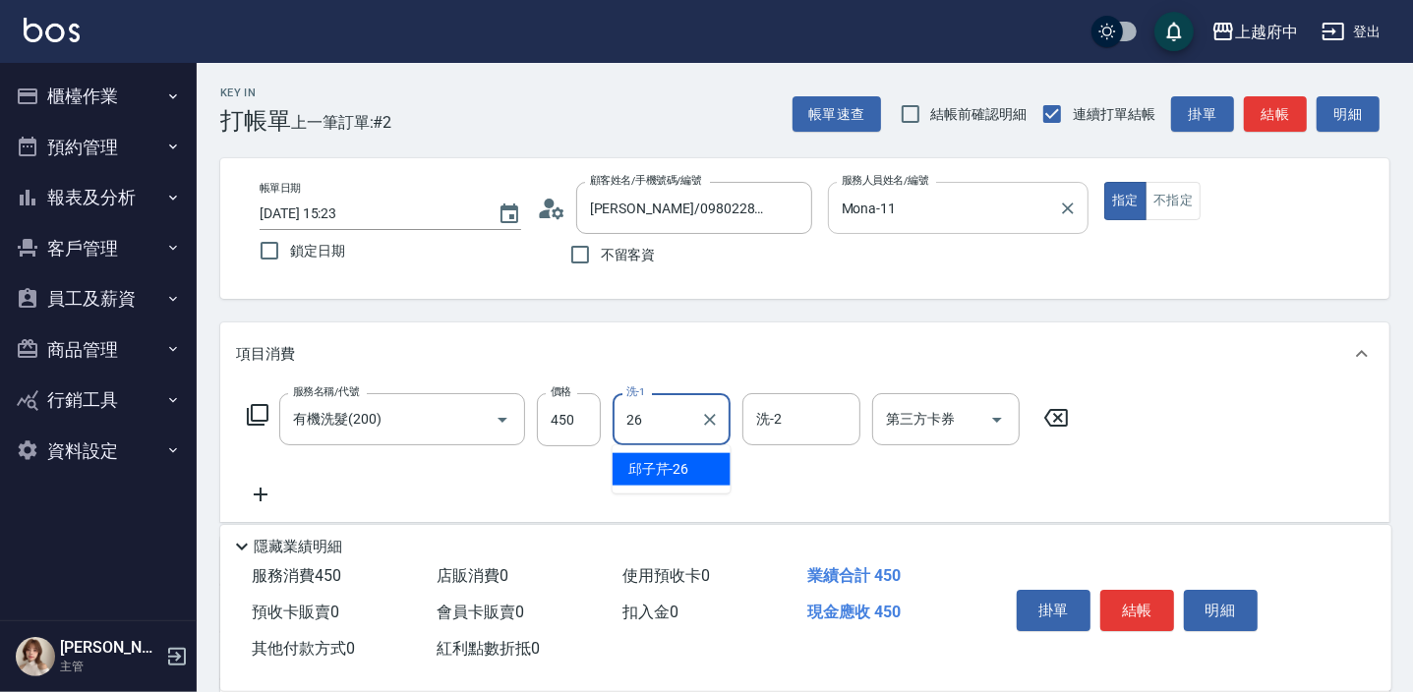
type input "[PERSON_NAME]-26"
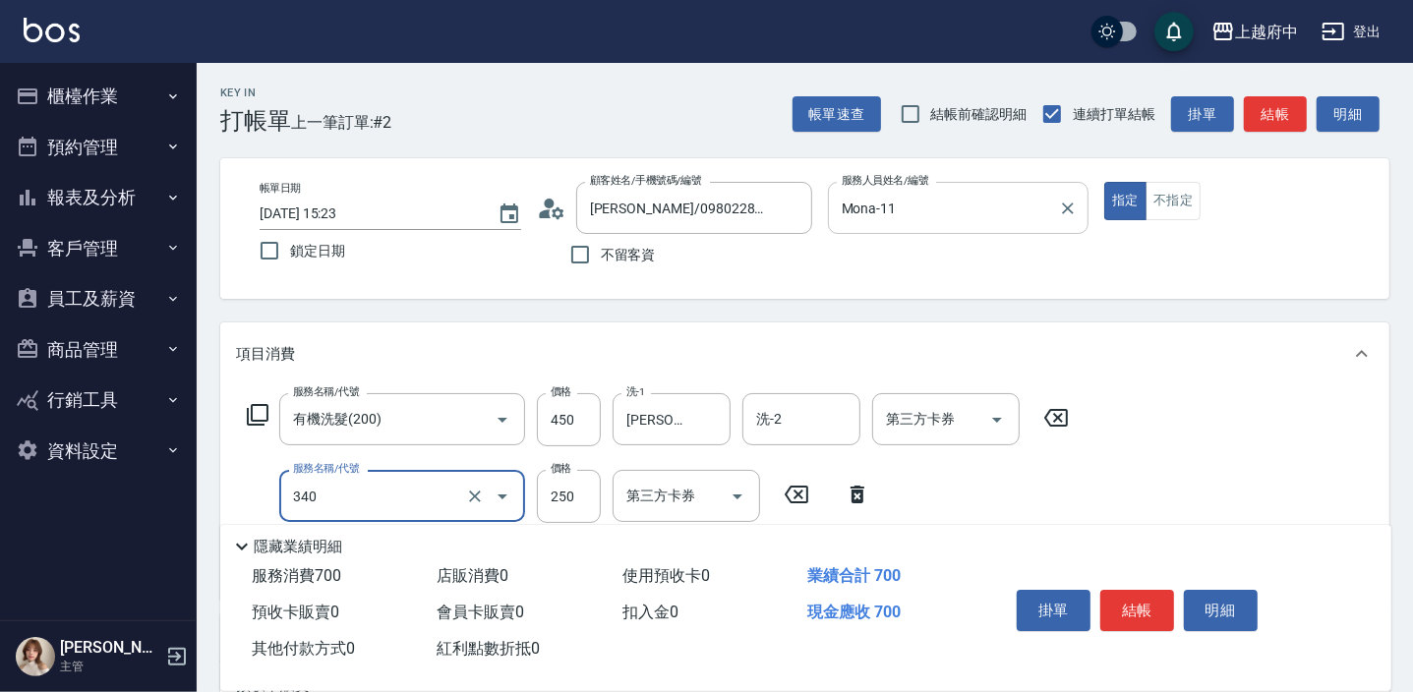
type input "剪髮(340)"
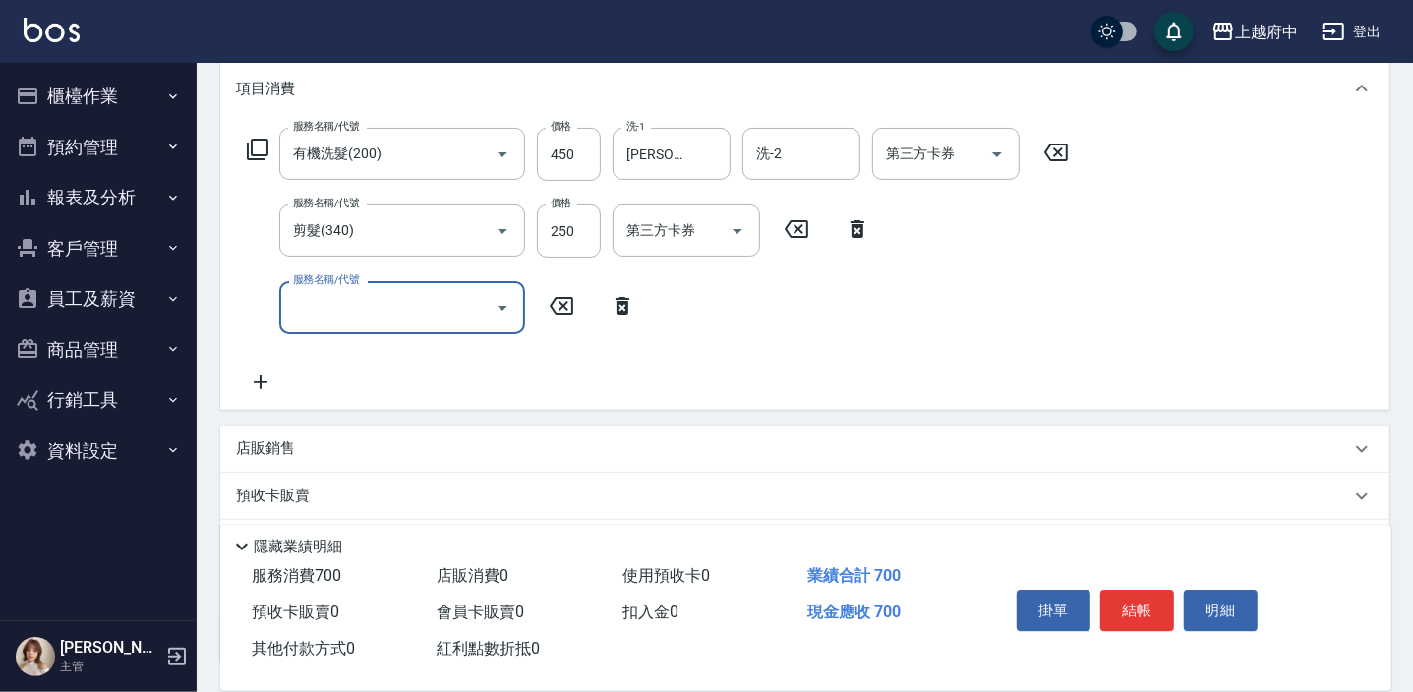
scroll to position [267, 0]
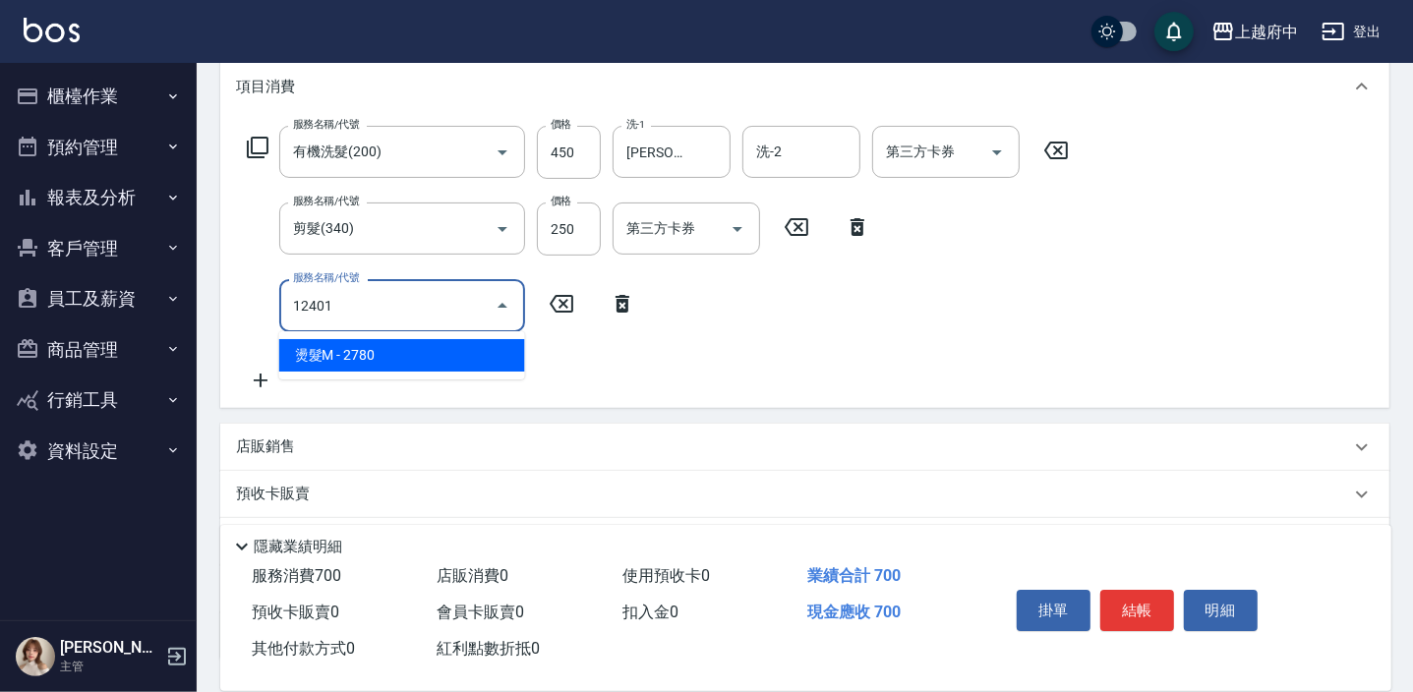
click at [358, 348] on span "燙髮M - 2780" at bounding box center [402, 355] width 246 height 32
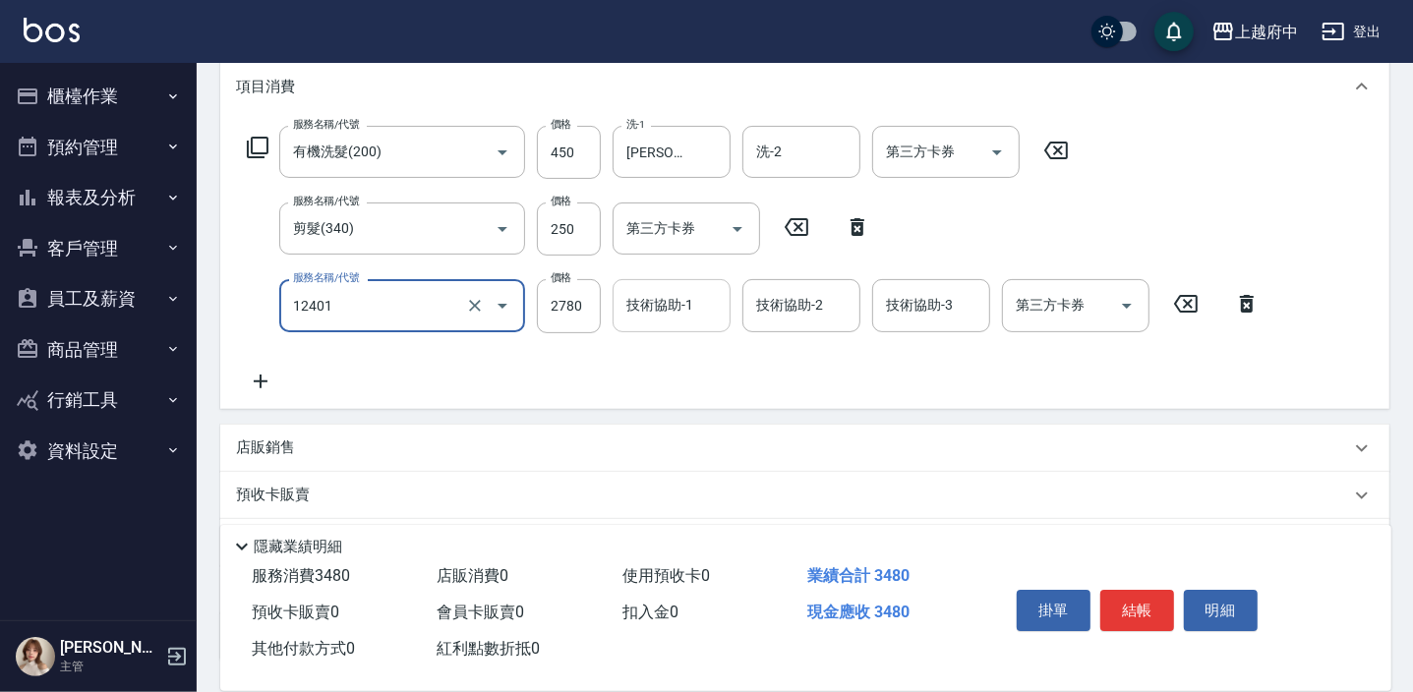
type input "燙髮M(12401)"
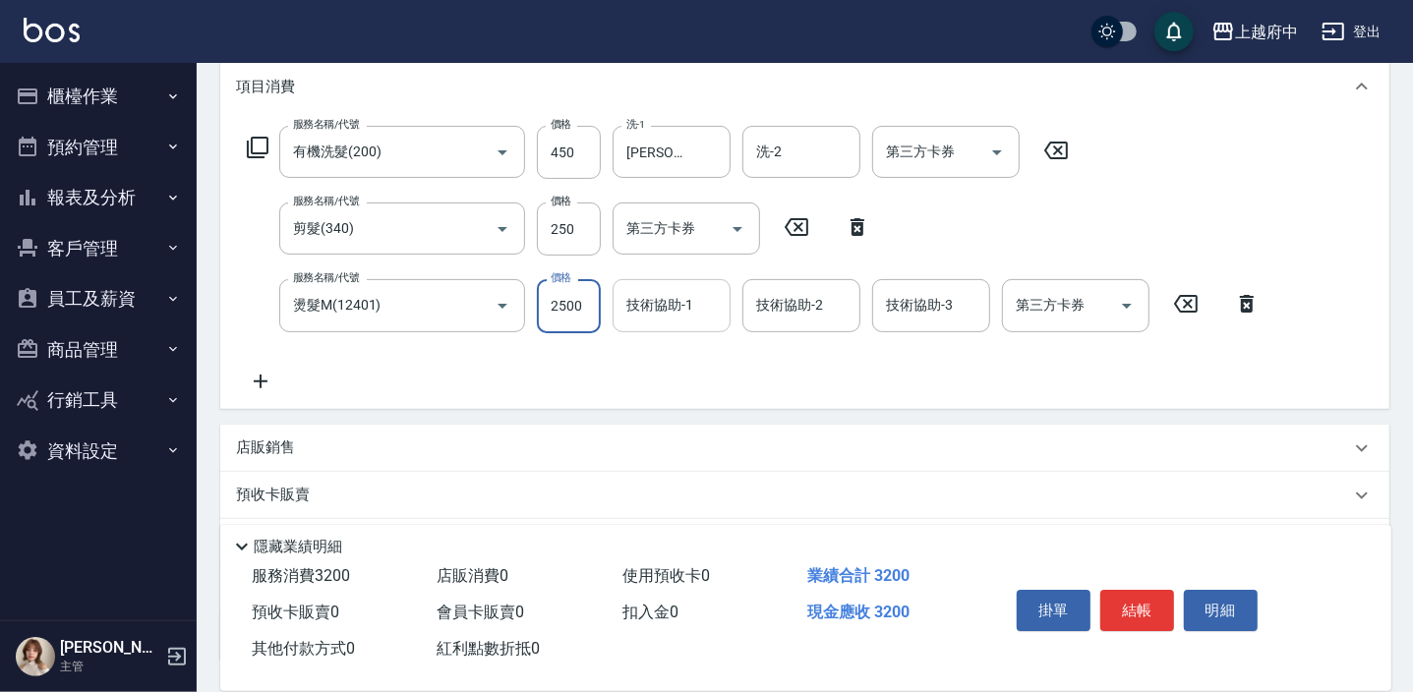
type input "2500"
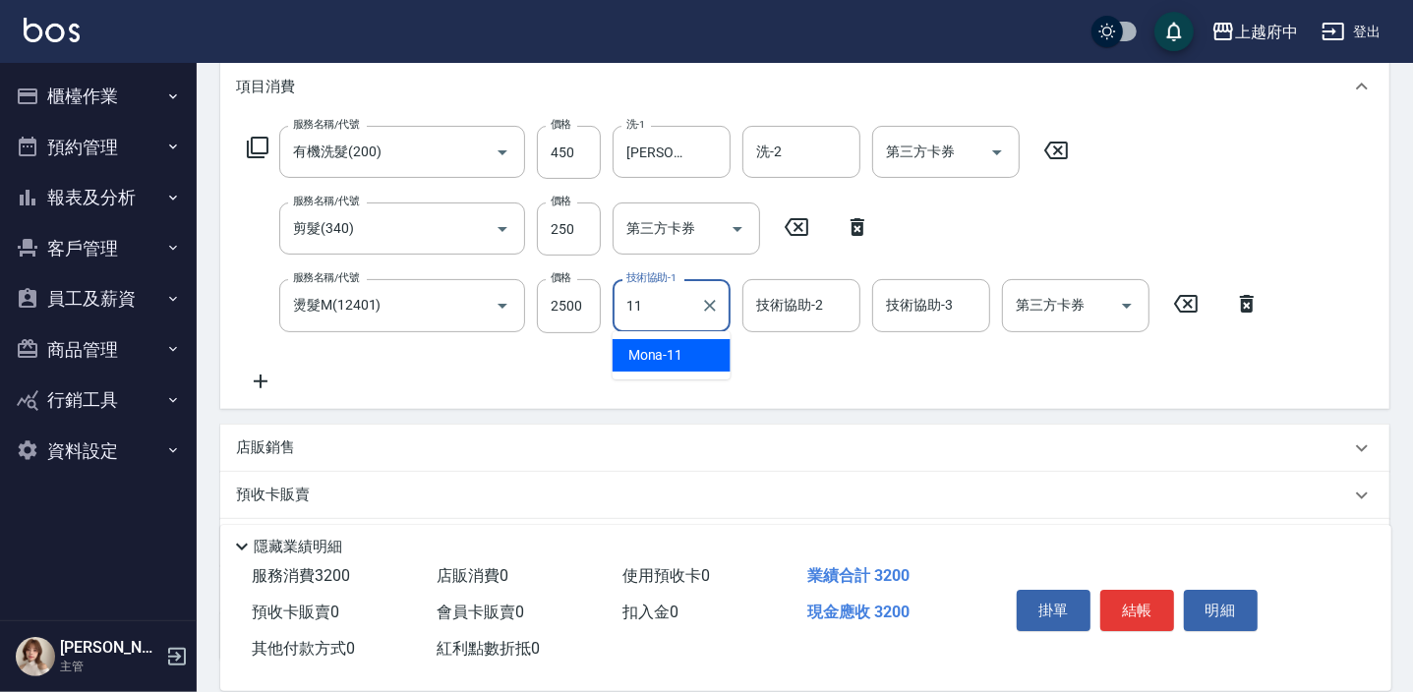
type input "Mona-11"
click at [839, 359] on div "服務名稱/代號 有機洗髮(200) 服務名稱/代號 價格 450 價格 洗-1 [PERSON_NAME]-26 洗-1 洗-2 洗-2 第三方卡券 第三方卡…" at bounding box center [753, 259] width 1035 height 266
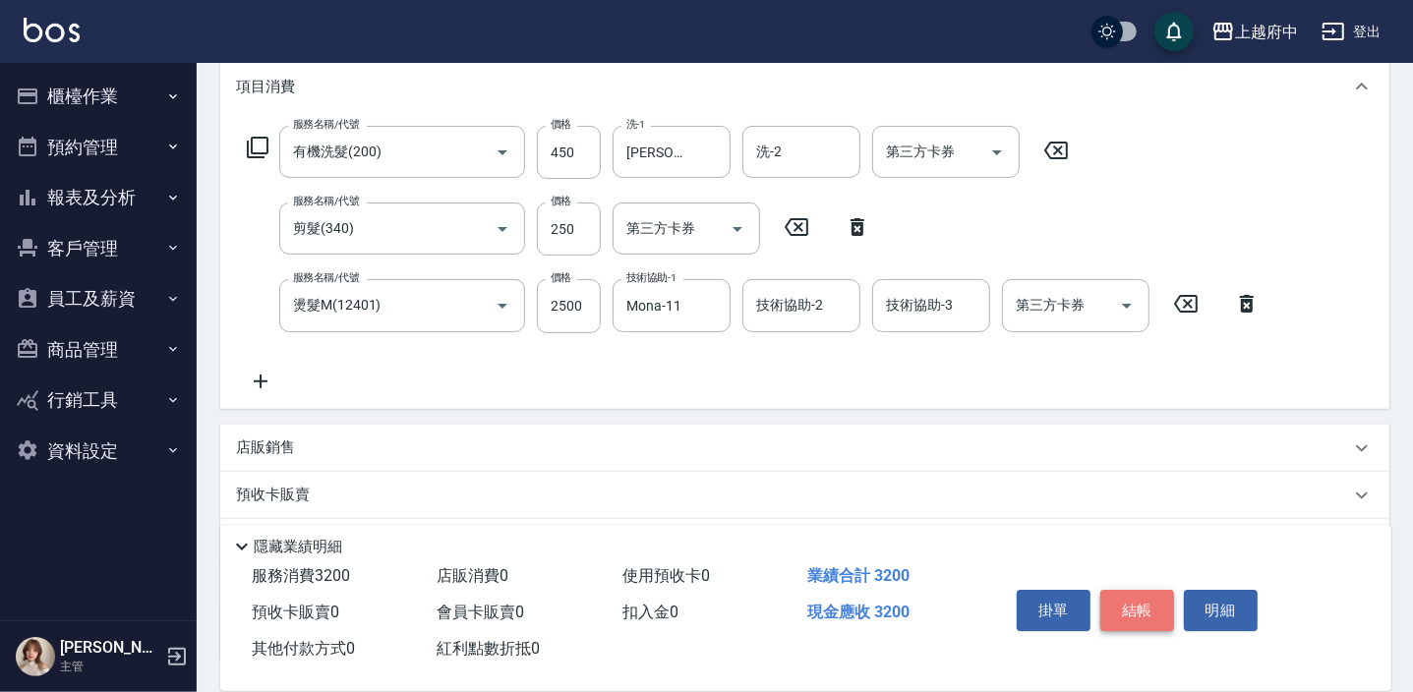
click at [1143, 597] on button "結帳" at bounding box center [1137, 610] width 74 height 41
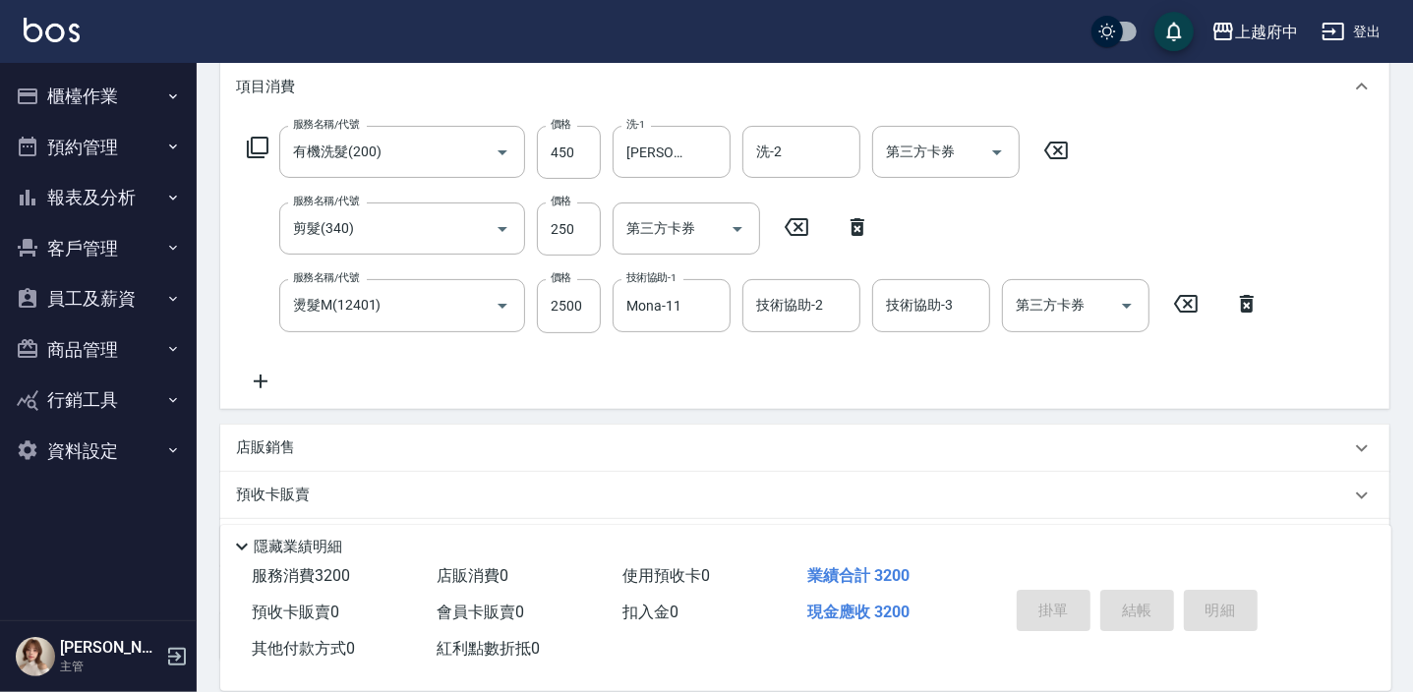
type input "[DATE] 15:24"
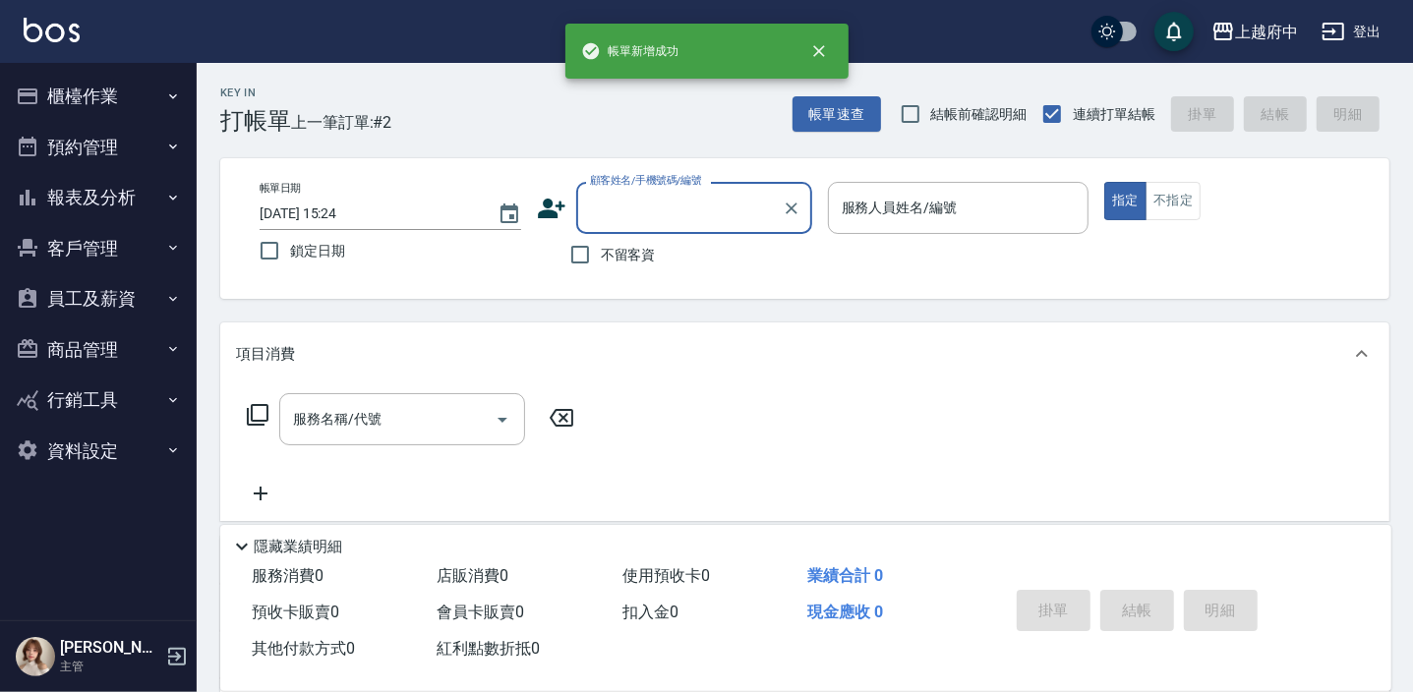
scroll to position [0, 0]
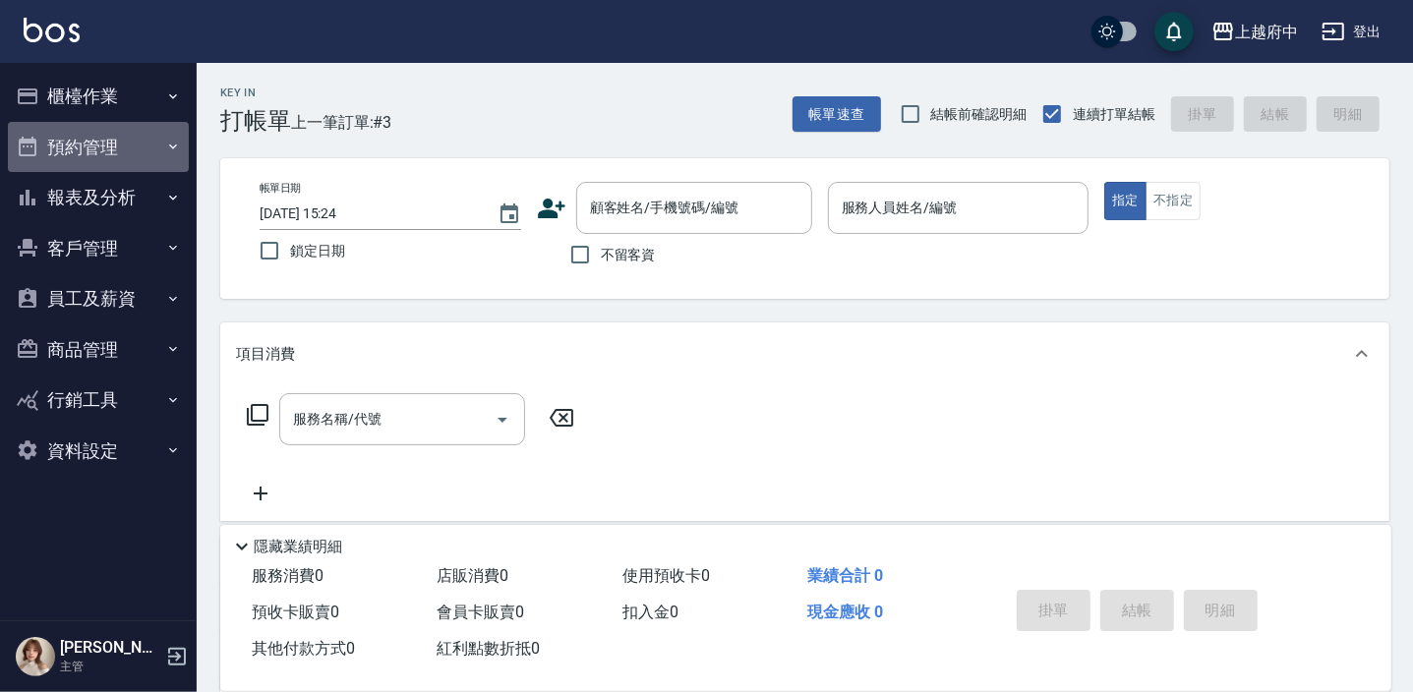
click at [98, 137] on button "預約管理" at bounding box center [98, 147] width 181 height 51
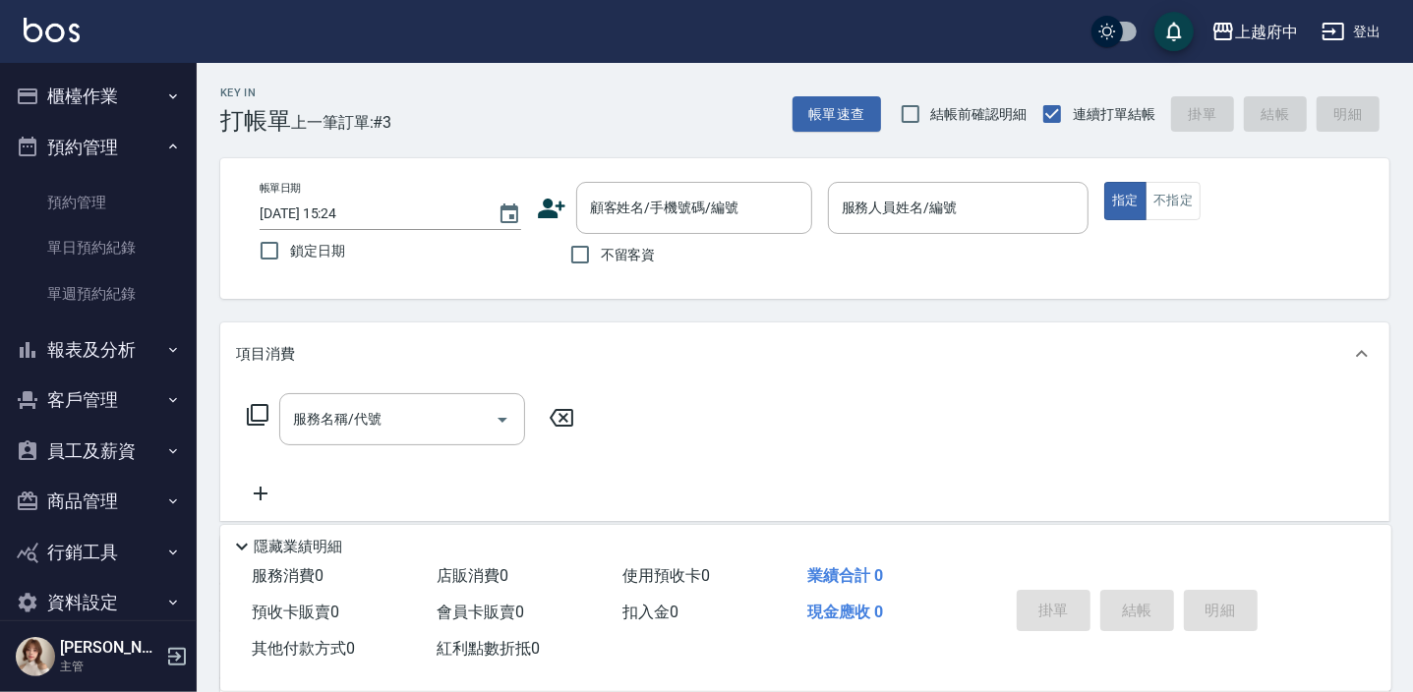
click at [98, 139] on button "預約管理" at bounding box center [98, 147] width 181 height 51
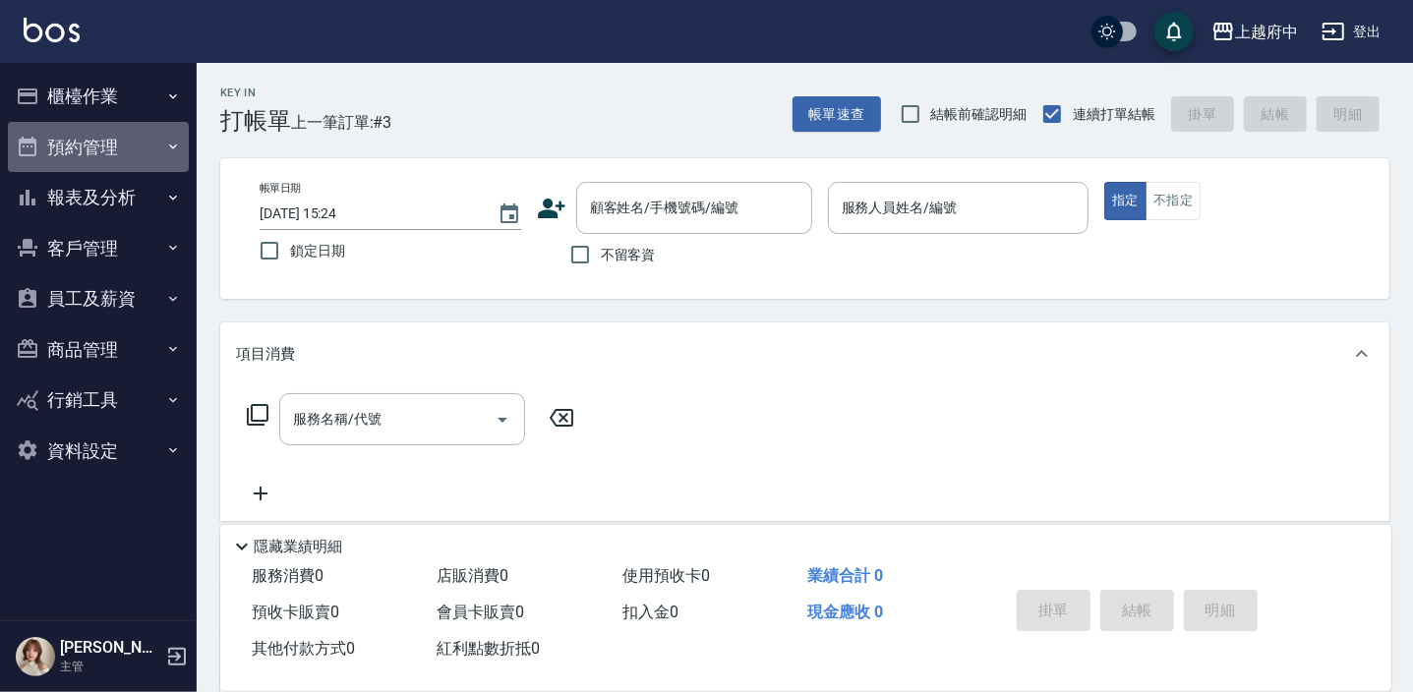
click at [95, 147] on button "預約管理" at bounding box center [98, 147] width 181 height 51
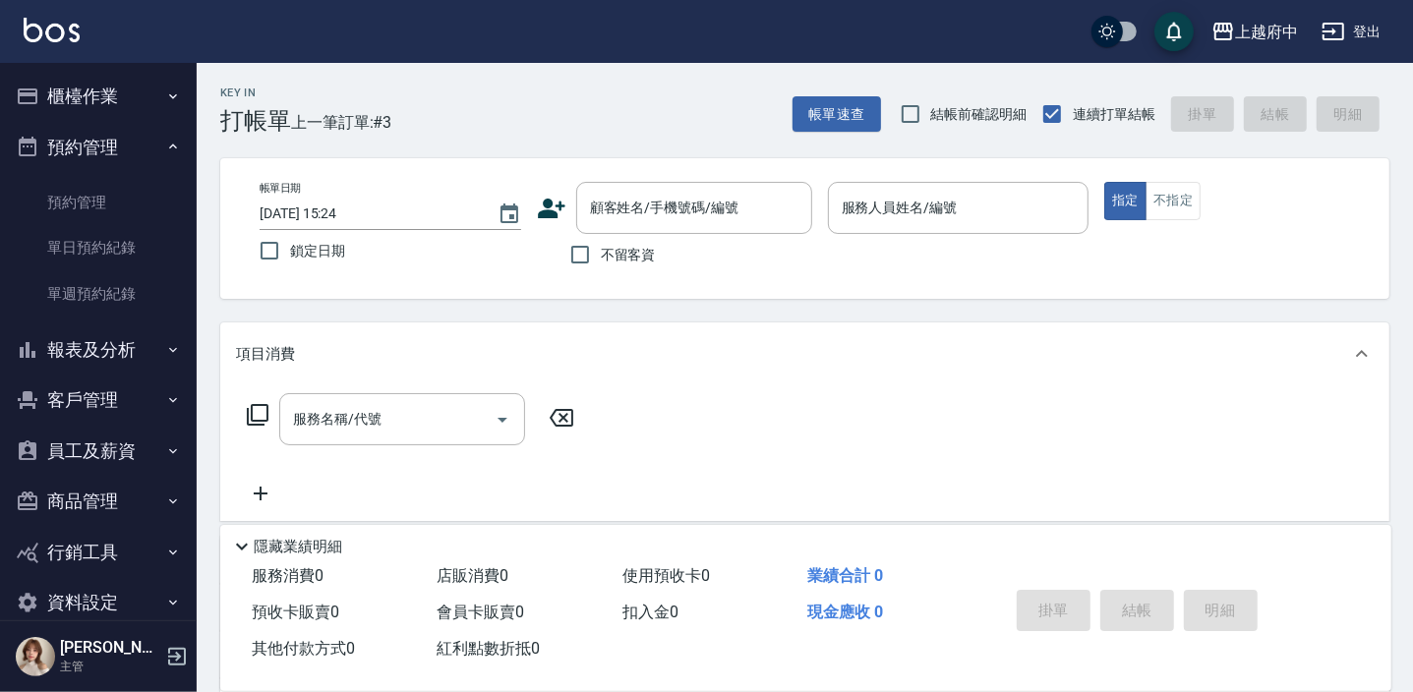
click at [88, 155] on button "預約管理" at bounding box center [98, 147] width 181 height 51
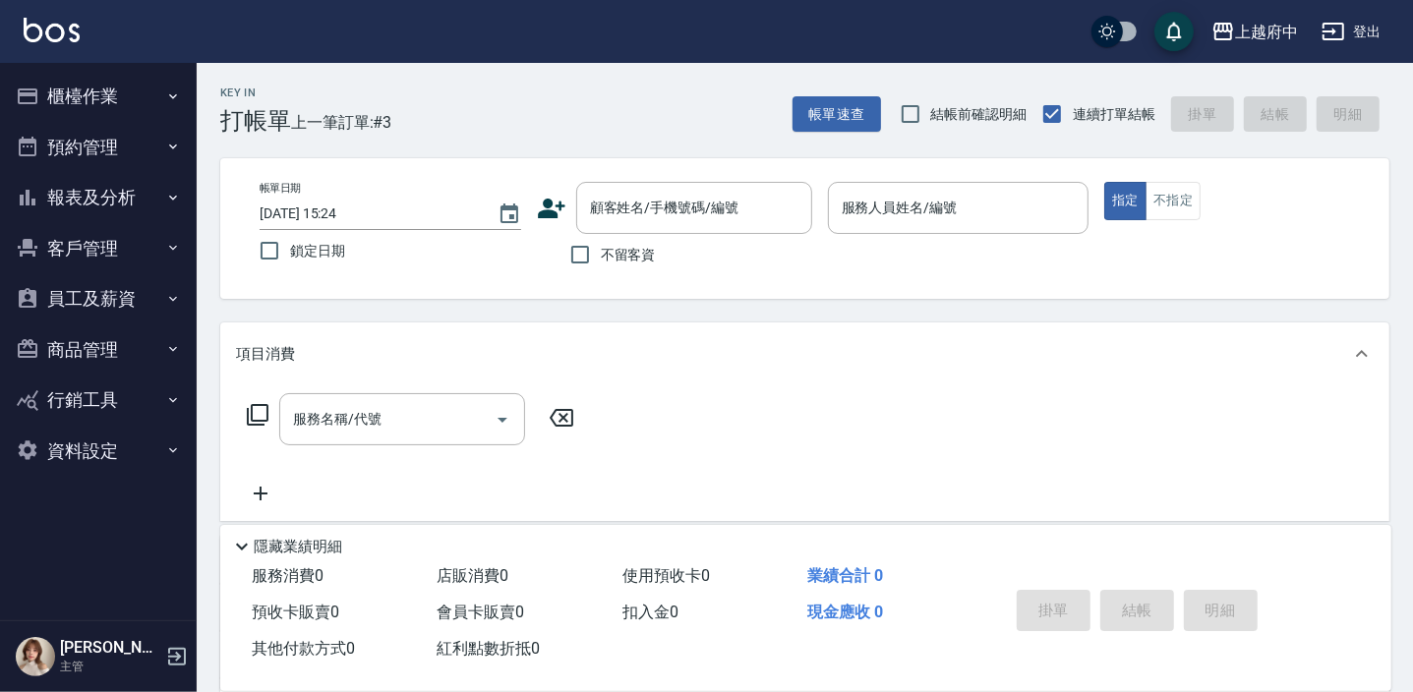
click at [84, 87] on button "櫃檯作業" at bounding box center [98, 96] width 181 height 51
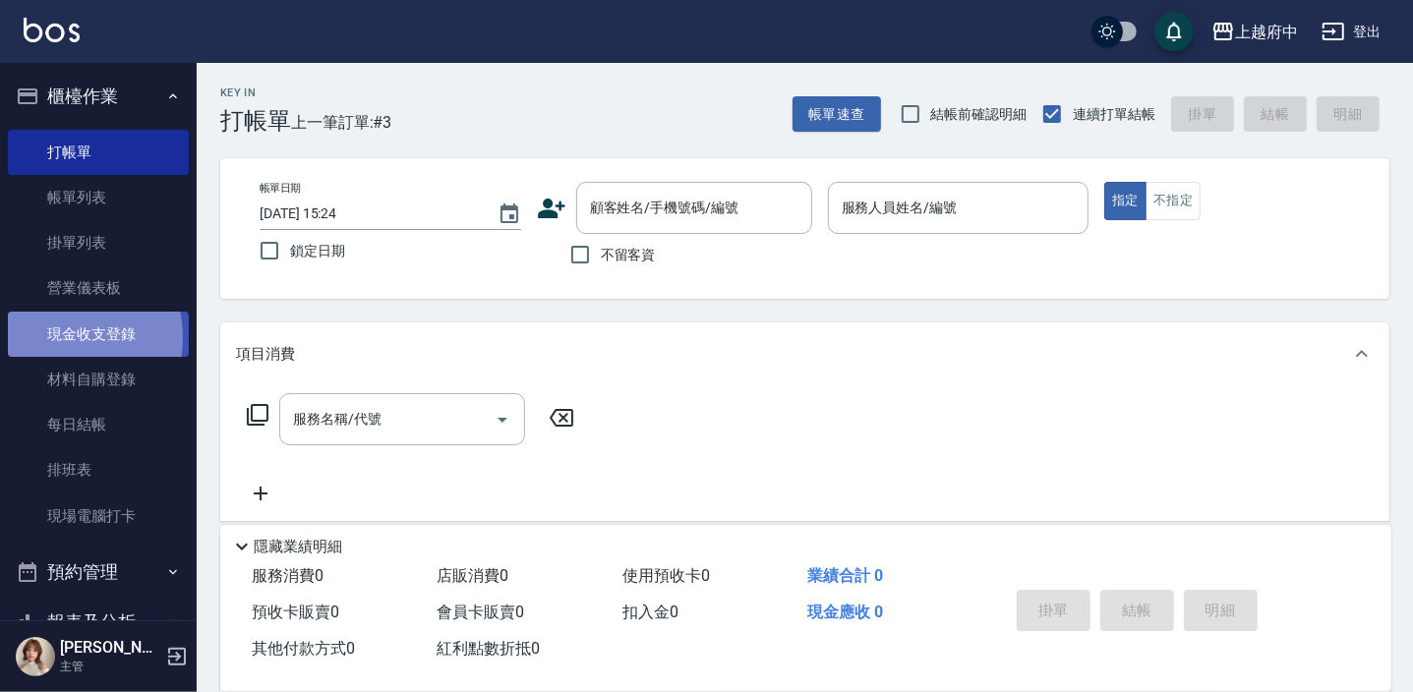
click at [60, 337] on link "現金收支登錄" at bounding box center [98, 334] width 181 height 45
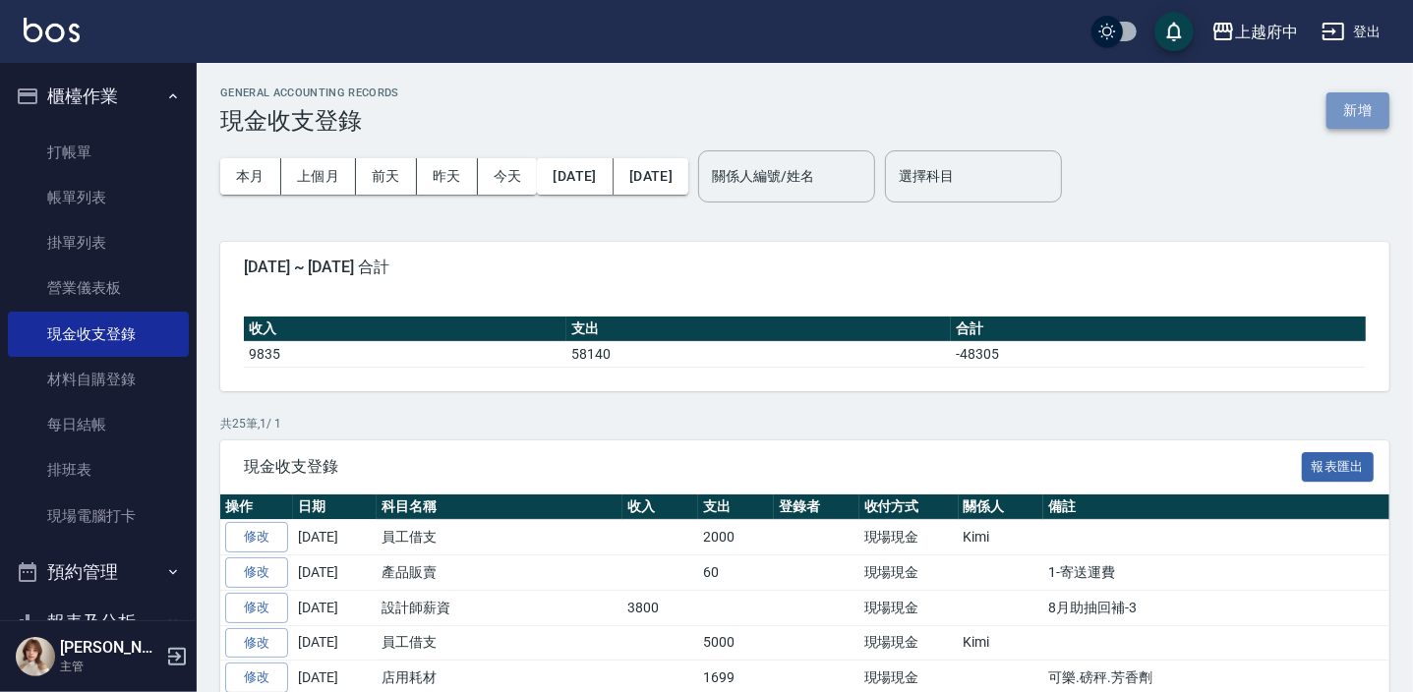
click at [1373, 118] on button "新增" at bounding box center [1357, 110] width 63 height 36
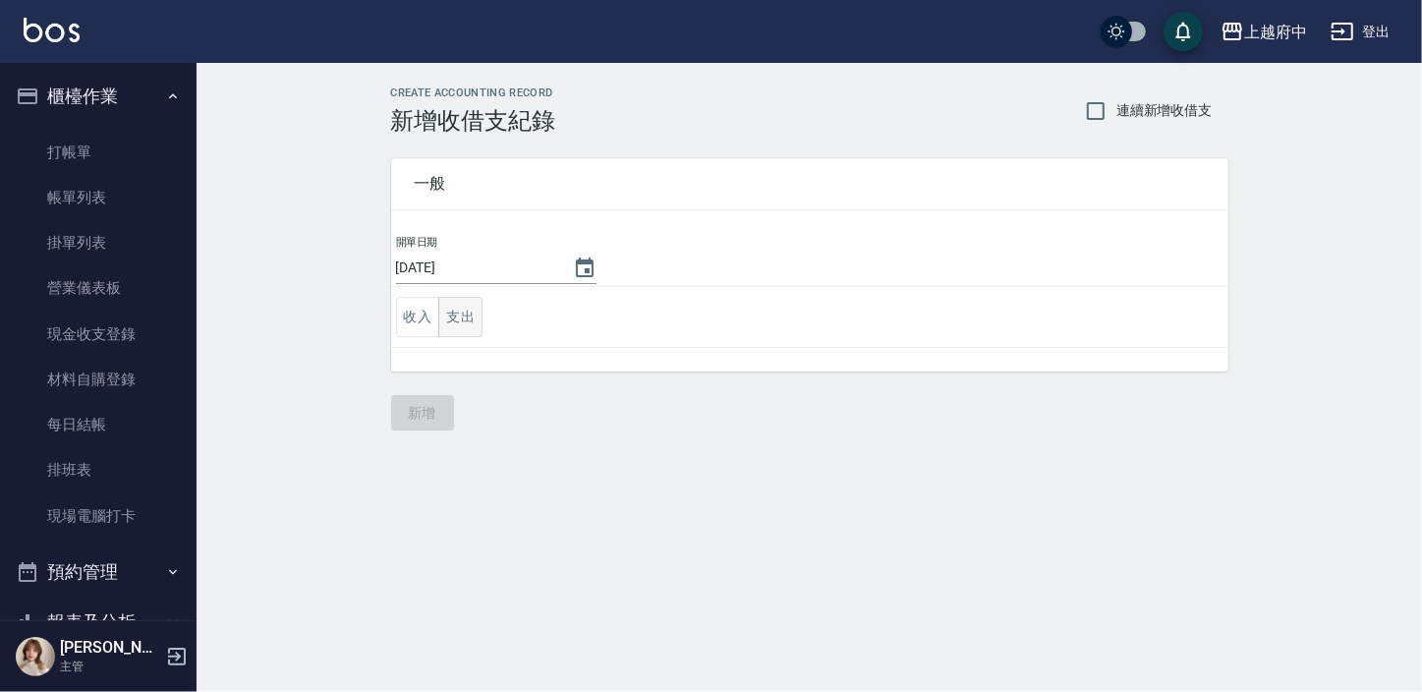
click at [477, 314] on button "支出" at bounding box center [460, 317] width 44 height 40
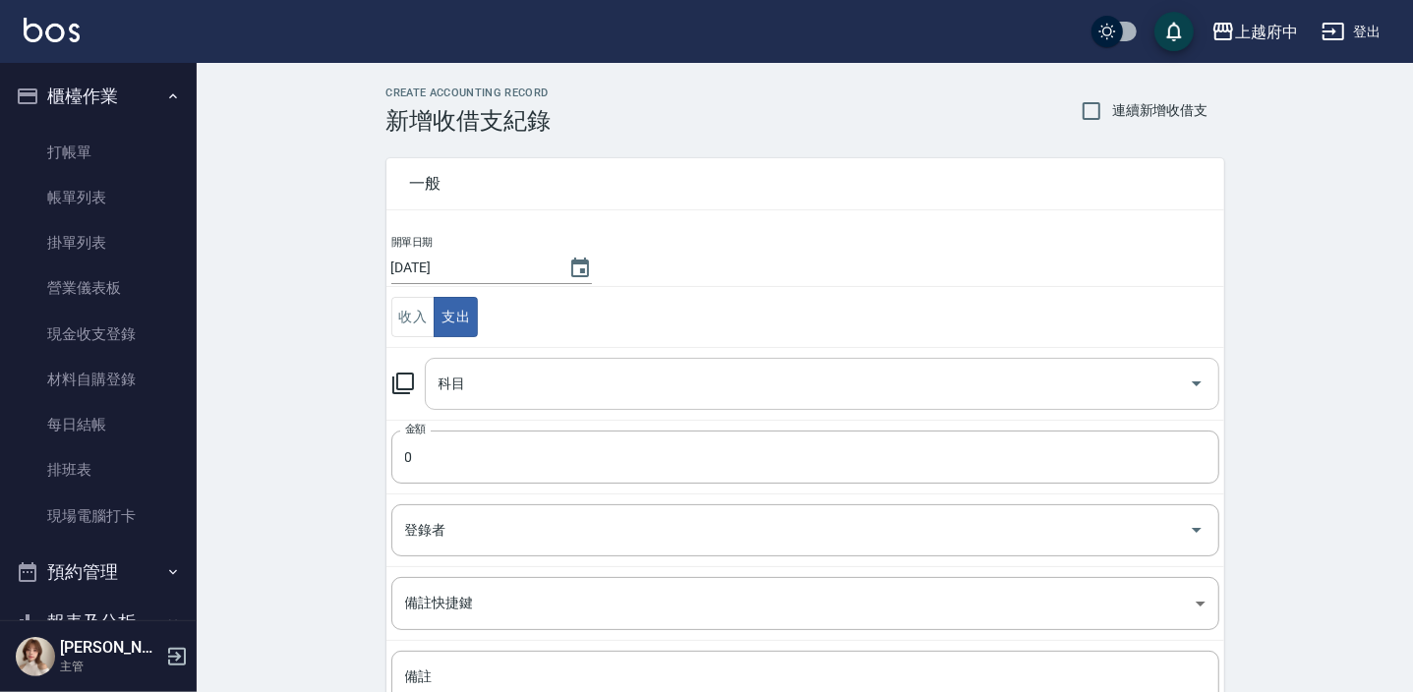
click at [527, 369] on input "科目" at bounding box center [807, 384] width 747 height 34
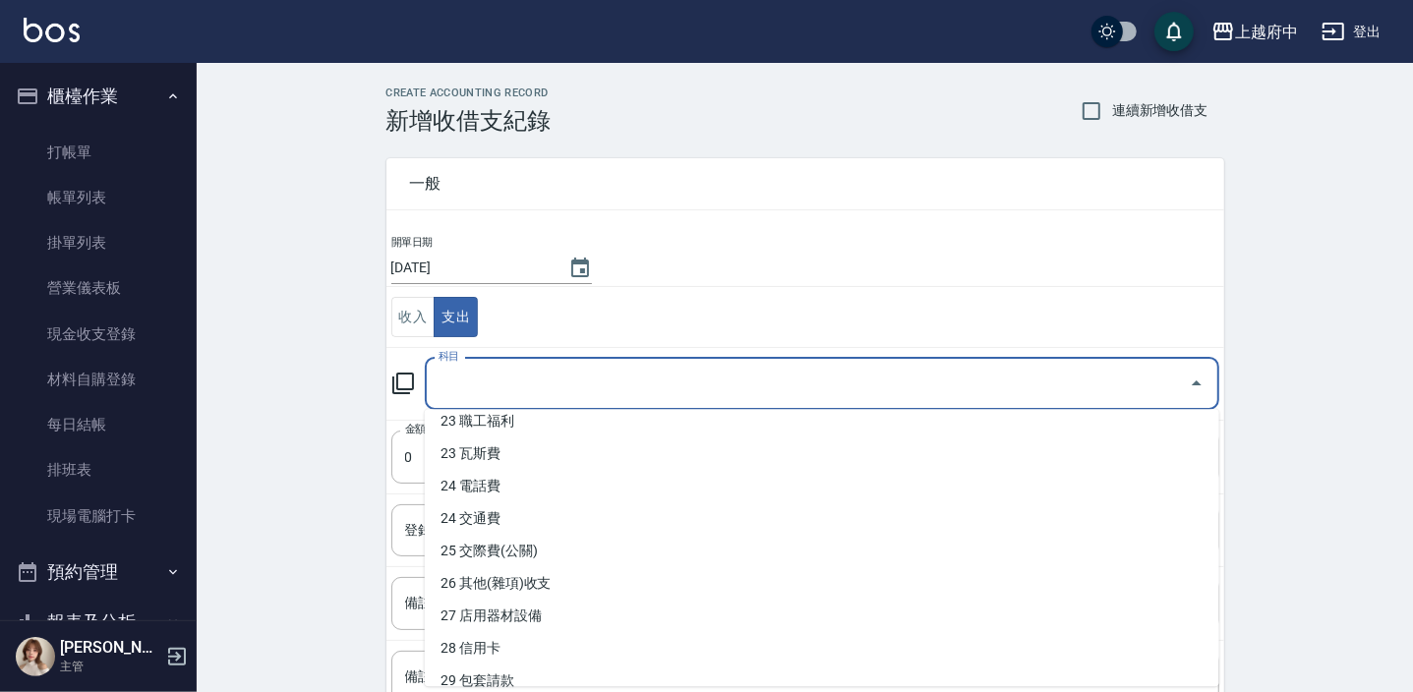
scroll to position [983, 0]
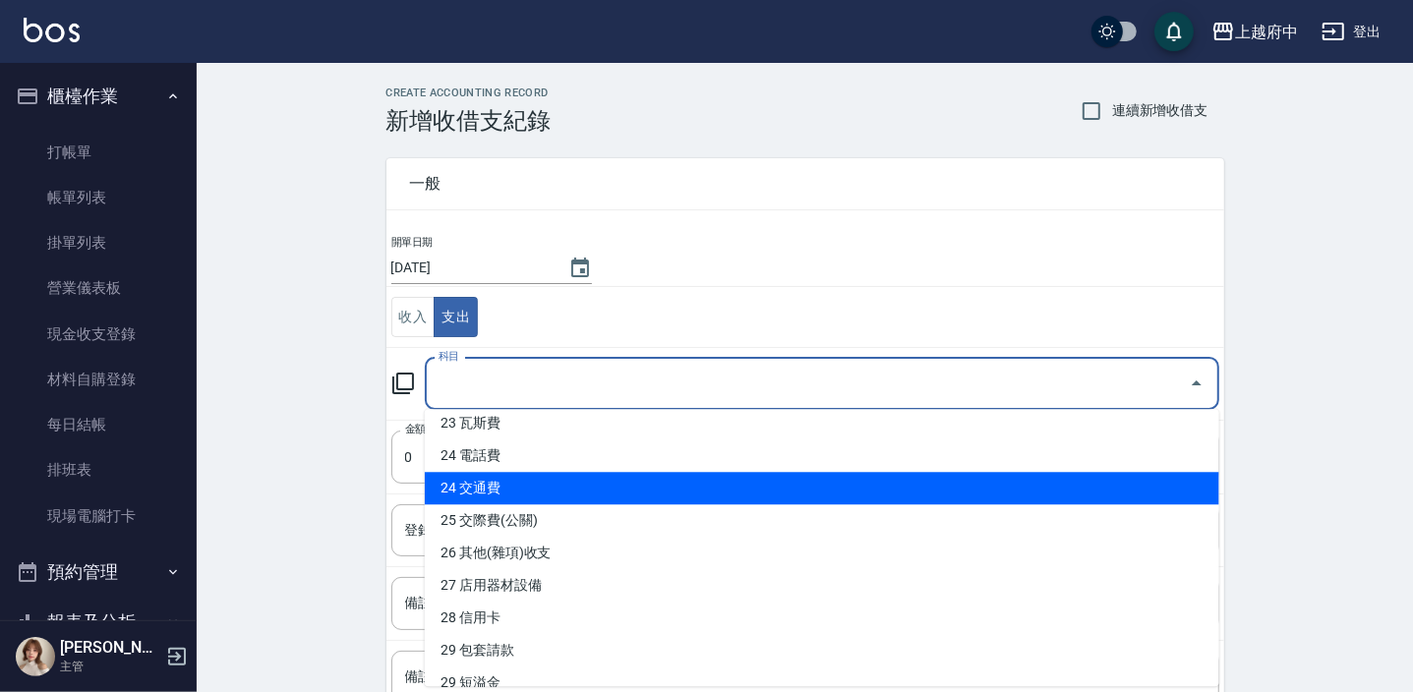
click at [492, 493] on li "24 交通費" at bounding box center [822, 488] width 794 height 32
type input "24 交通費"
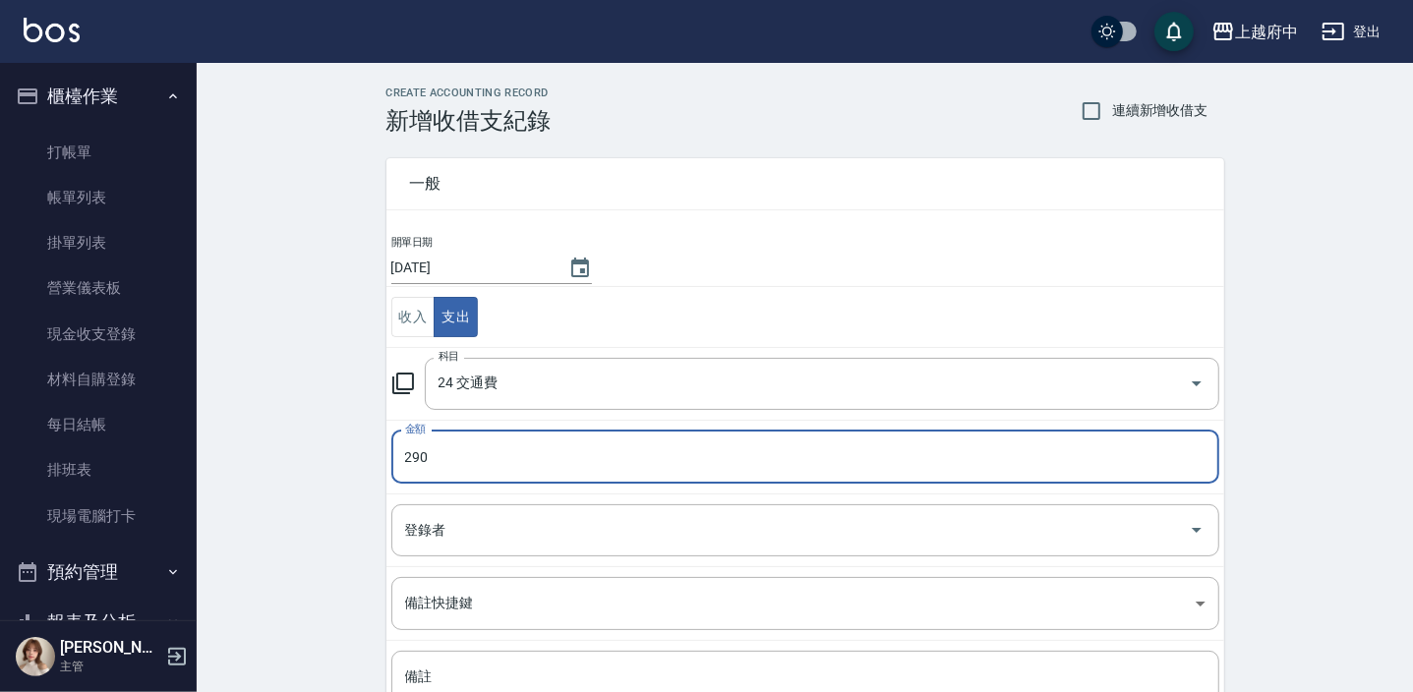
type input "290"
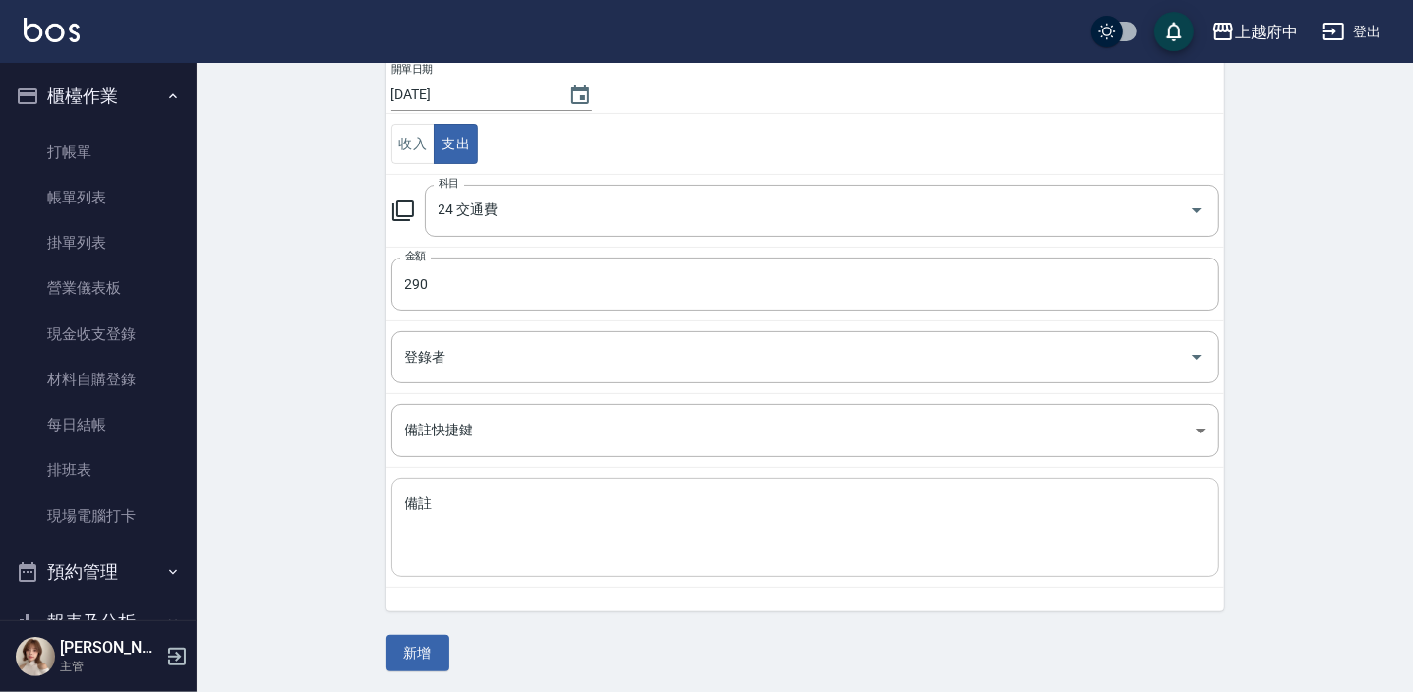
scroll to position [175, 0]
click at [465, 486] on div "x 備註" at bounding box center [805, 525] width 828 height 99
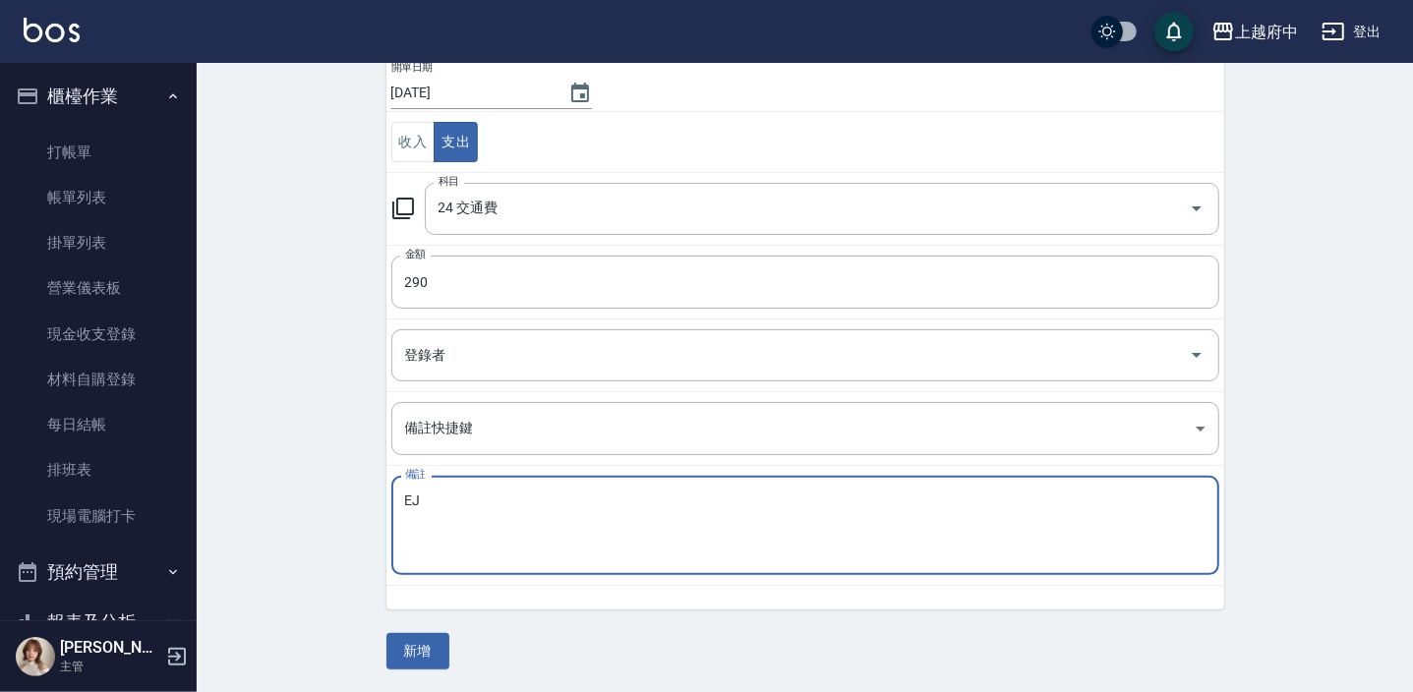
type textarea "E"
click at [577, 496] on textarea "管理處開會帶中秋禮盒回店" at bounding box center [805, 525] width 800 height 67
type textarea "管理處開會帶中秋禮盒回店"
click at [433, 645] on button "新增" at bounding box center [417, 651] width 63 height 36
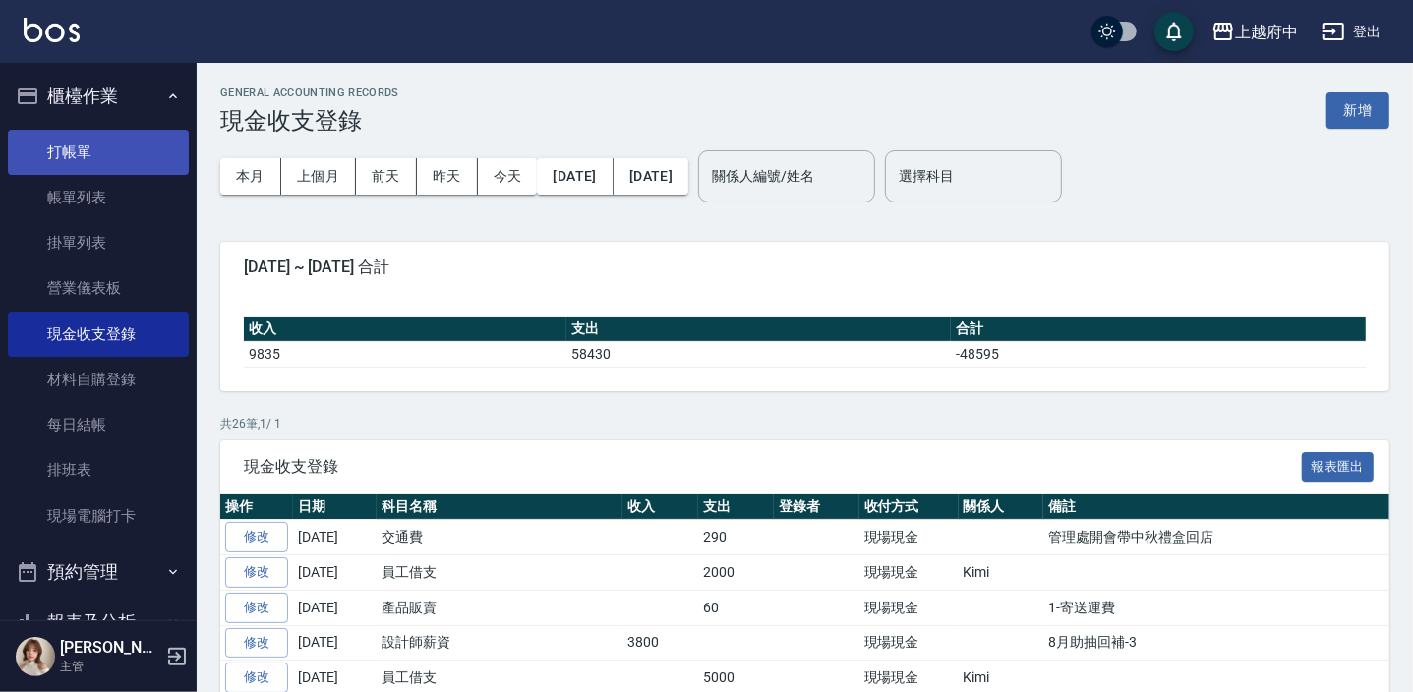
click at [67, 159] on link "打帳單" at bounding box center [98, 152] width 181 height 45
